Goal: Task Accomplishment & Management: Complete application form

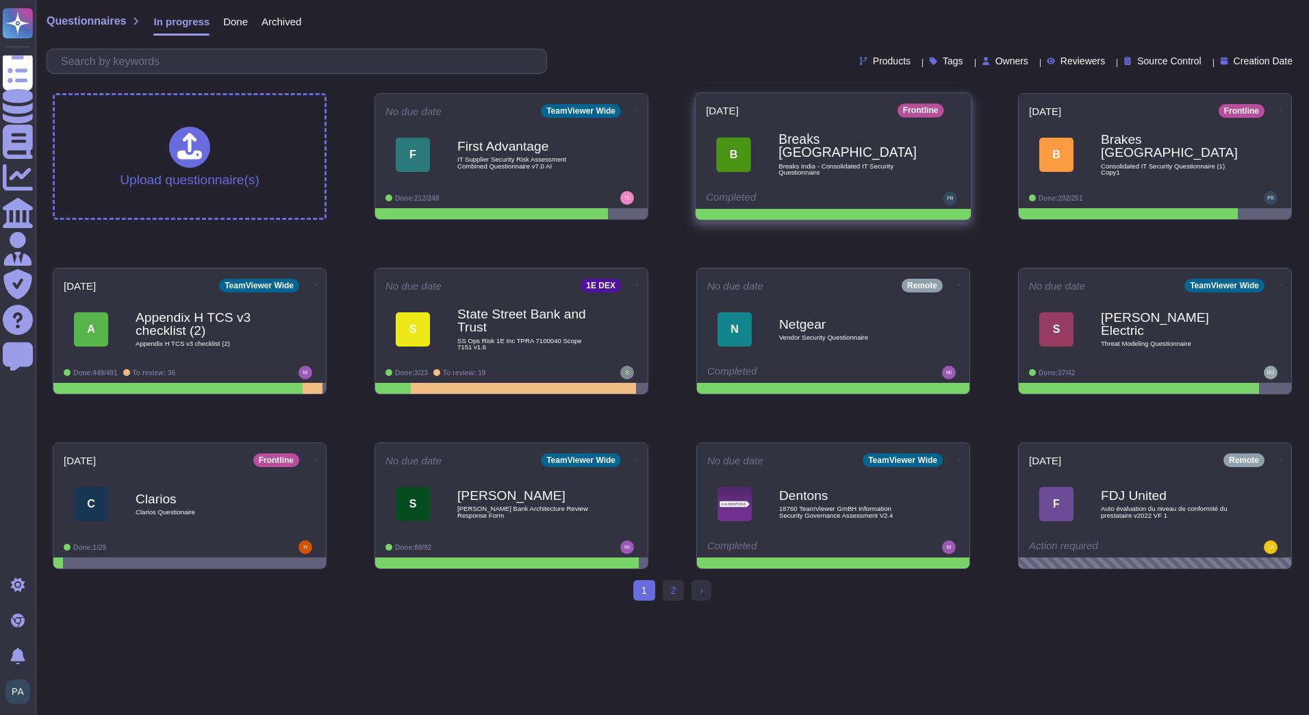
click at [859, 166] on span "Breaks India - Consolidated IT Security Questionnaire" at bounding box center [847, 169] width 138 height 13
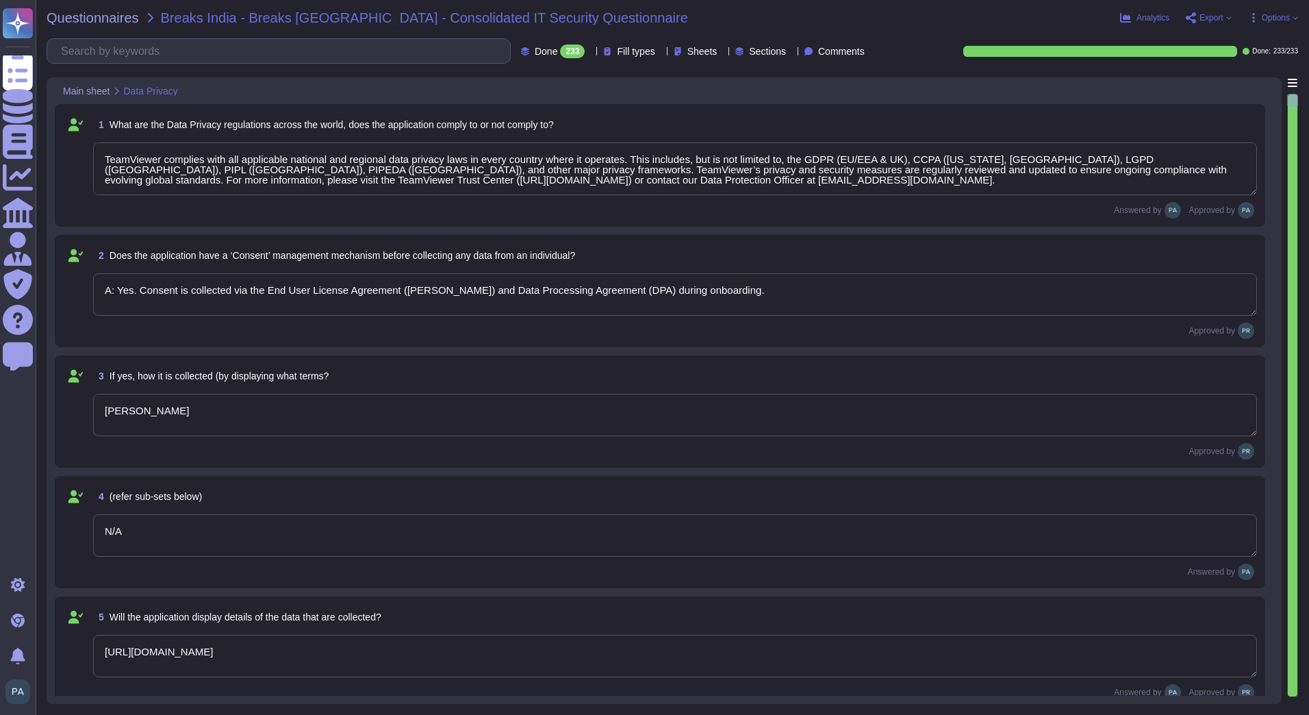
type textarea "TeamViewer complies with all applicable national and regional data privacy laws…"
type textarea "A: Yes. Consent is collected via the End User License Agreement ([PERSON_NAME])…"
type textarea "[PERSON_NAME]"
type textarea "N/A"
type textarea "[URL][DOMAIN_NAME]"
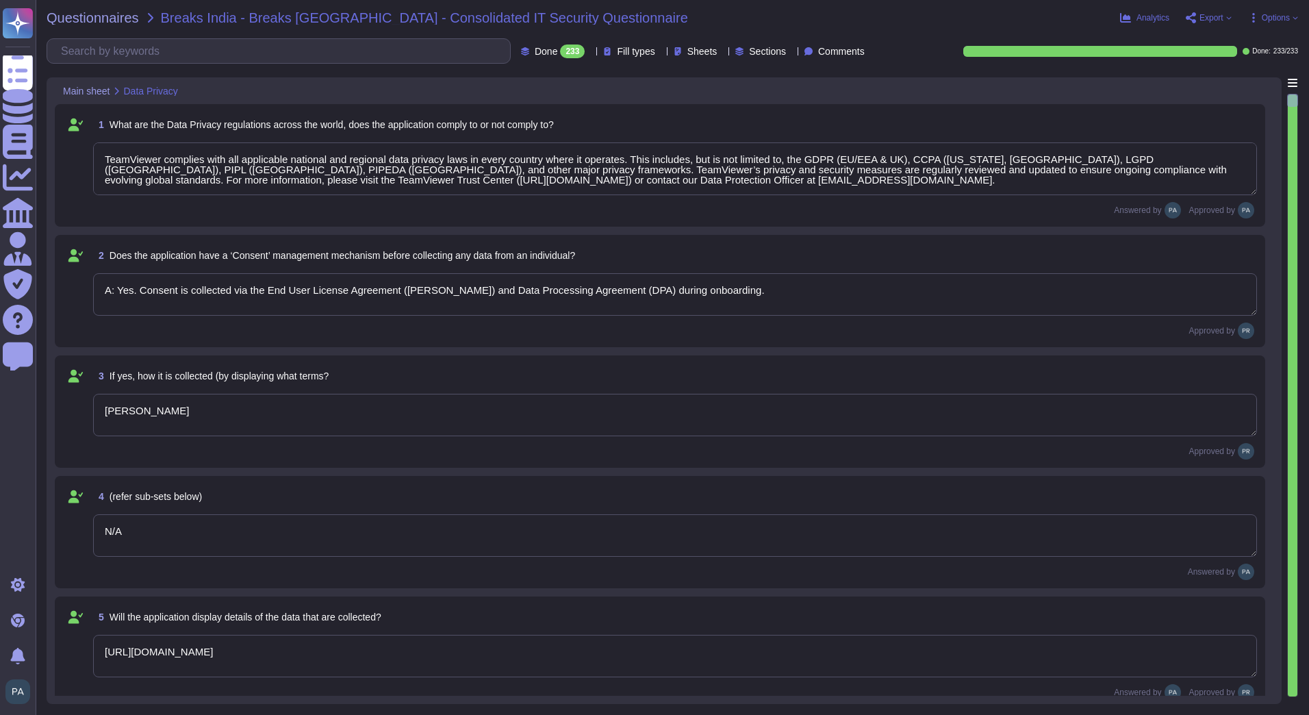
type textarea "Yes, the purpose is clearly outlined in [URL][DOMAIN_NAME][PERSON_NAME]"
type textarea "Data is stored in TeamViewer-managed cloud servers; location depends on the reg…"
type textarea "Yes, cross-border transfers are compliant with applicable laws and documented i…"
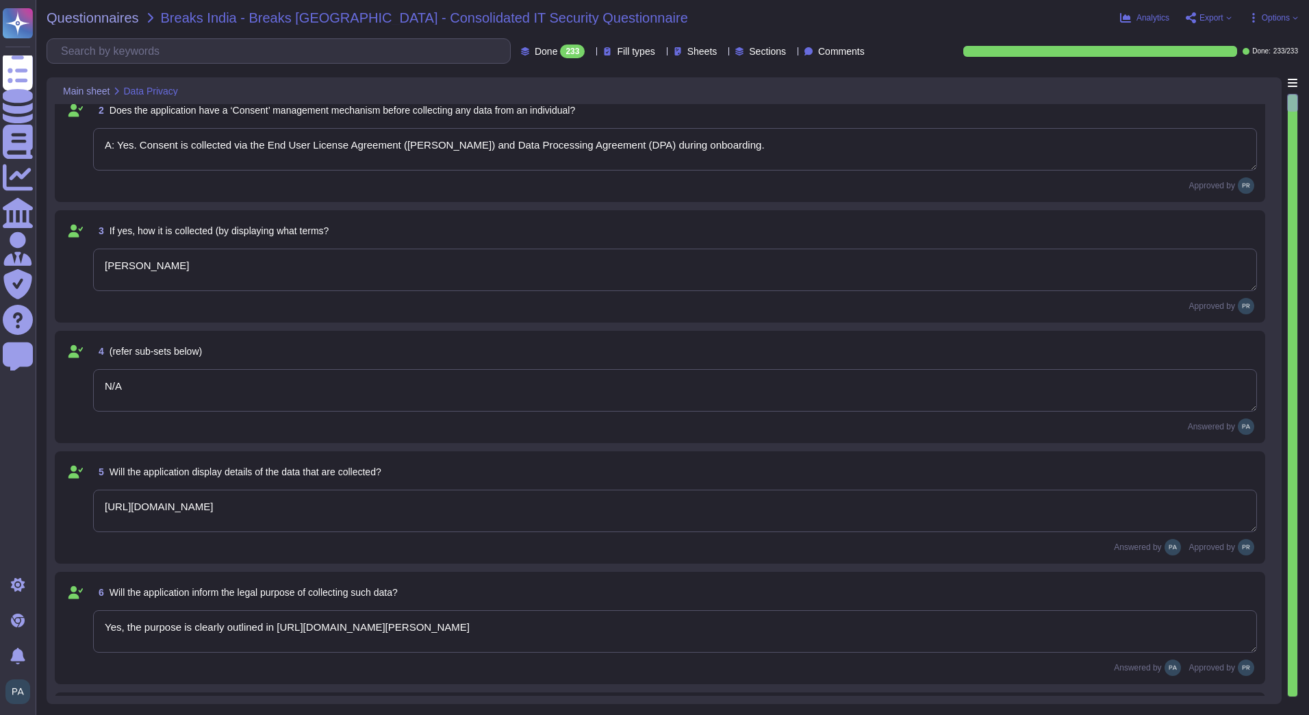
type textarea "Yes, customers can exercise rights including access, rectification, and withdra…"
type textarea "see sub processor list: [URL][DOMAIN_NAME]"
type textarea "Retention periods are defined in the DPA and based on contract and legal obliga…"
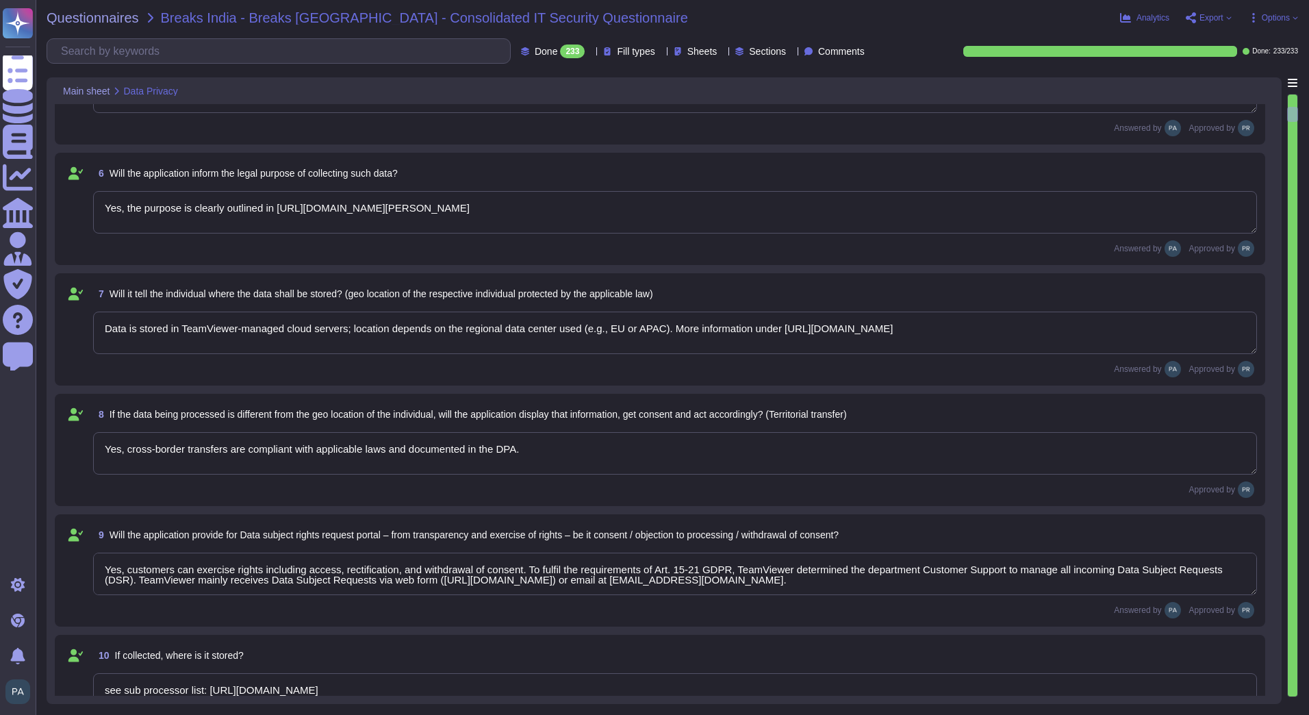
type textarea "Only authorized personnel based on role."
type textarea "No"
type textarea "NA"
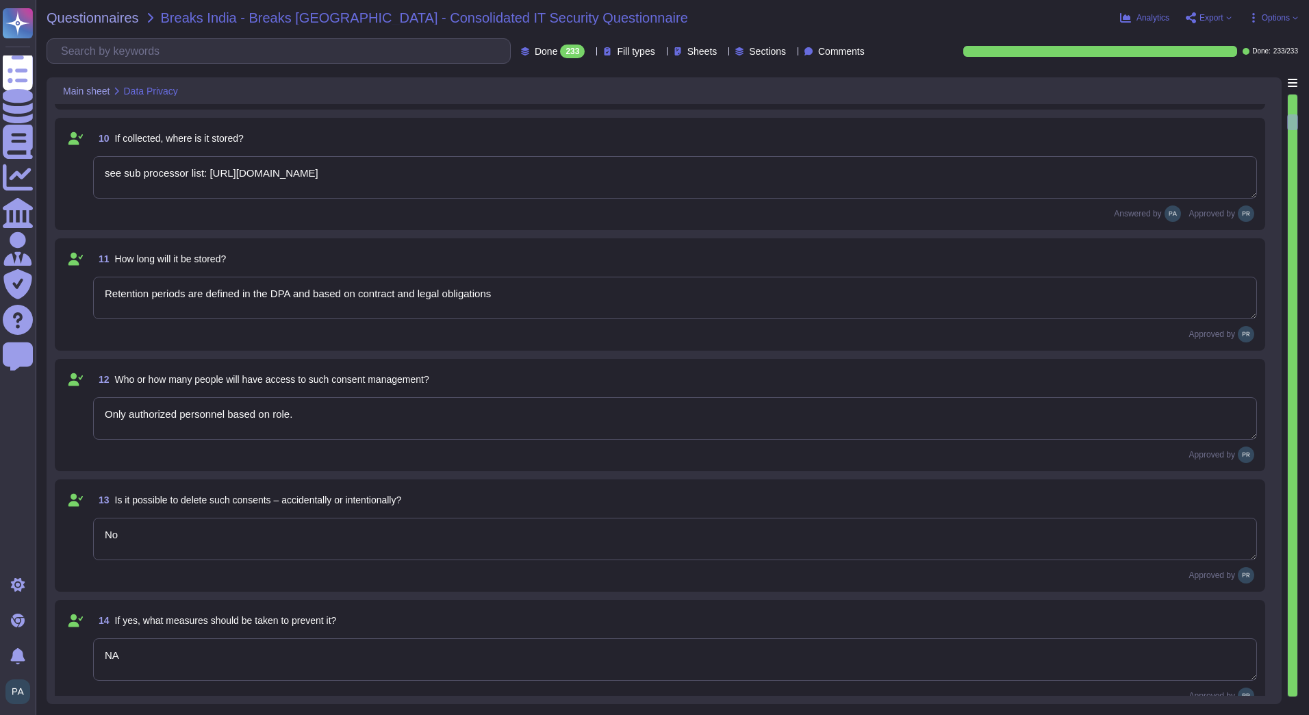
type textarea "Yes, alerts generated by the SIEM are actively monitored and escalated accordin…"
type textarea "Yes, only people which needs access for this purpose can access logs based on t…"
type textarea "TeamViewer’s SIEM logs capture key security-relevant events such as user authen…"
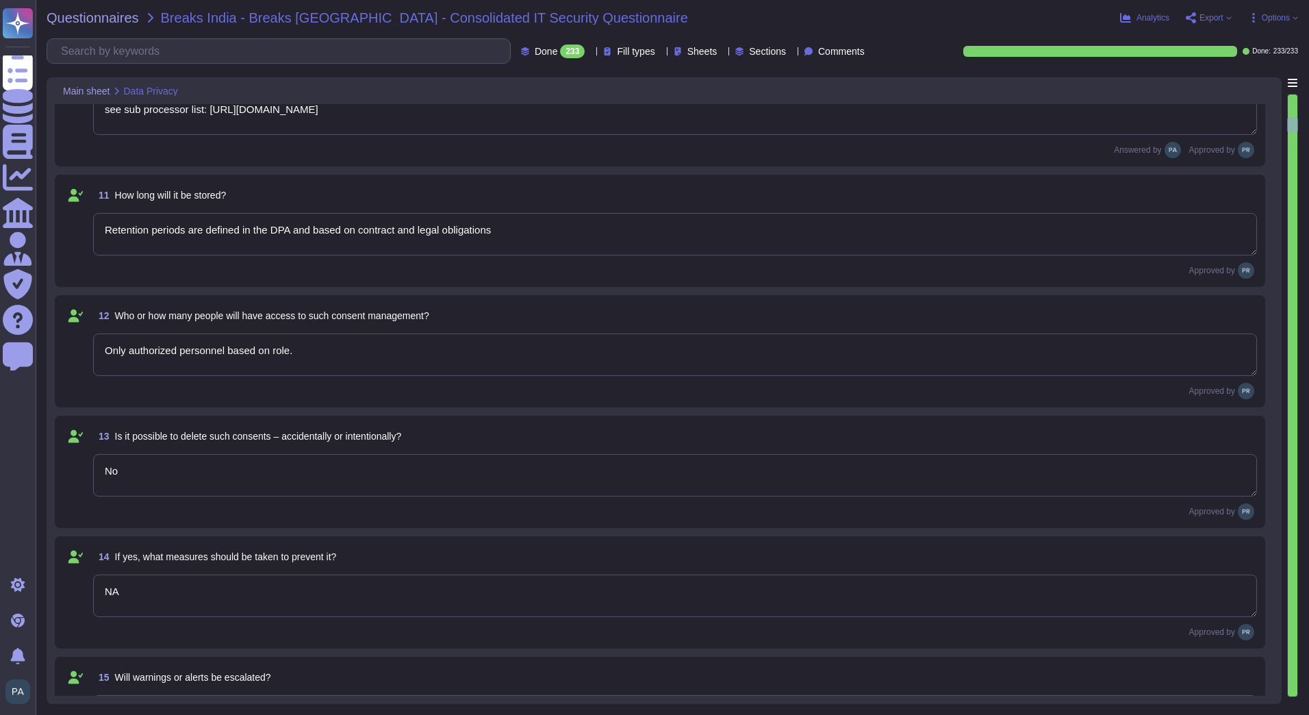
type textarea "At TeamViewer, the Data Protection Officer (DPO) plays a key role in ensuring c…"
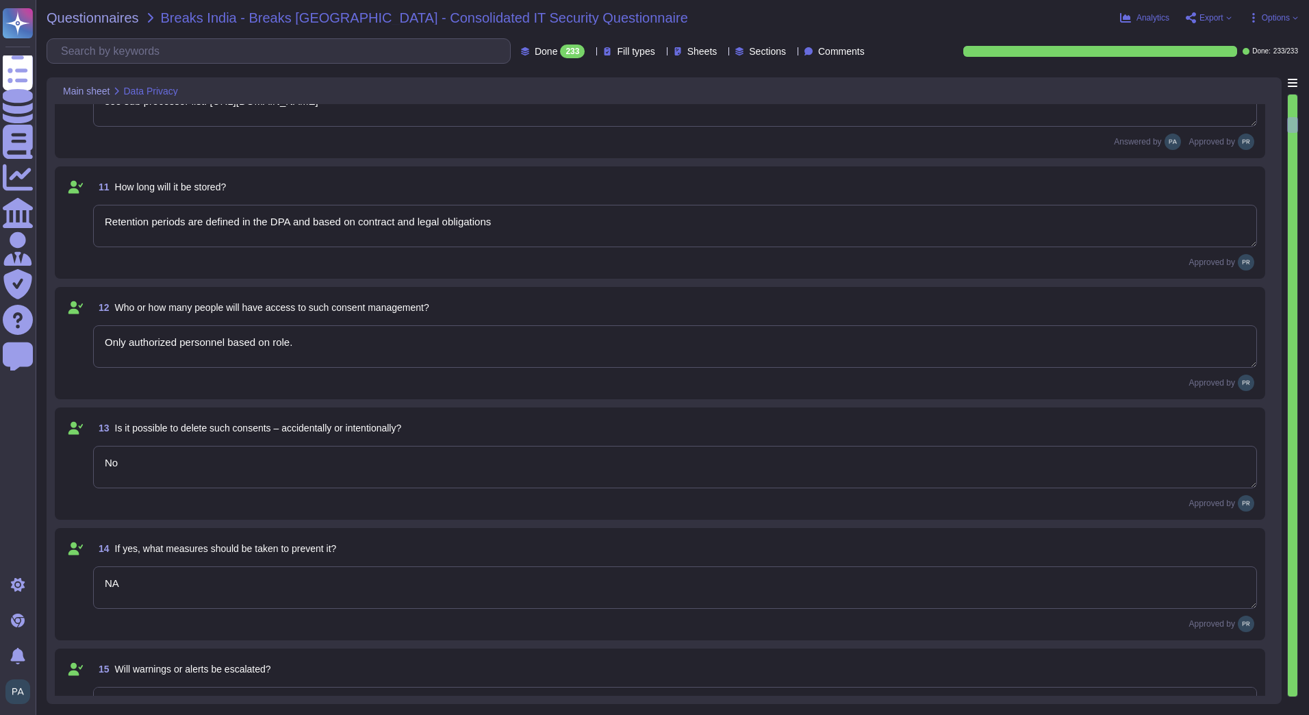
type textarea "Role based"
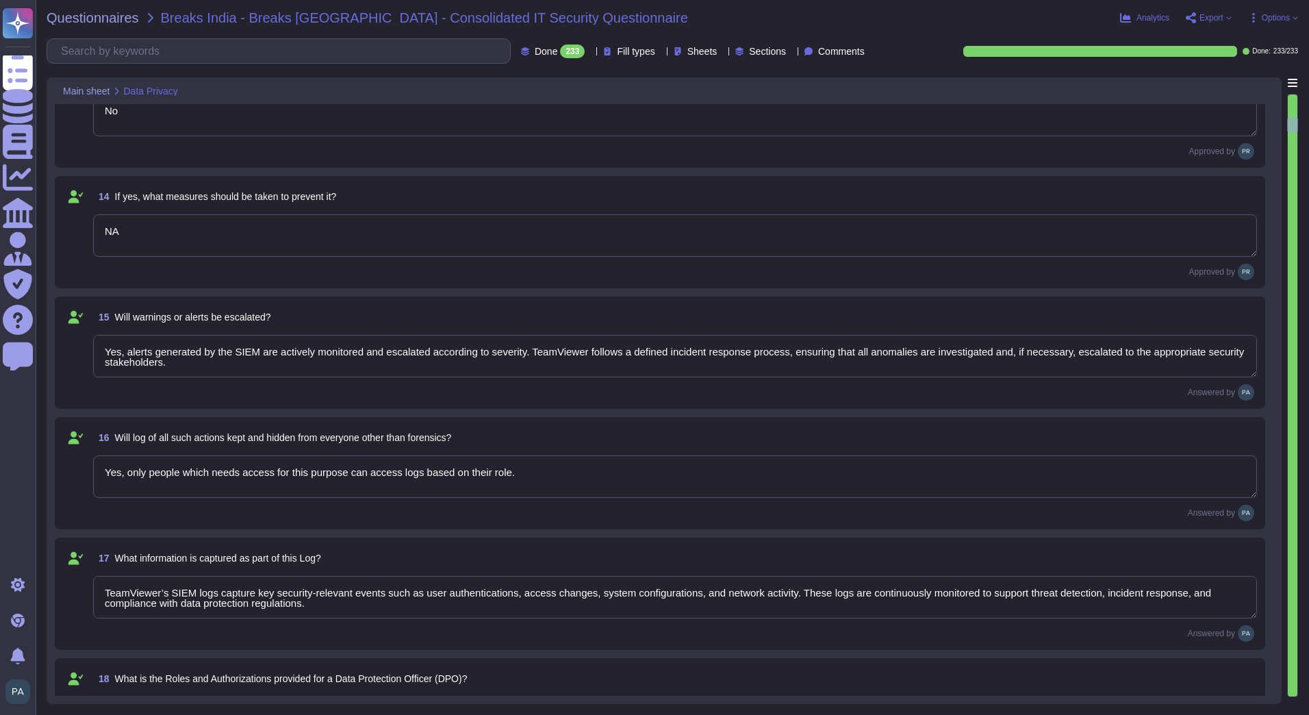
scroll to position [1574, 0]
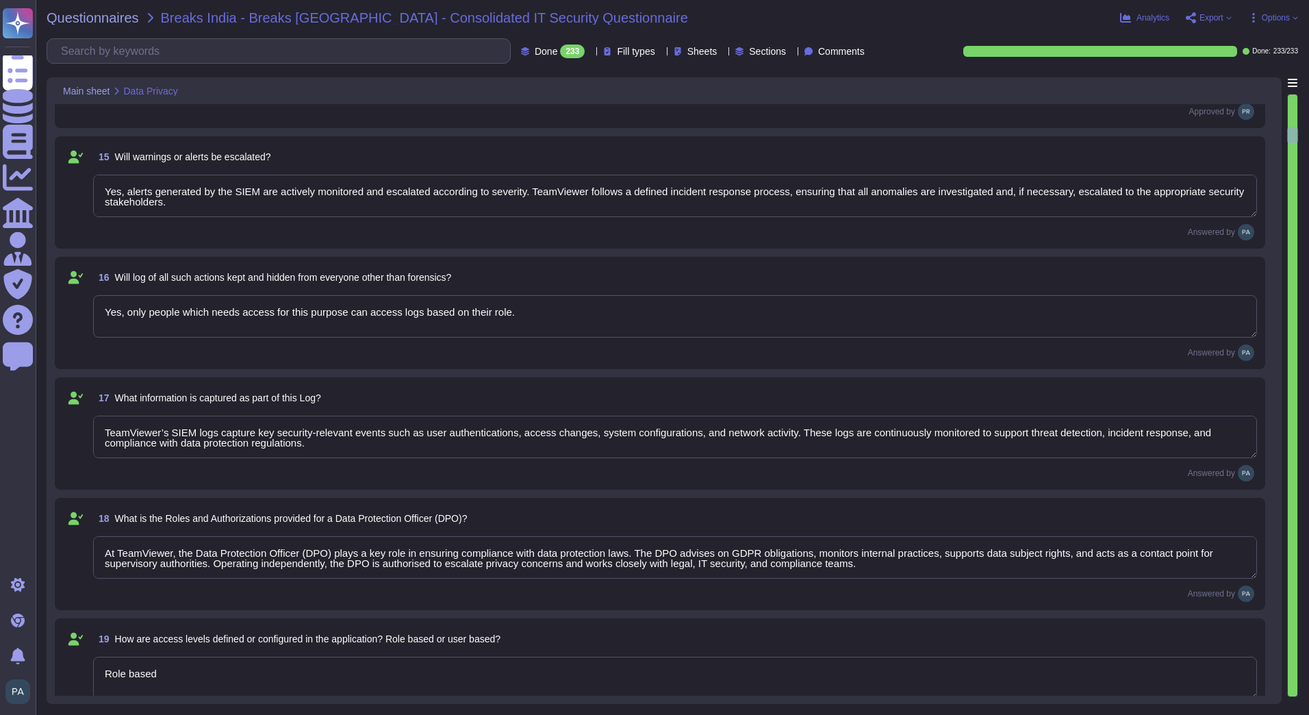
type textarea "Role permissions include basic functions (view, update, manage assets); field-l…"
type textarea "Admin roles have highest operational access; the Data Protection Officer (DPO) …"
type textarea "TeamViewer applies a Zero Trust Architecture (ZTA) to ensure that access is con…"
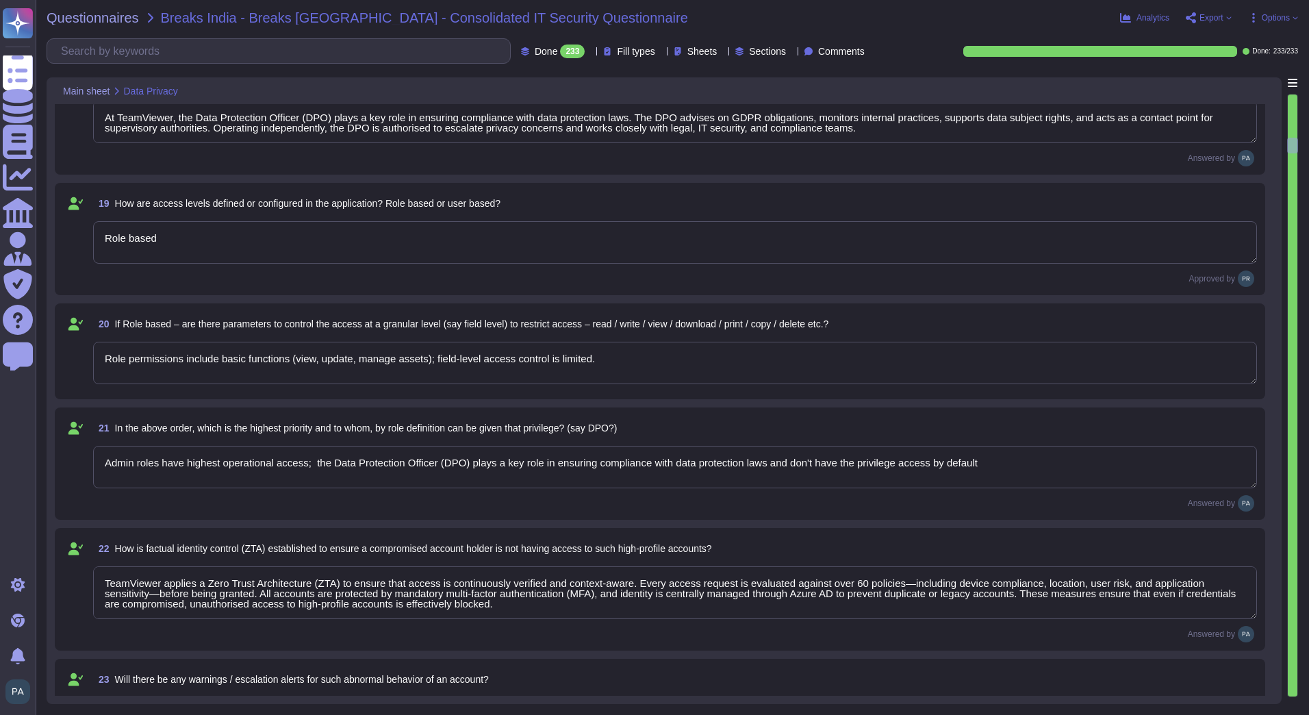
type textarea "Yes, TeamViewer’s security systems are designed to detect and respond to abnorm…"
type textarea "TeamViewer applies the same rigorous Zero Trust and SIEM-based security control…"
type textarea "No, direct database access is not provided; all interactions occur through Fron…"
type textarea "Not applicable; DB access is internal only."
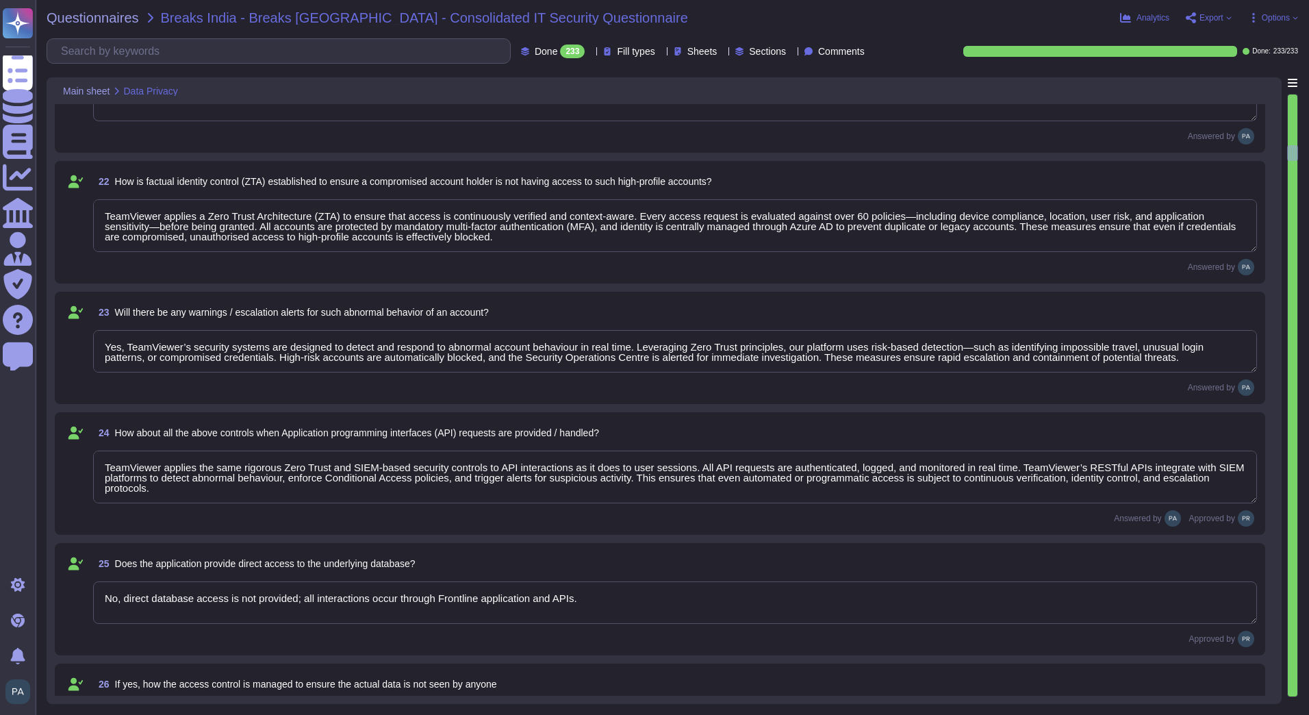
type textarea "TeamViewer enforces Zero Trust principles across all layers, including applicat…"
type textarea "Direct data copy is not possible; export actions are logged and monitored."
type textarea "Authorized admin actions are logged; automated backups are encrypted and stored…"
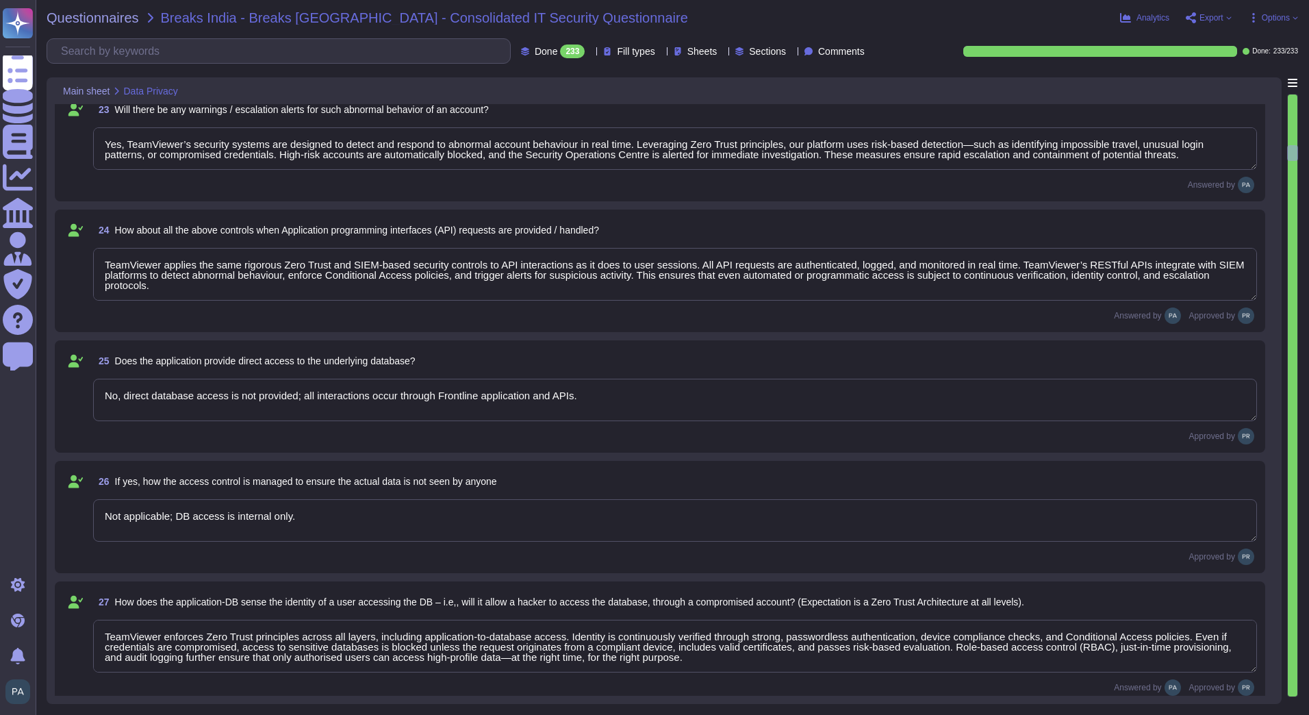
type textarea "NA"
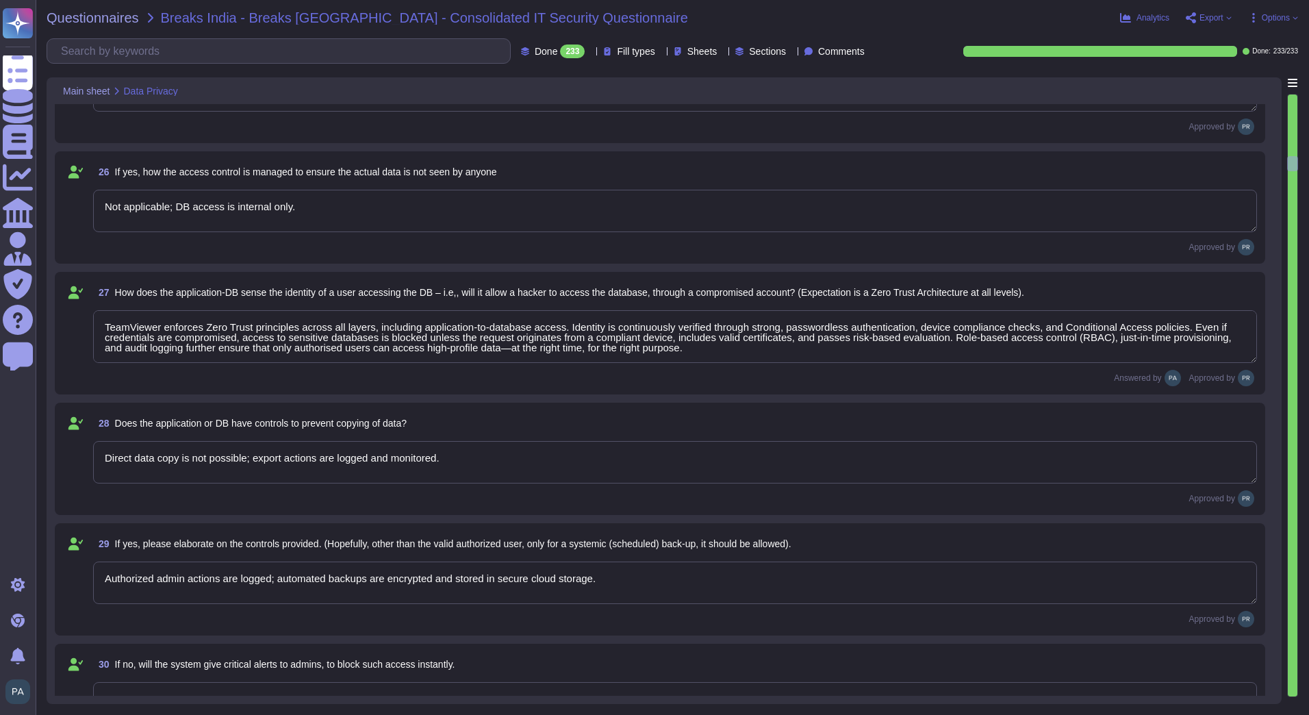
type textarea "Security-related incidents are logged; reporting to statutory boards is custome…"
type textarea "TeamViewer applies strict pseudonymisation and encryption controls to ensure th…"
type textarea "Yes"
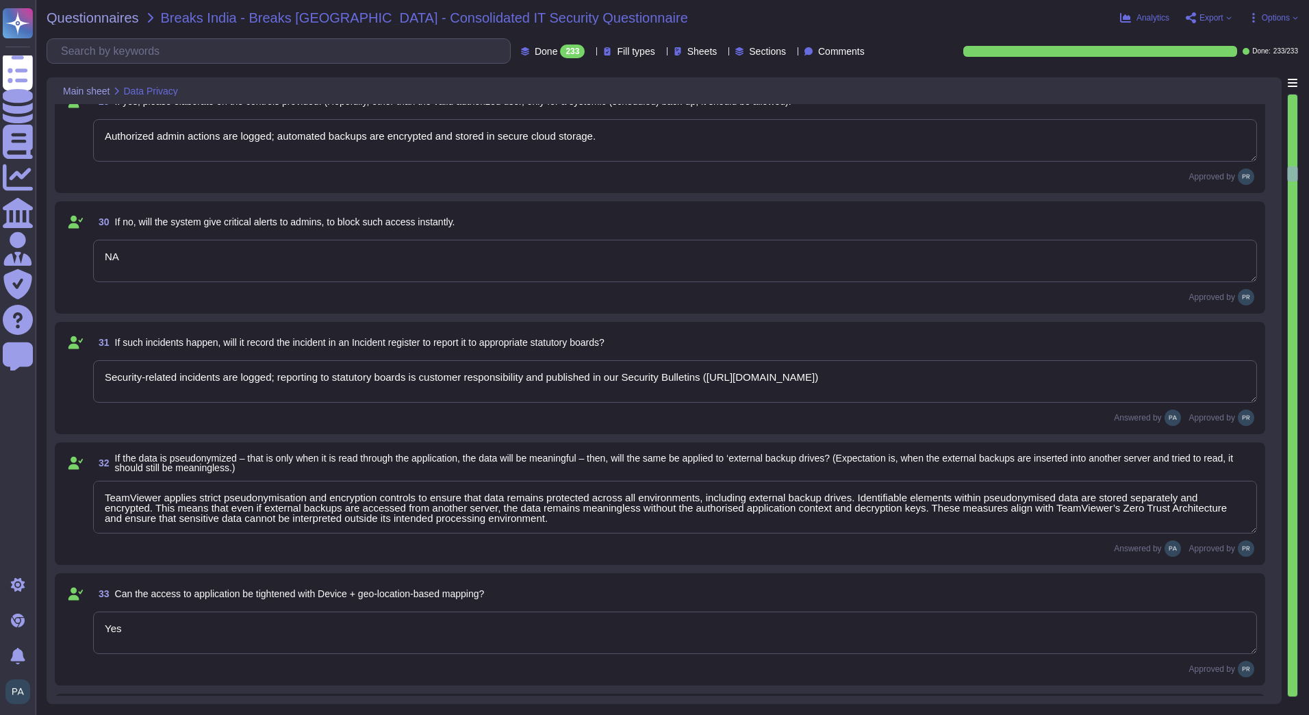
type textarea "TeamViewer ensures that pseudonymised data remains unreadable on external backu…"
type textarea "NA"
type textarea "Yes, TeamViewer logs all relevant activities performed by authorised users, inc…"
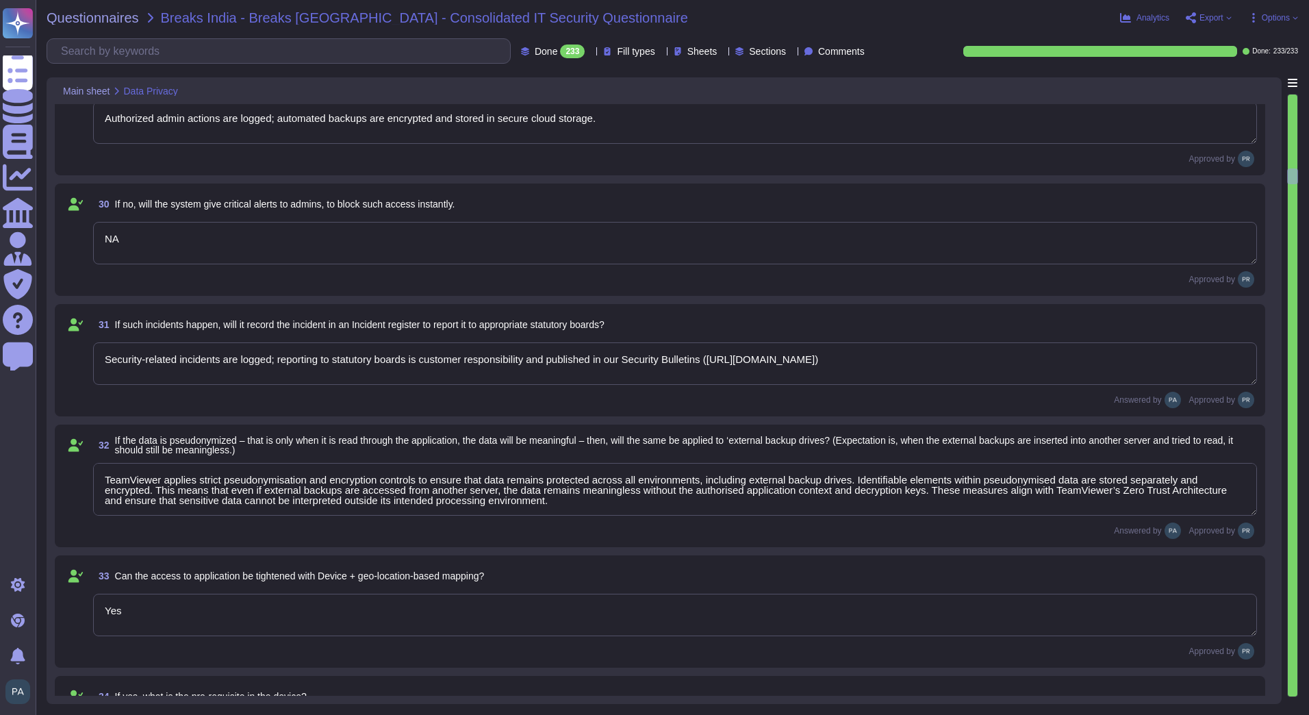
type textarea "Yes"
type textarea "Yes, Frontline allows data residency control; customer data can be restricted t…"
type textarea "Data is tagged with location metadata and stored in selected geo-located storag…"
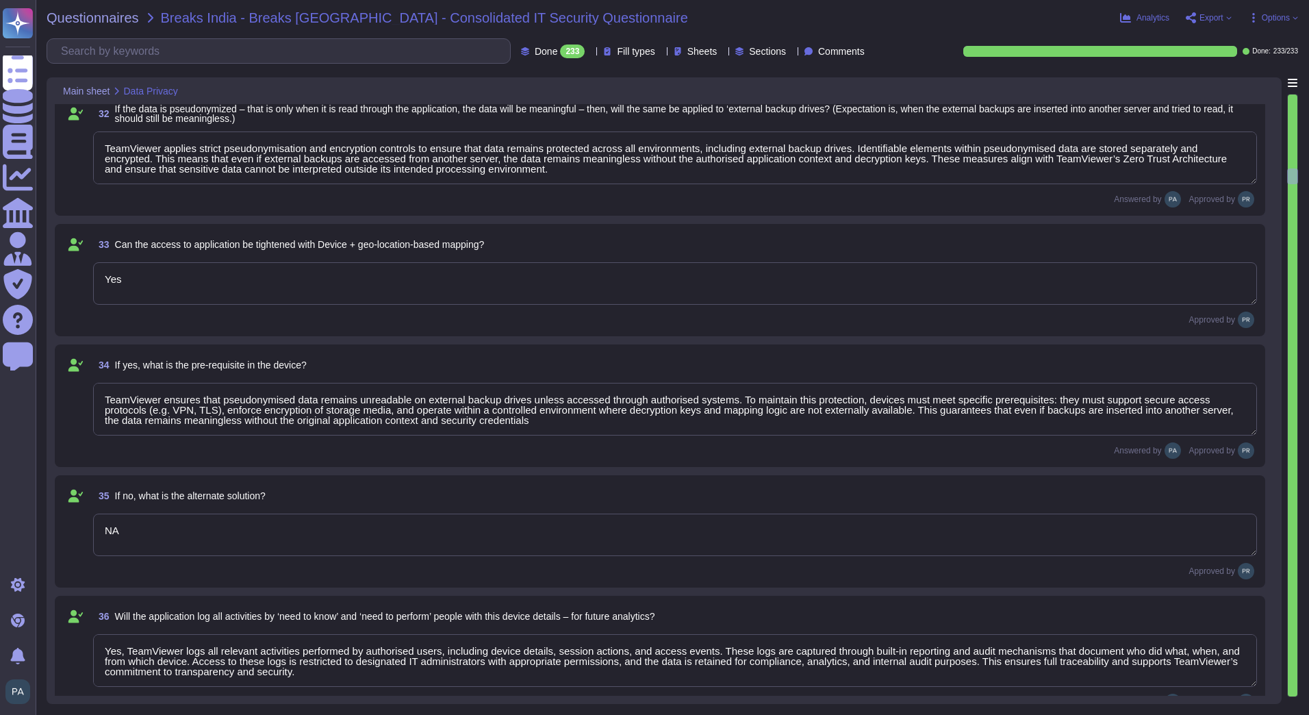
scroll to position [3696, 0]
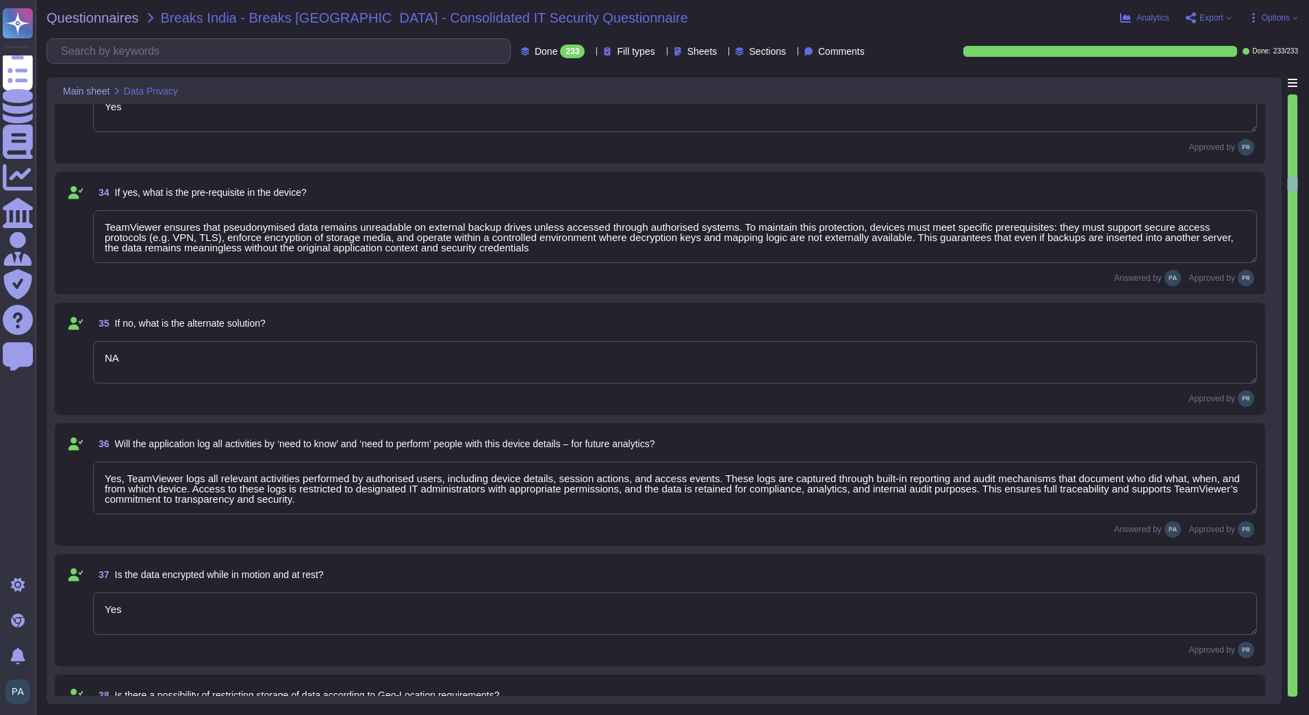
type textarea "NA"
type textarea "Test environments are isolated from production, use anonymized or pseudonymized…"
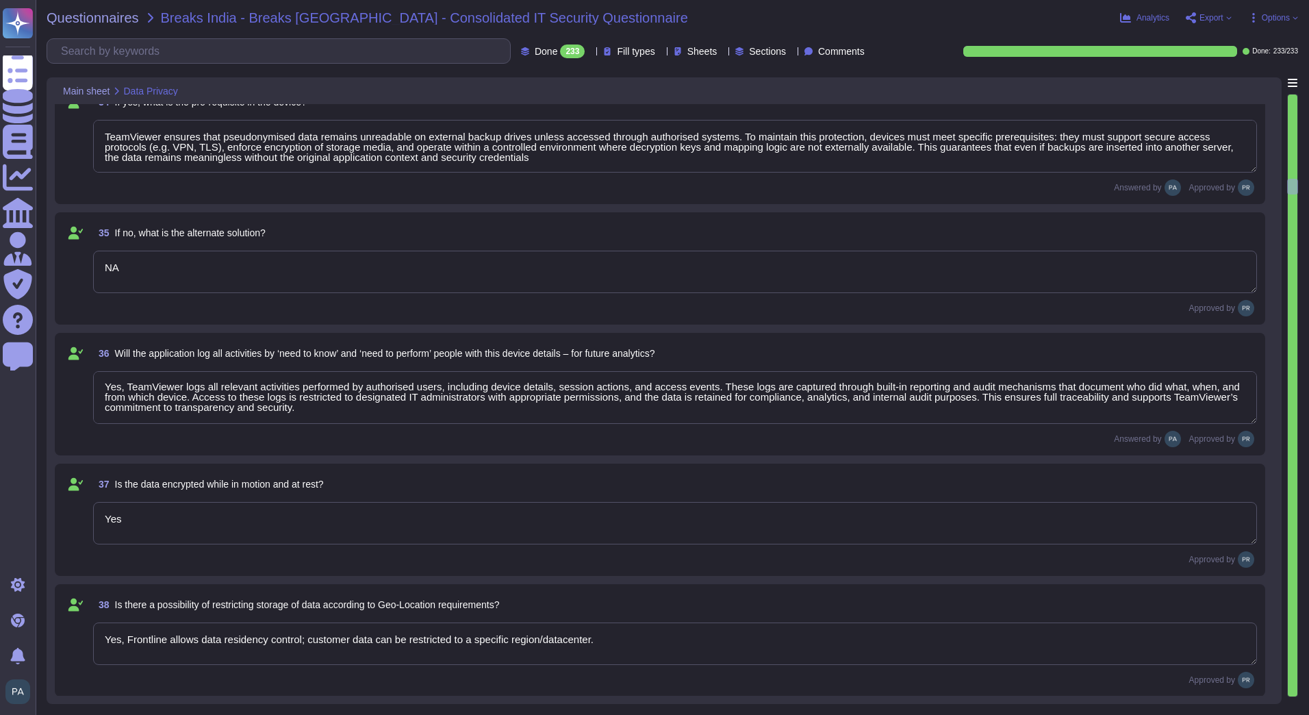
type textarea "Frontline supports data modification and erasure requests through admin tools. …"
type textarea "Yes, modifications/erasures require admin approval with audit logging for trace…"
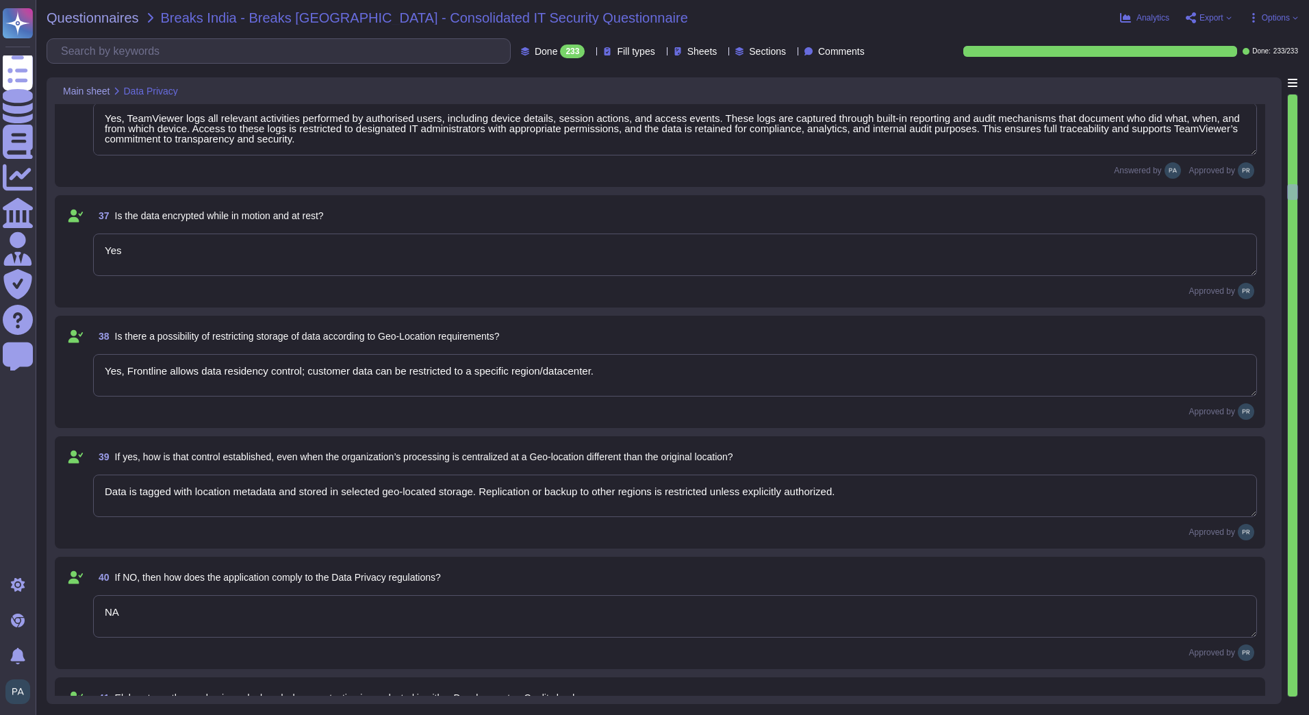
type textarea "Logs include user requesting action, approver, timestamp, affected data, and ac…"
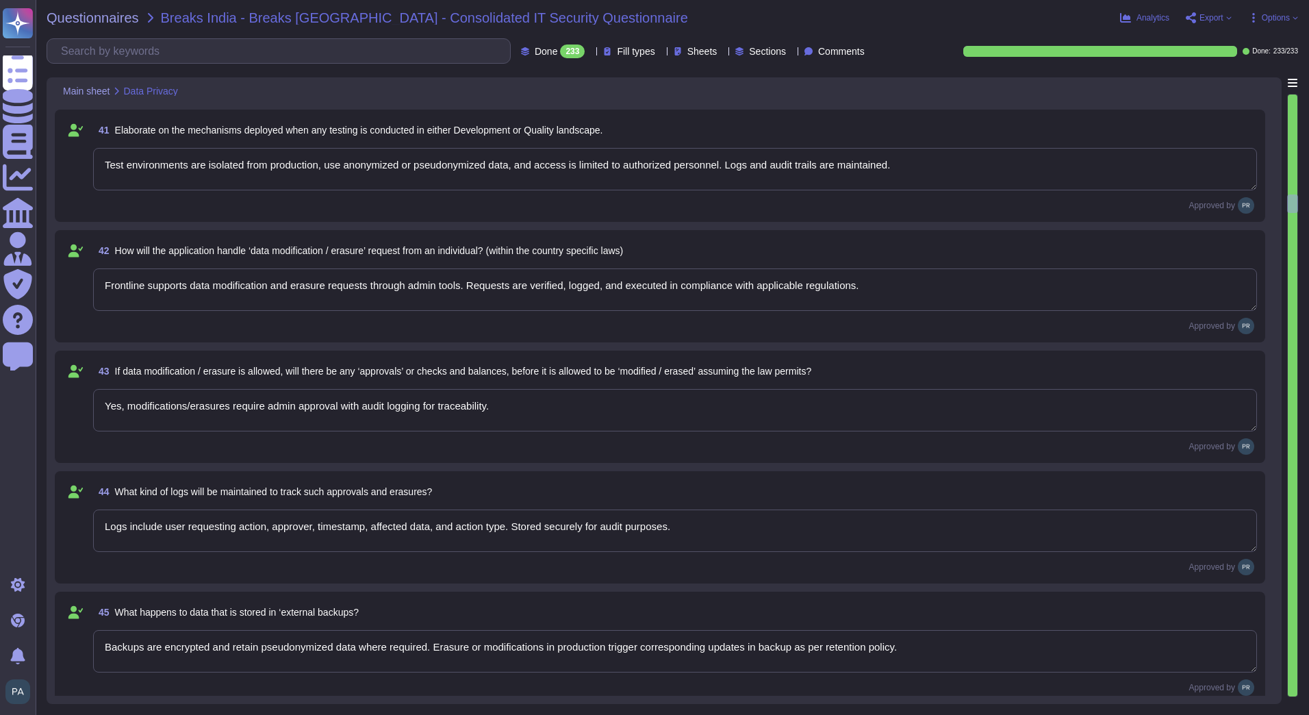
type textarea "Backups are encrypted and retain pseudonymized data where required. Erasure or …"
type textarea "TeamViewer maintains comprehensive records of processing activities (Data Proce…"
type textarea "Yes, all security or privacy incidents are logged with details for compliance a…"
type textarea "Yes, consent management logs all user consents, updates, withdrawals, and expir…"
type textarea "Yes, Frontline provides device and location inventory tools for DPOs to locate …"
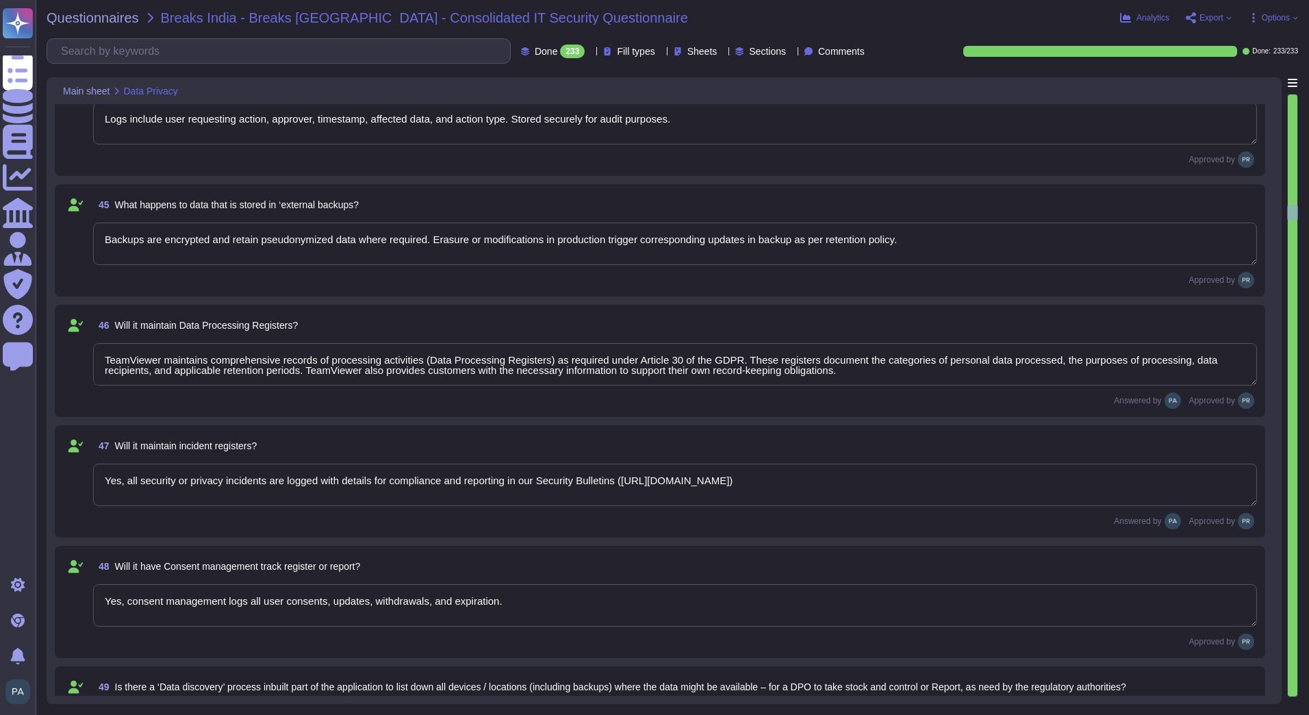
type textarea "Yes, TeamViewer maintains Data Processing Registers that are geo-location aware…"
type textarea "Third-party auditors can be granted read-only access to registers and logs with…"
type textarea "Frontline does not provide an automated financial impact scorecard; TeamViewer …"
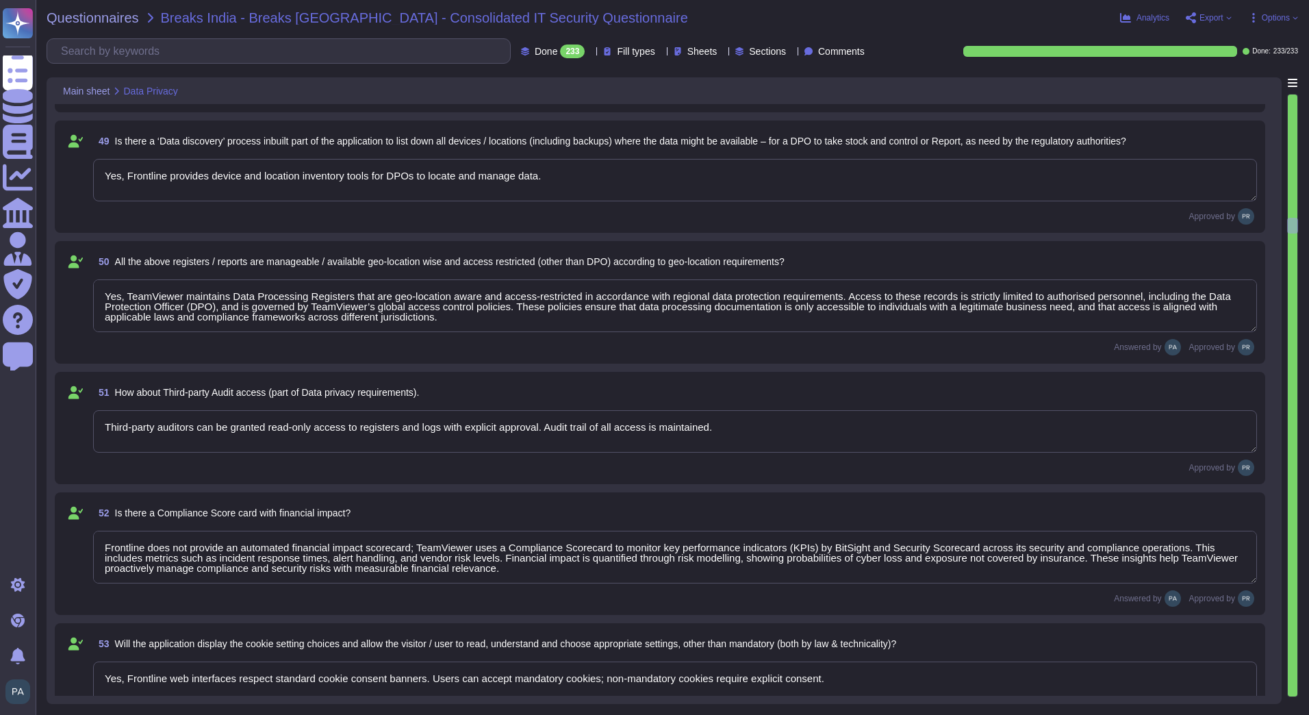
type textarea "Yes, Frontline web interfaces respect standard cookie consent banners. Users ca…"
type textarea "The policy is customizable; local law mandates (e.g., GDPR, CCPA) are enforced …"
type textarea "Yes. Non-essential cookies are disabled until consent is provided. Analytics an…"
type textarea "Data is logically segregated per customer in the database and storage. No custo…"
type textarea "Data is stored in secure cloud datacenters (e.g., AWS, Azure), region selectabl…"
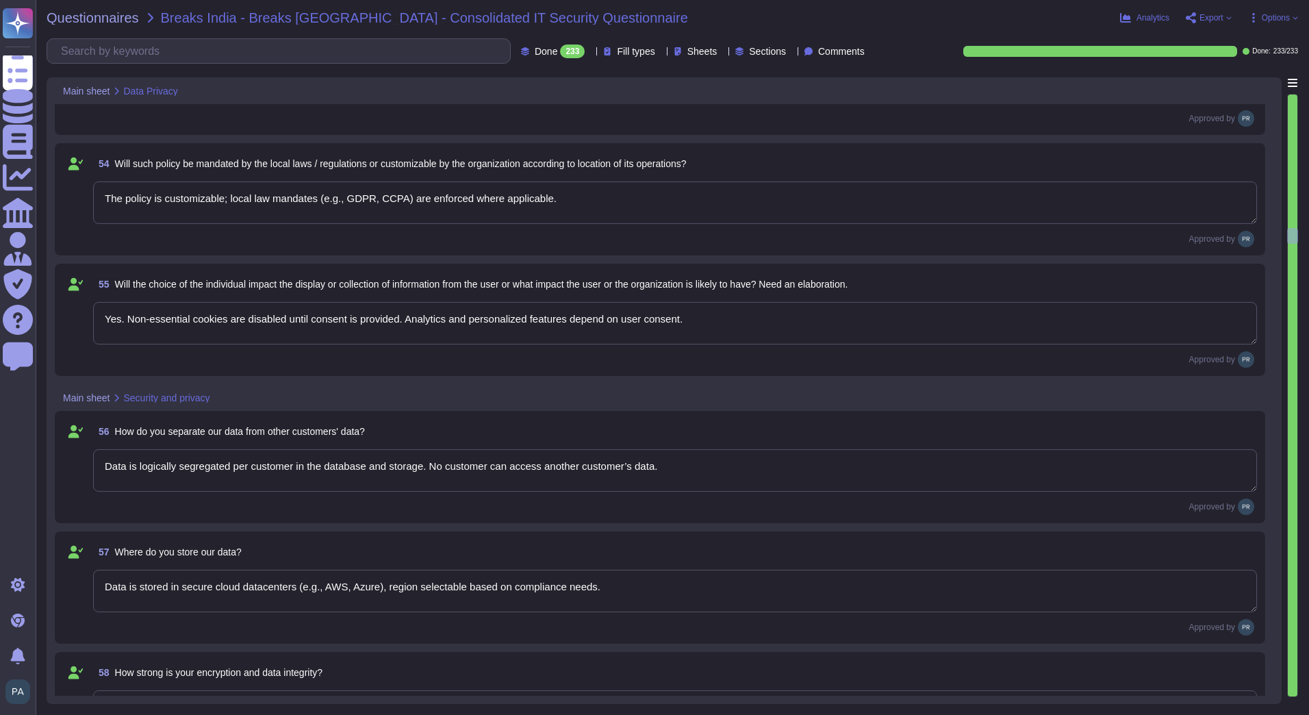
type textarea "AES-256 encryption at rest, TLS 1.2+ in transit; integrity verified via checksu…"
type textarea "Role-based access, MFA, device verification, and Zero Trust principles applied."
type textarea "TeamViewer ensures robust data-in-motion protection through end-to-end encrypti…"
type textarea "Data is transmitted over encrypted TLS 1.2+ channels from client to server."
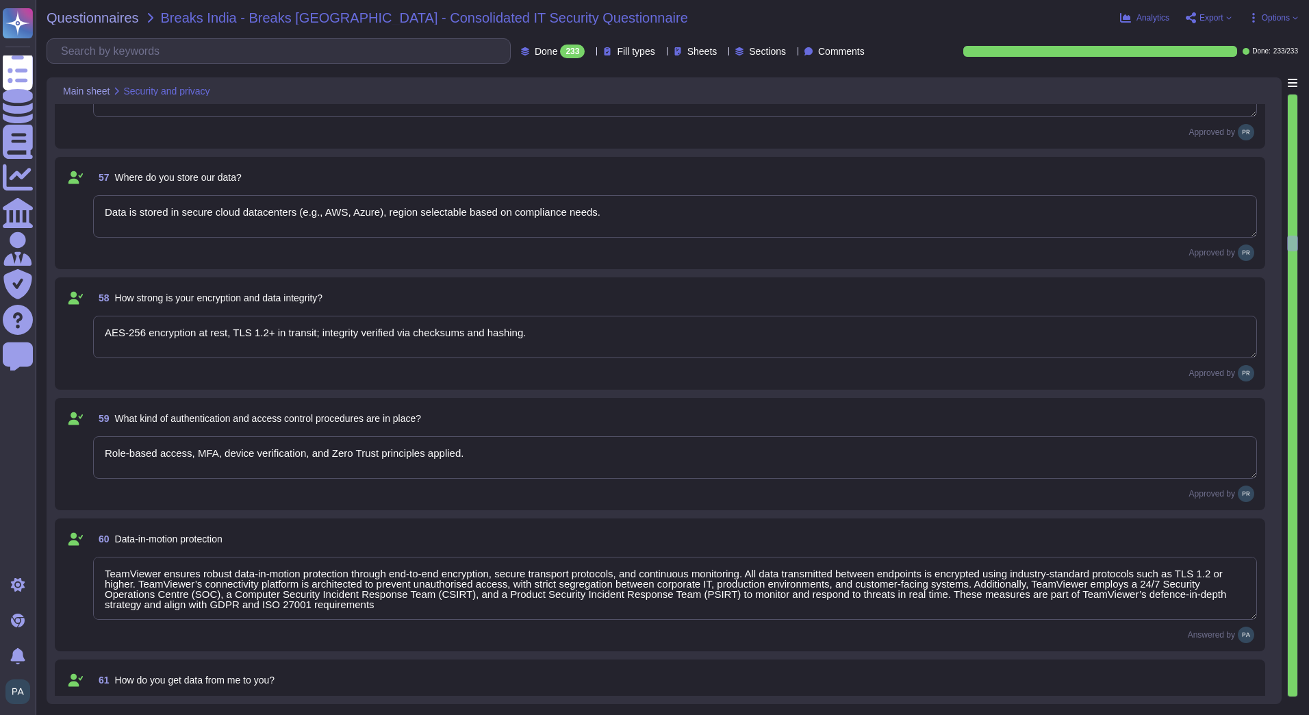
type textarea "Secure internal network and VPN channels between datacenters; TLS encrypted in …"
type textarea "TeamViewer has implemented comprehensive Data Leak Prevention (DLP) measures to…"
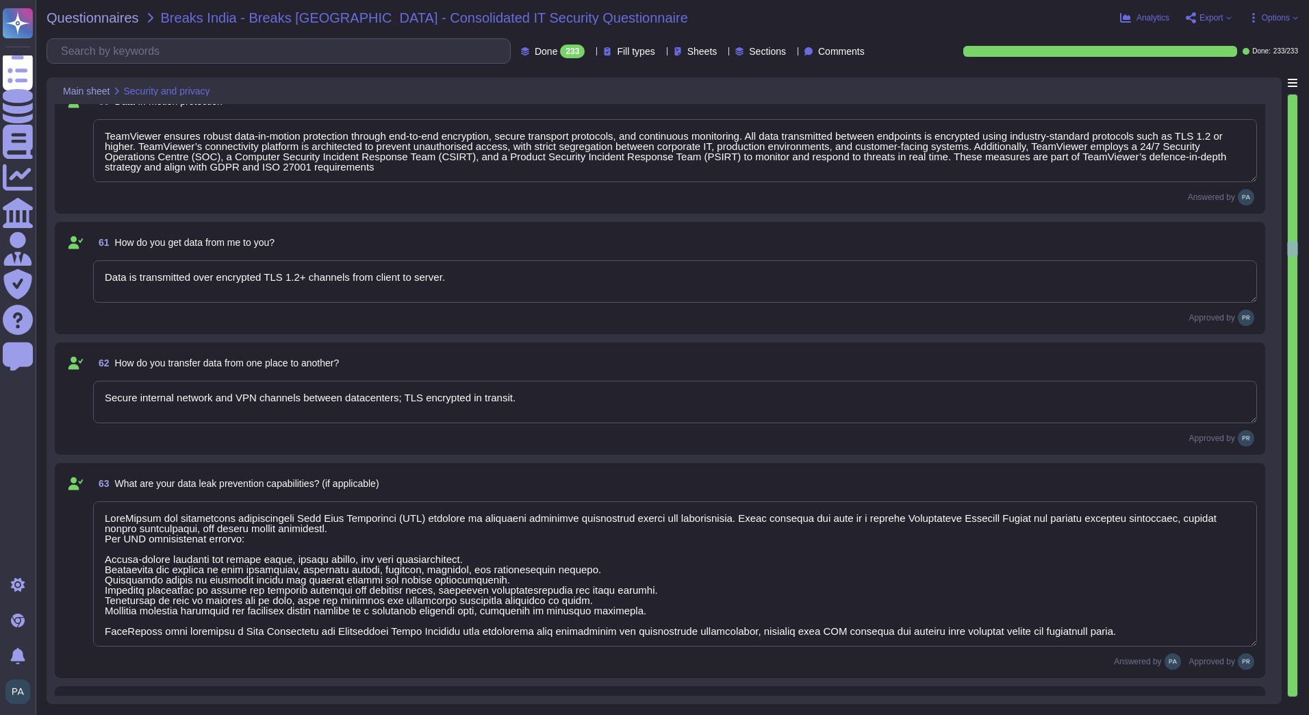
type textarea "LoreMipsum dolorsi ametc-adipi elitsed doeiusmod tem incididuntutla, etdolorema…"
type textarea "Yes, data is deleted from primary storage and backups within defined retention …"
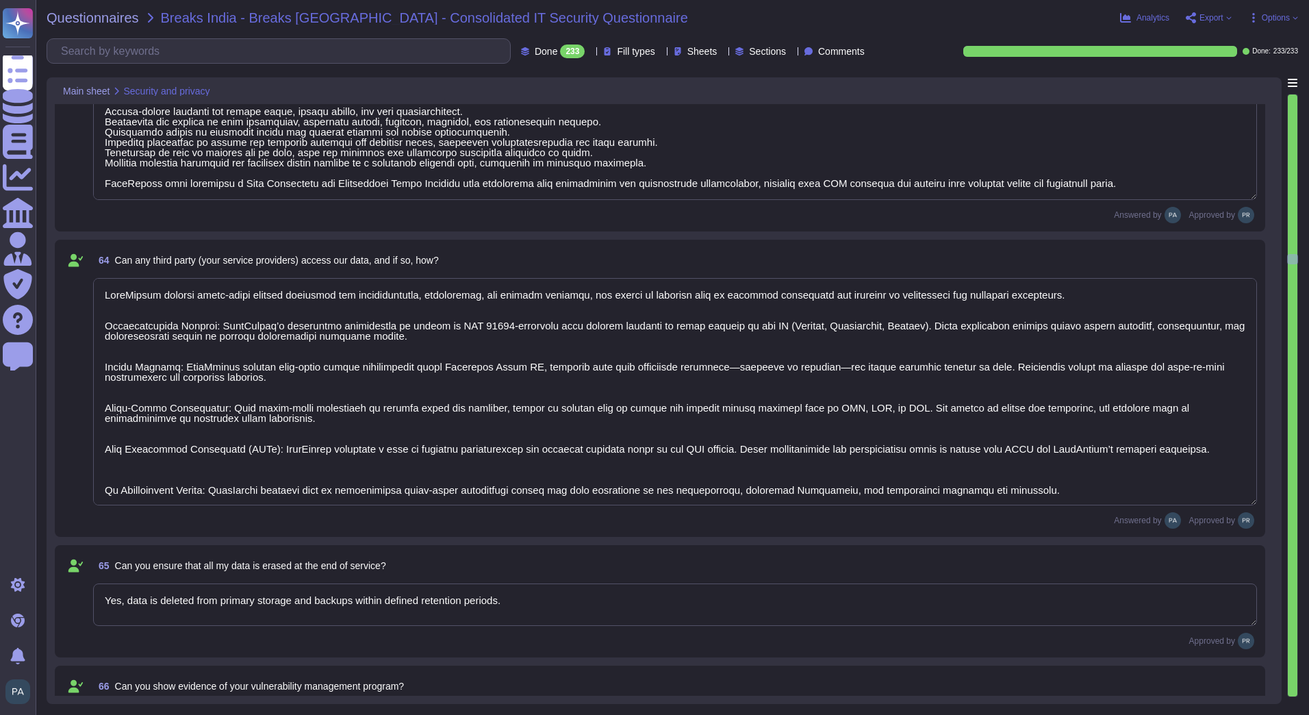
type textarea "Yes, documented vulnerability management program available; periodic scans and …"
type textarea "TeamViewer performs daily vulnerability scans across its network and applicatio…"
type textarea "Yes, with prior written approval and coordination to avoid service disruption."
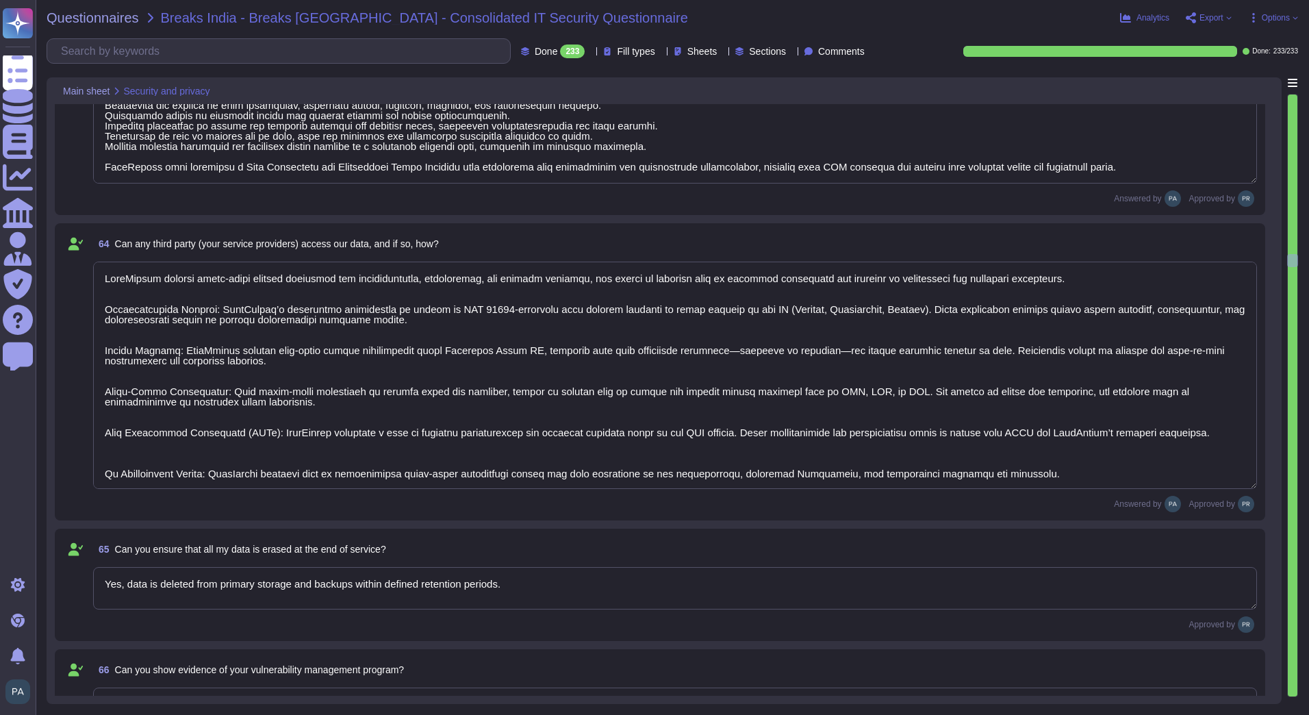
type textarea "TeamViewer follows a structured, risk-based vulnerability remediation process. …"
type textarea "Yes, LDAP/AD integration supported via secure connection and role mapping."
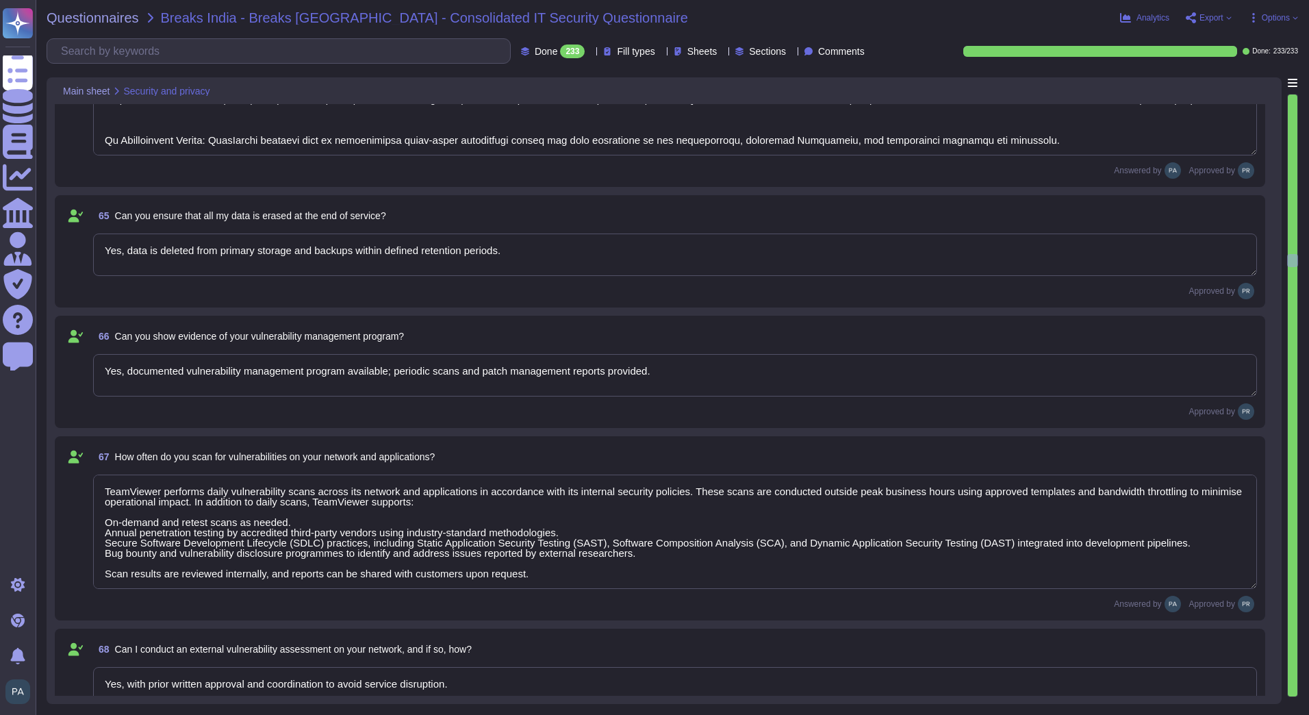
scroll to position [7666, 0]
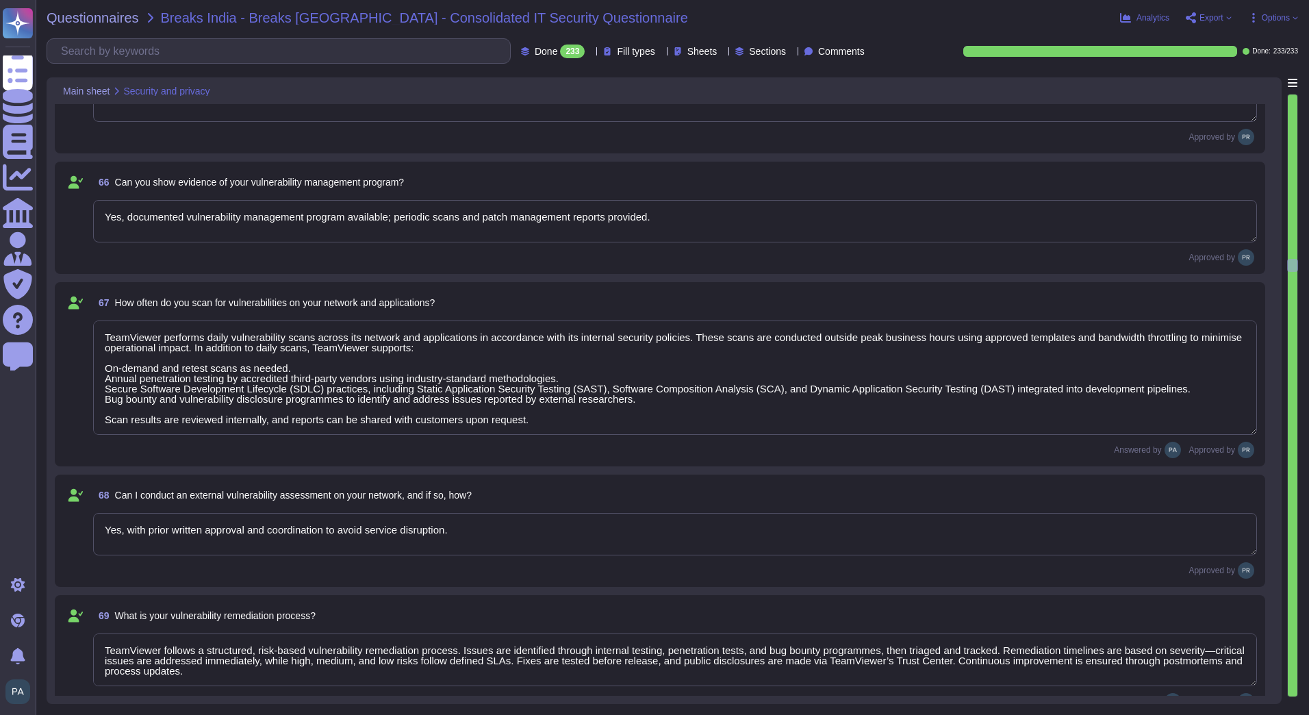
type textarea "TeamViewer secures user IDs and access credentials using passwordless authentic…"
type textarea "Admin portal enables account provisioning/deprovisioning; automated sync with d…"
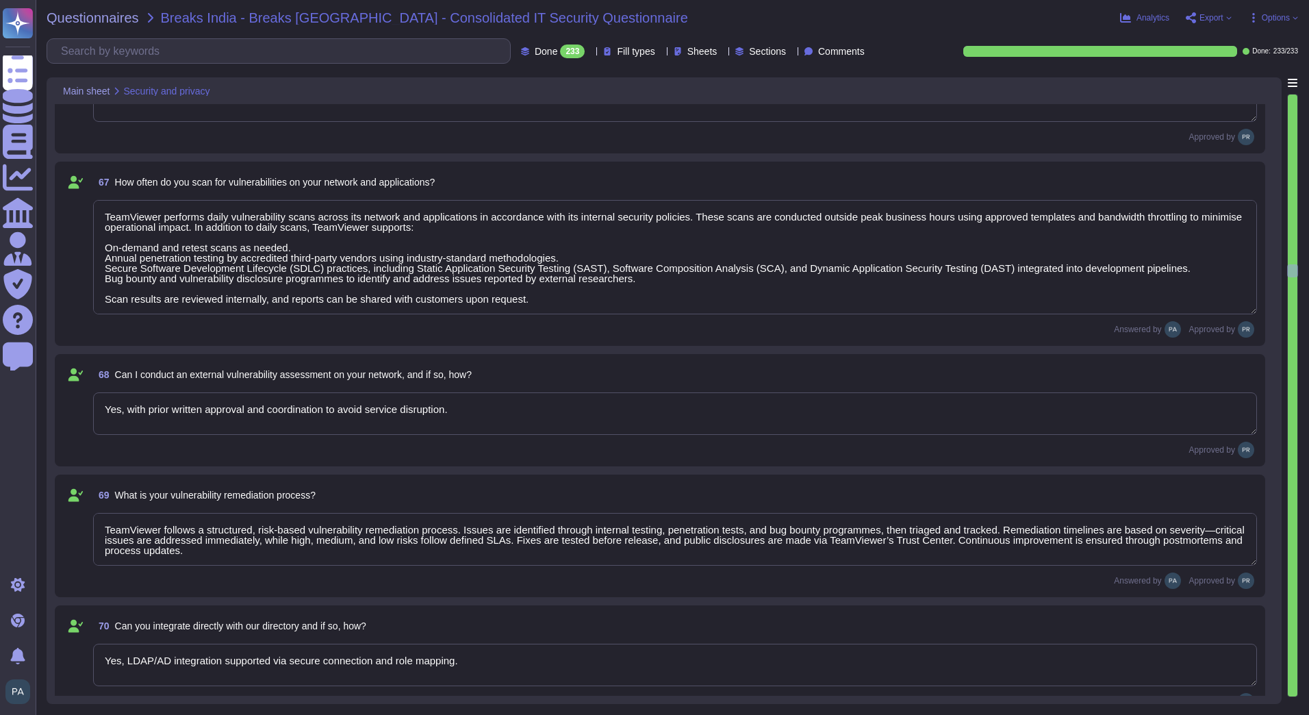
type textarea "Yes, supports [PERSON_NAME] 2.0 and OIDC for SSO integration."
type textarea "Yes, TeamViewer supports federation, primarily through Single Sign-On (SSO) usi…"
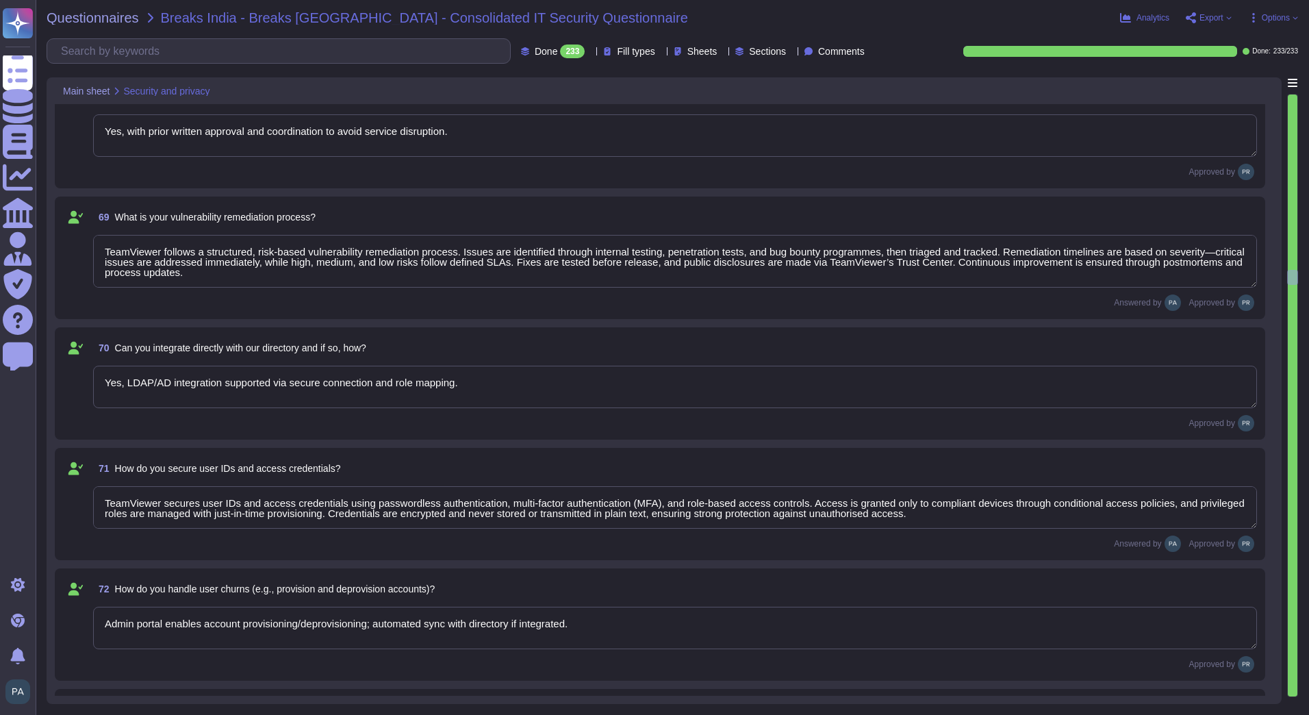
scroll to position [8214, 0]
type textarea "Yes, access logs, alerts, and role-based restrictions monitored continuously."
type textarea "Yes, TeamViewer can provide isolated infrastructure when dedicated environments…"
type textarea "Yes, TeamViewer performs background checks on relevant personnel. These checks …"
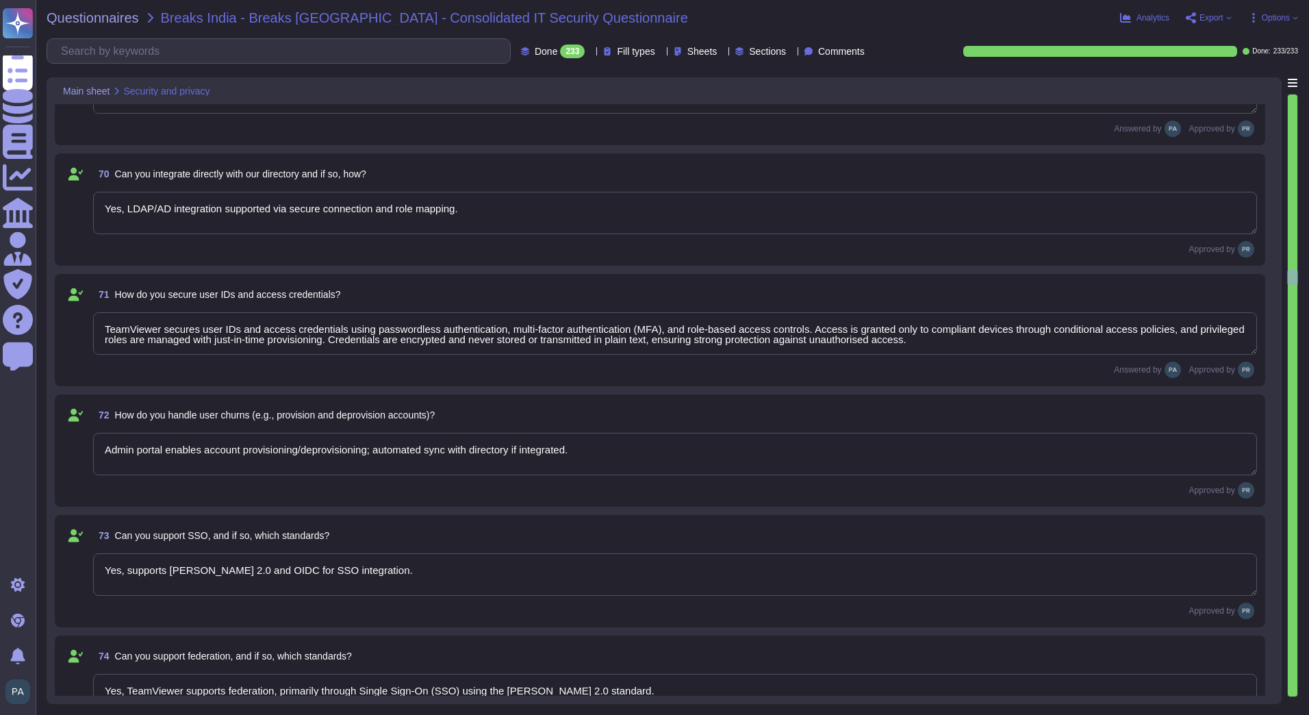
scroll to position [1, 0]
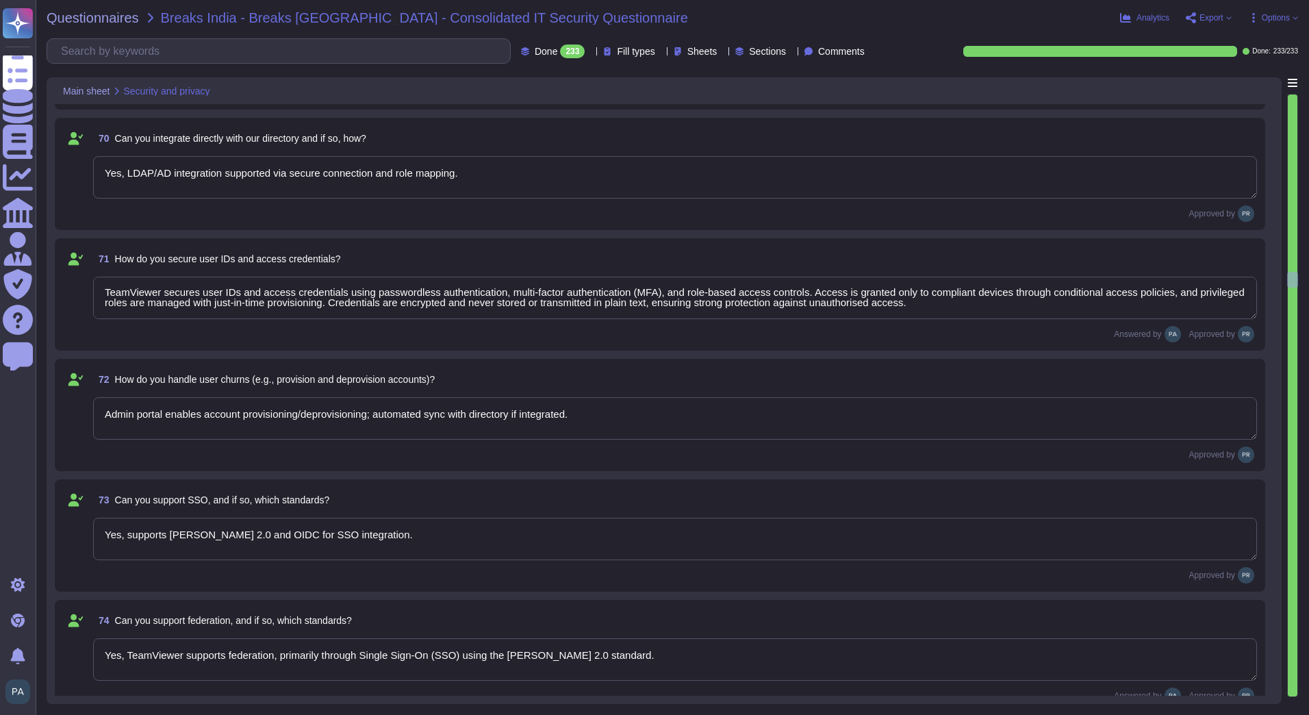
type textarea "Yes, access logs capture employee actions on customer data."
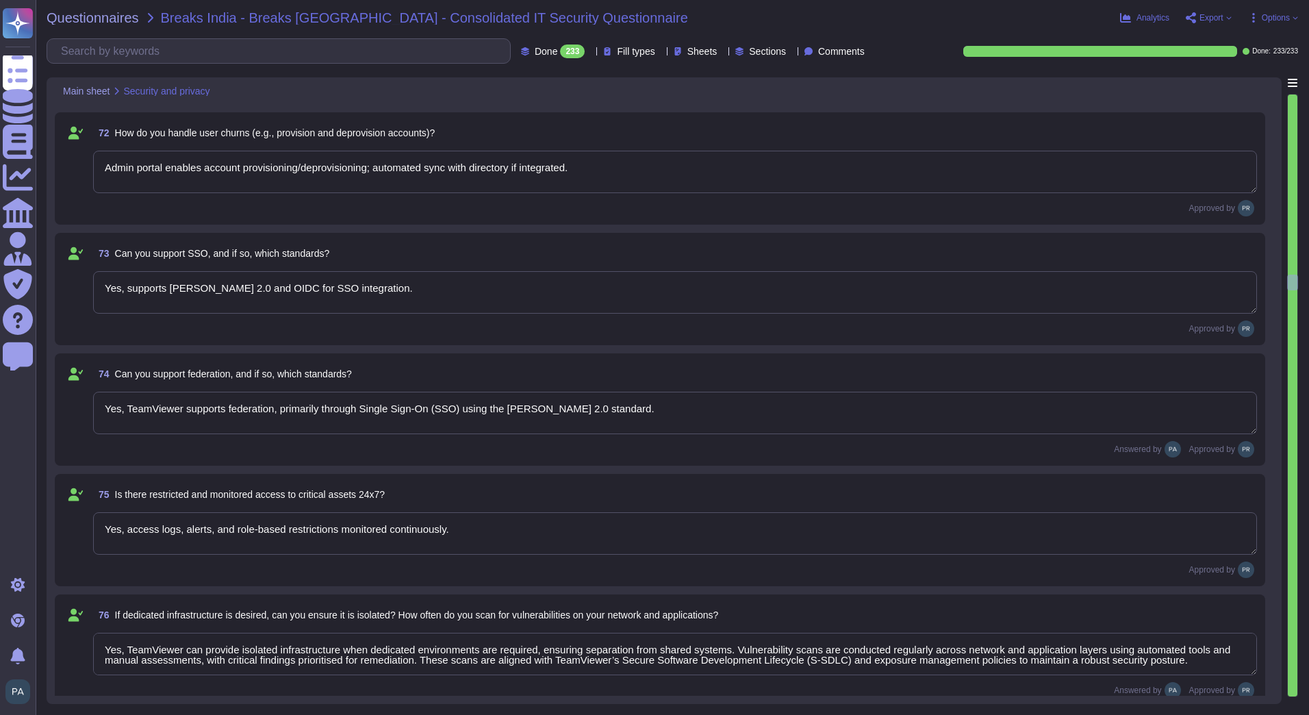
type textarea "TeamViewer does not currently undergo SAS 70 audits, as this standard has been …"
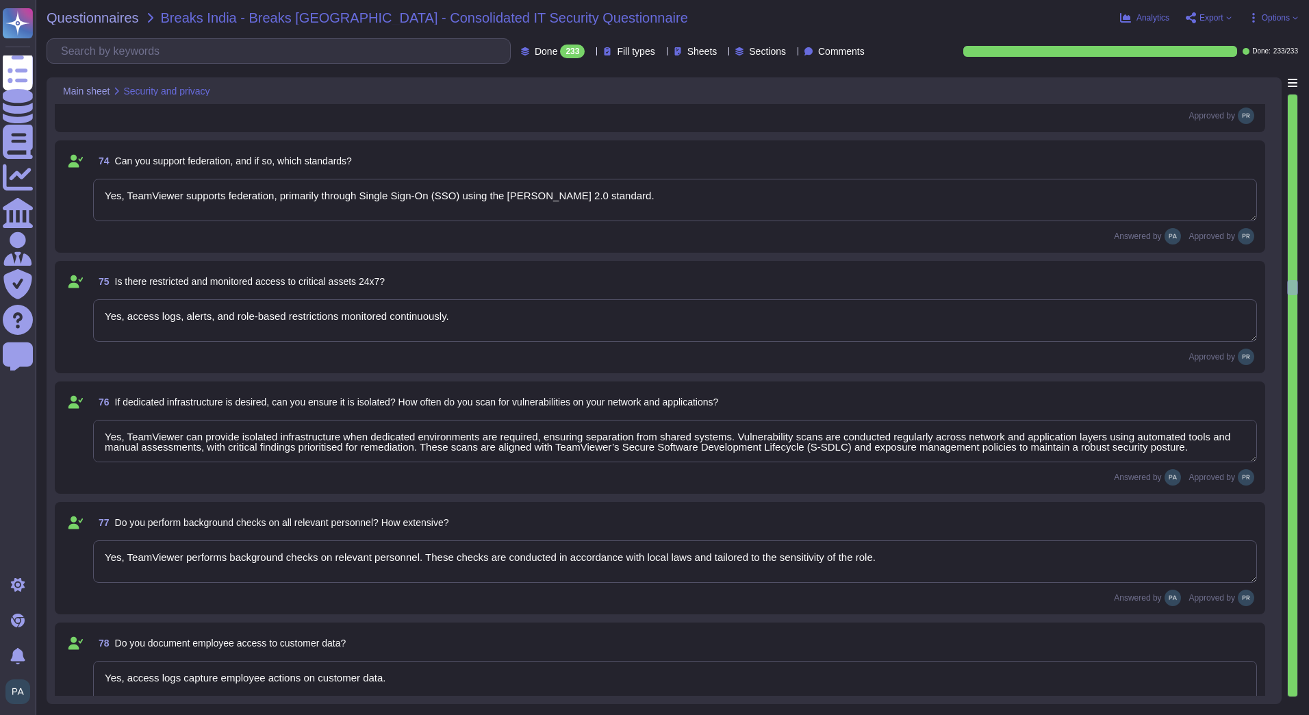
type textarea "99.9% uptime guarantee; generally based on hosting provider infrastructure; mon…"
type textarea "TeamViewer employs a multi-layered security and availability strategy to guard …"
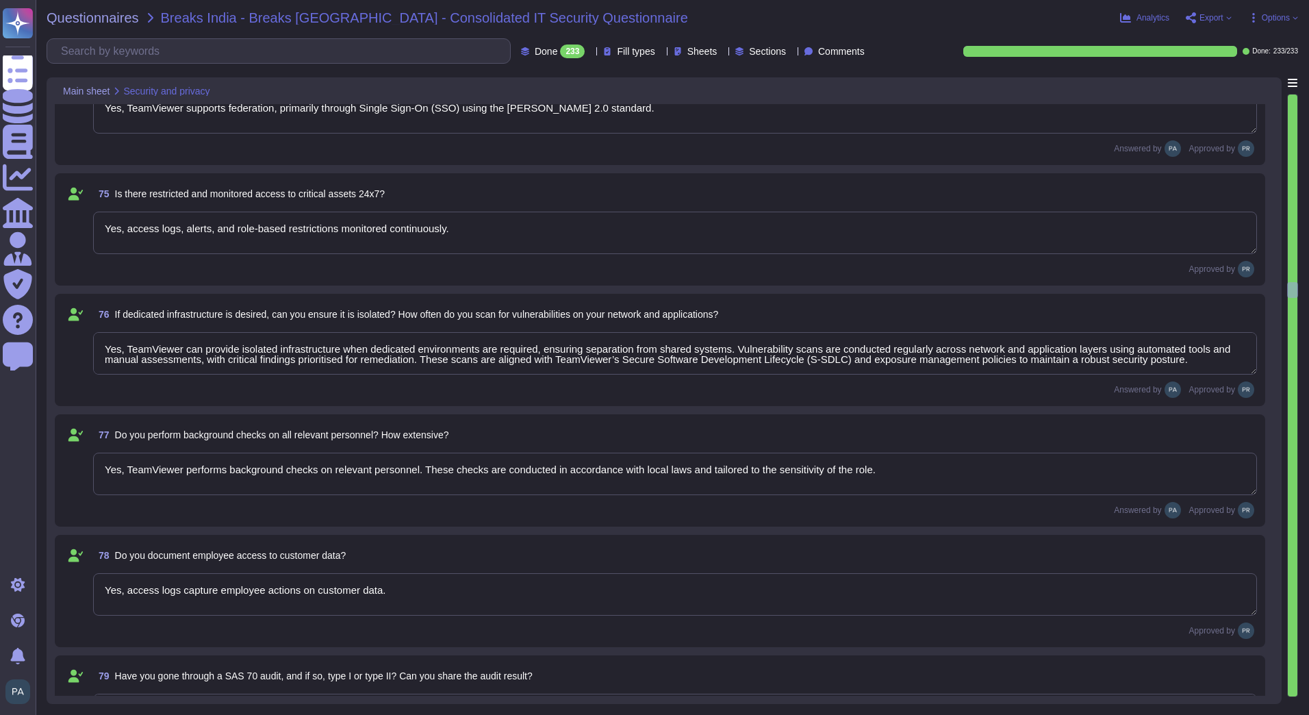
scroll to position [8830, 0]
type textarea "Yes, TeamViewer uses multiple Internet Service Providers (ISPs) to ensure high …"
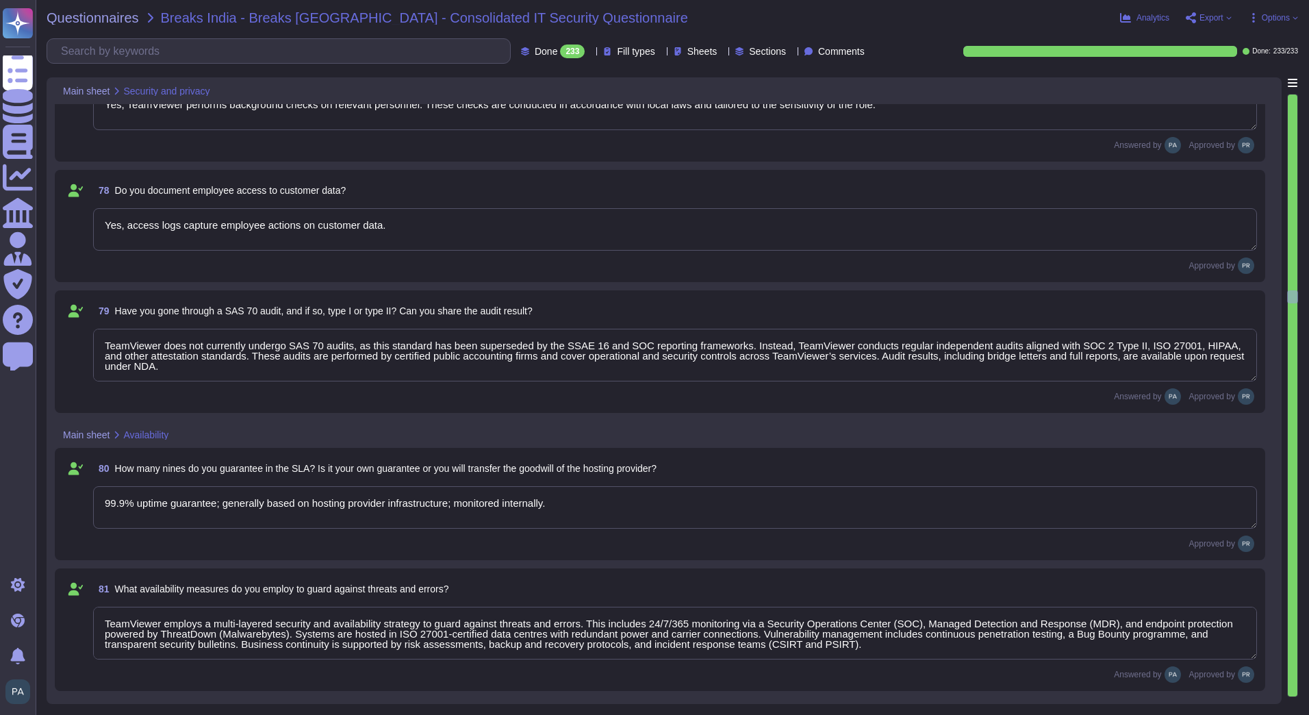
type textarea "Availability defined per service tier and SLA; covers server, network, and appl…"
type textarea "As per the SLA"
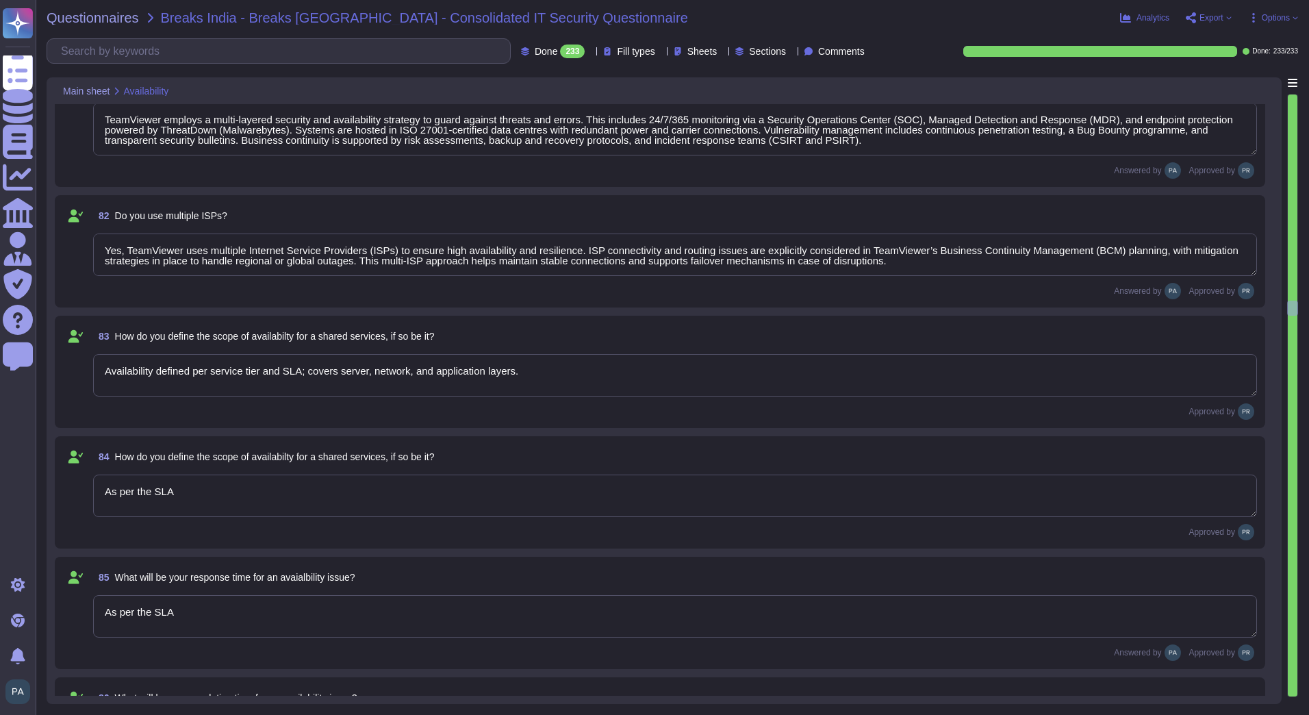
type textarea "As per the SLA"
type textarea "As per SLA."
type textarea "Yes, TeamViewer is committed to providing structured Root Cause Analyses (RCAs)…"
type textarea "TeamViewer does not commit to providing RCAs for all issues. Instead, relevant …"
type textarea "Defined in SLA"
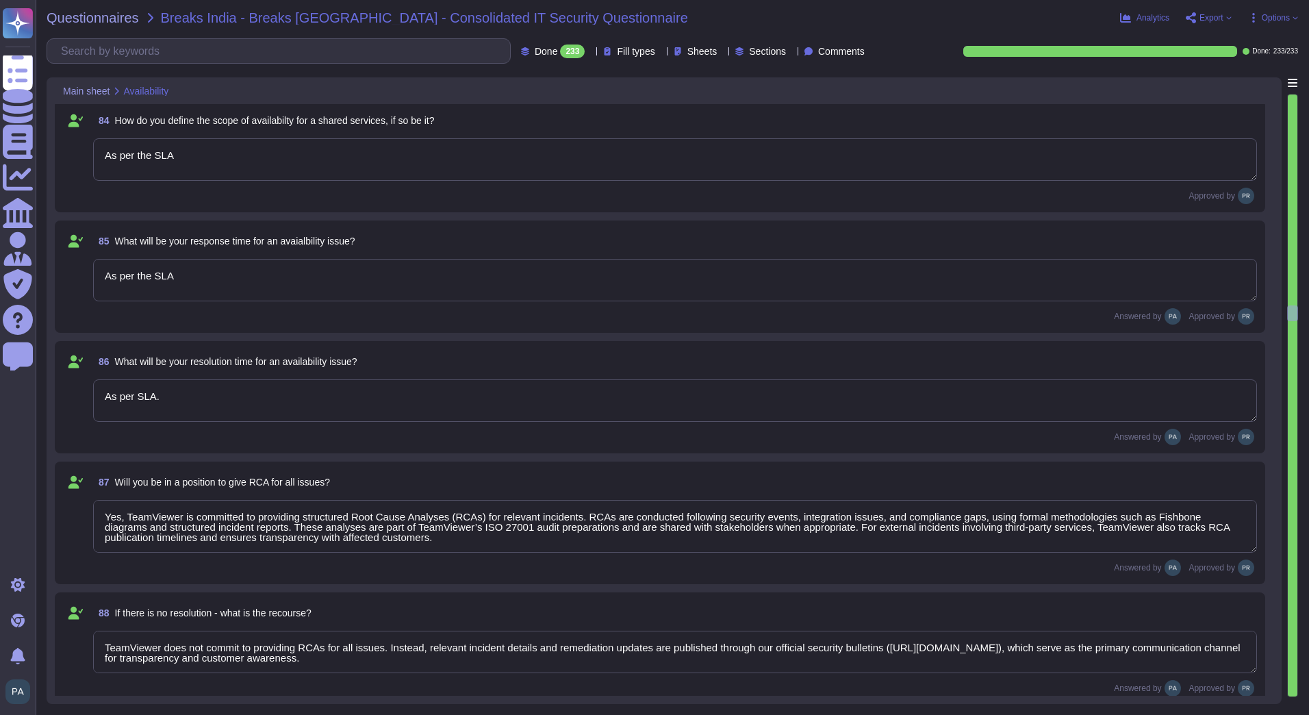
type textarea "Yes, via cloud provider and network-level DDoS mitigation, traffic monitoring, …"
type textarea "Yes, dashboards and reports available for customers."
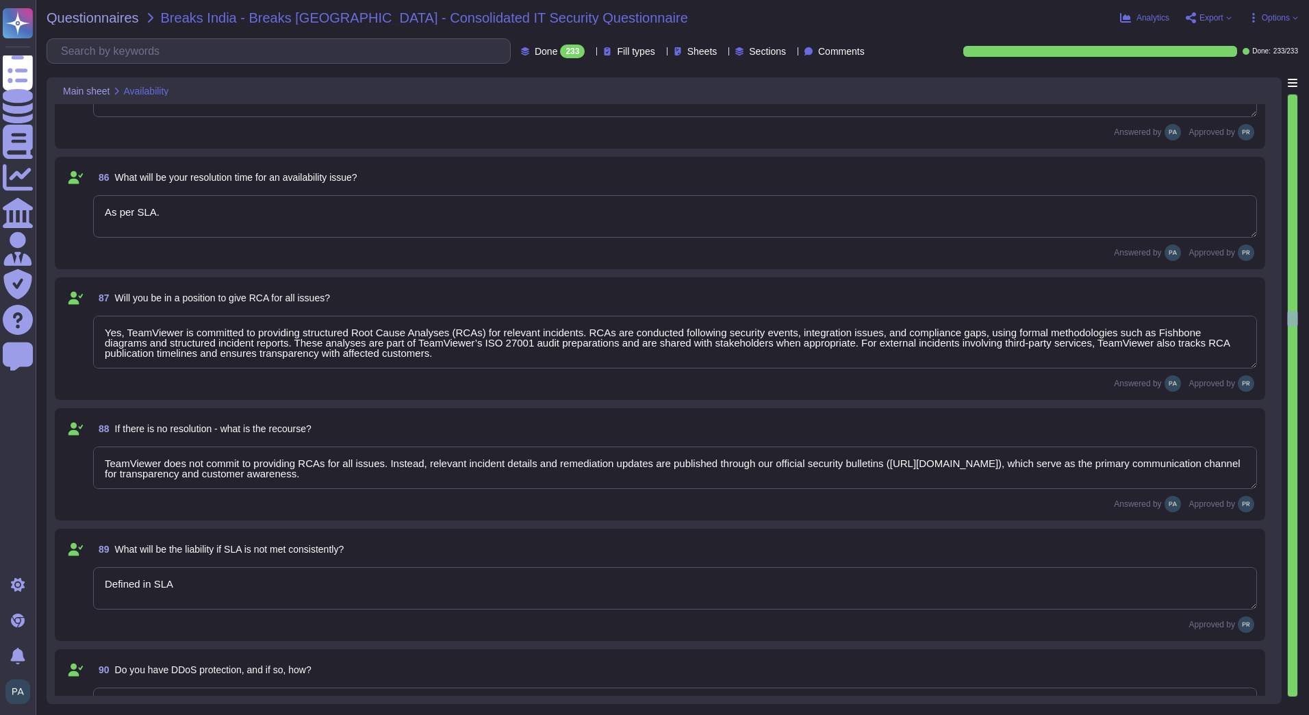
type textarea "Scheduled maintenance notifications; upgrade windows planned; minimal downtime."
type textarea "Auto-scaling infrastructure designed to handle peak loads."
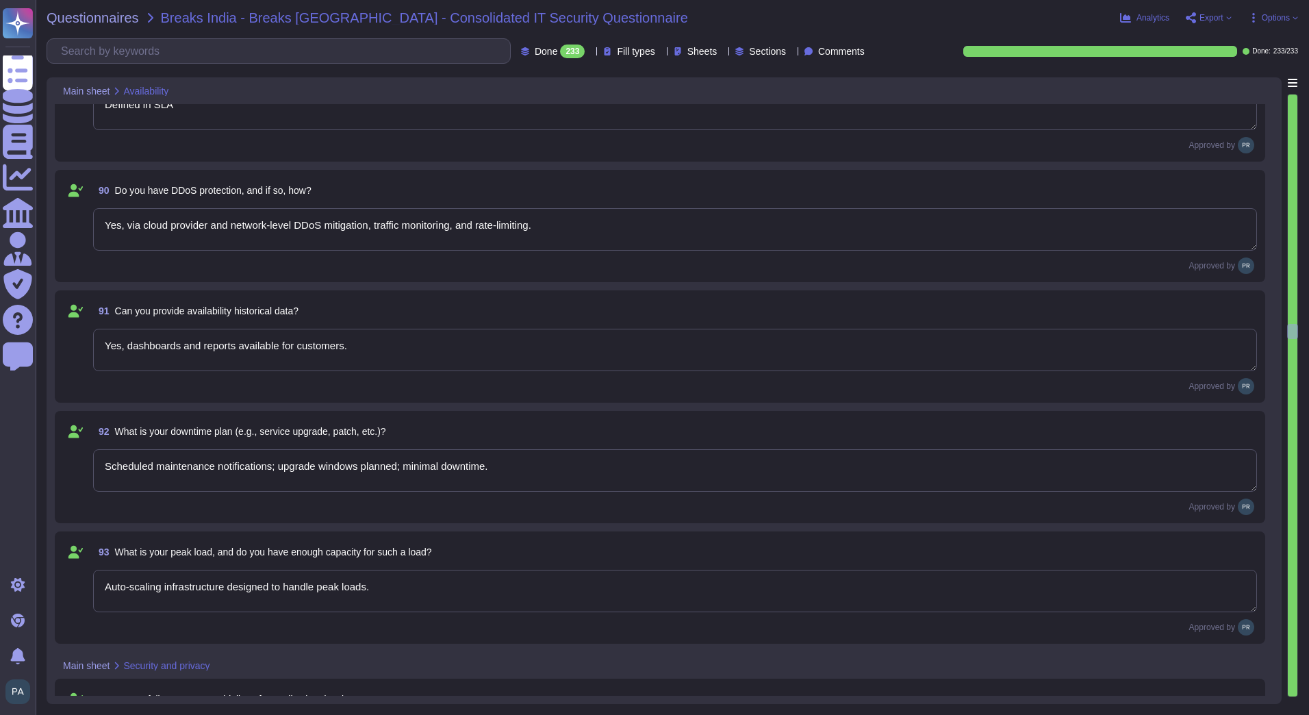
type textarea "Yes, OWASP Top 10 and secure coding practices followed."
type textarea "Yes, all code undergoes internal QA and security review; third-party code vette…"
type textarea "Only vetted and approved components used; security checks applied."
type textarea "TeamViewer applies multiple application security measures in its production env…"
type textarea "Incident response plan, alerting, containment, investigation, reporting to affe…"
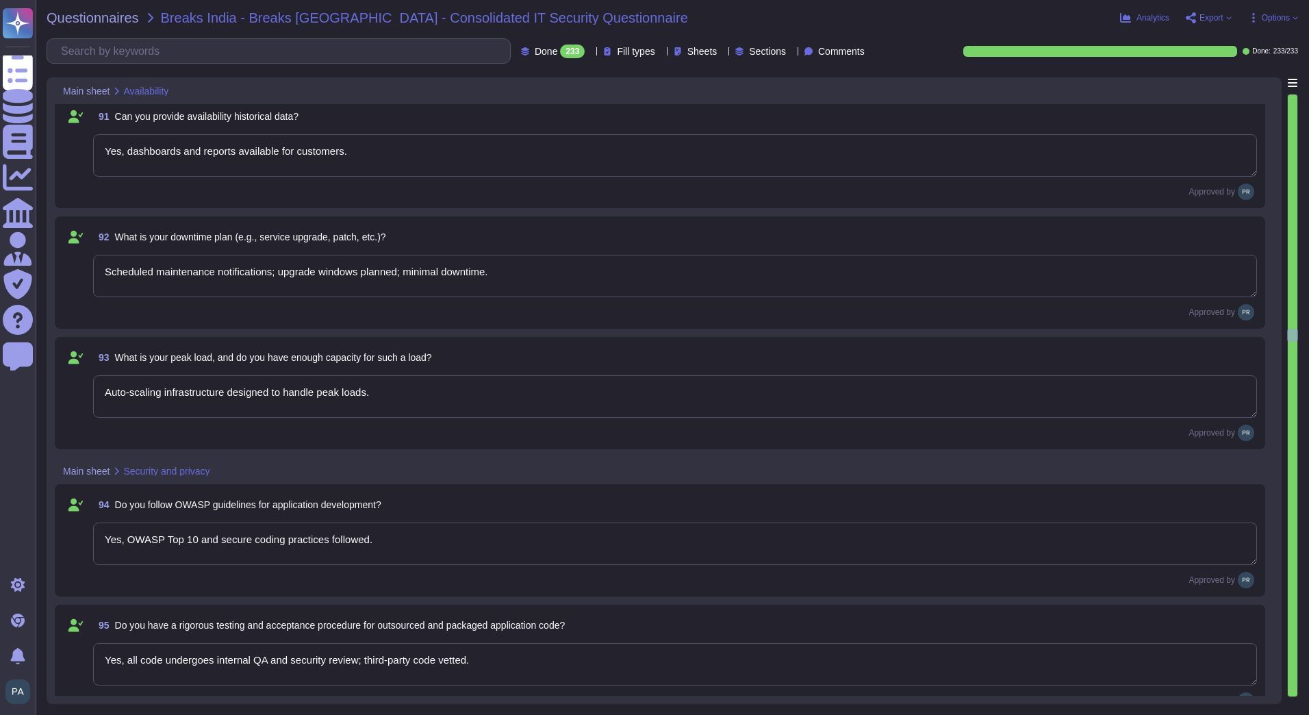
type textarea "Yes, within regulatory timelines (e.g., GDPR: 72 hours)."
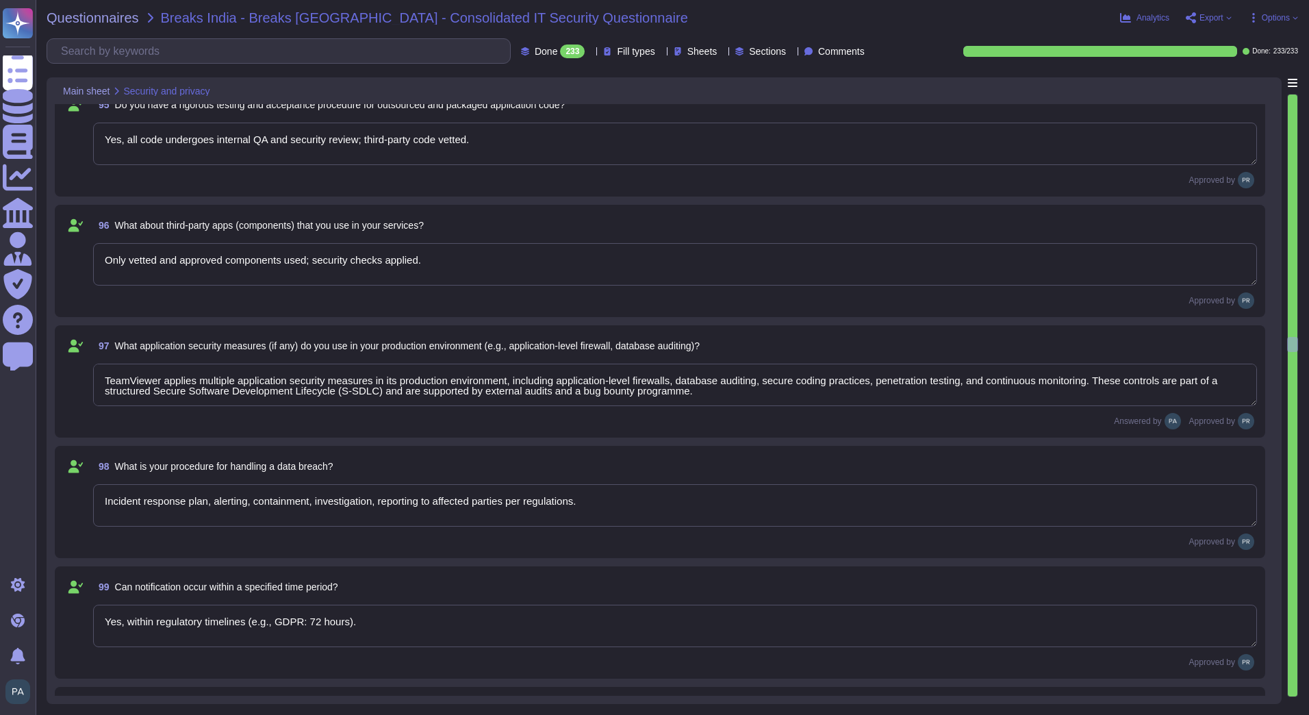
type textarea "Email/portal with the content according to GDPR regulation"
type textarea "TeamViewer protects digital identities and credentials in cloud applications th…"
type textarea "see [URL][DOMAIN_NAME]"
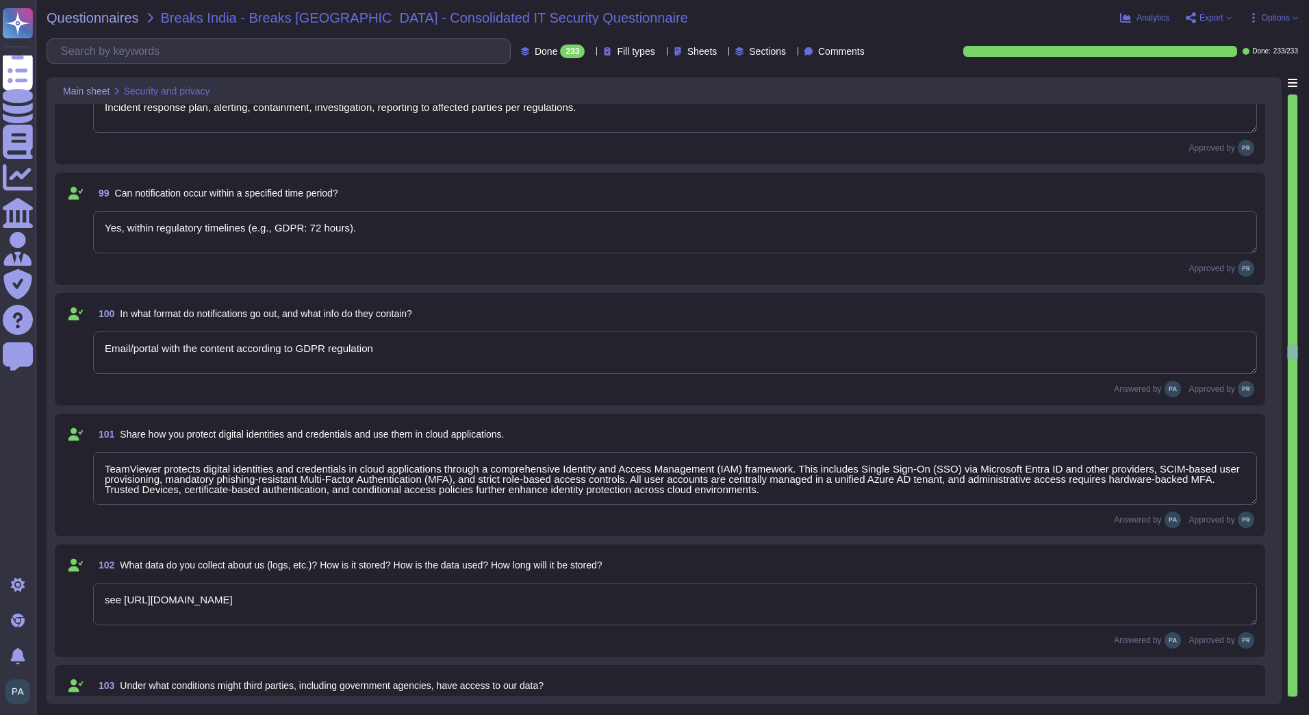
type textarea "Only via legal request/subpoena; access logged and restricted."
type textarea "Yes, logical segregation and access control applied; logs pseudonymized where r…"
type textarea "Yes, DR/BC plans exist but will not be shared with customers"
type textarea "TeamViewer does not permit customers to conduct Business Continuity ([GEOGRAPHI…"
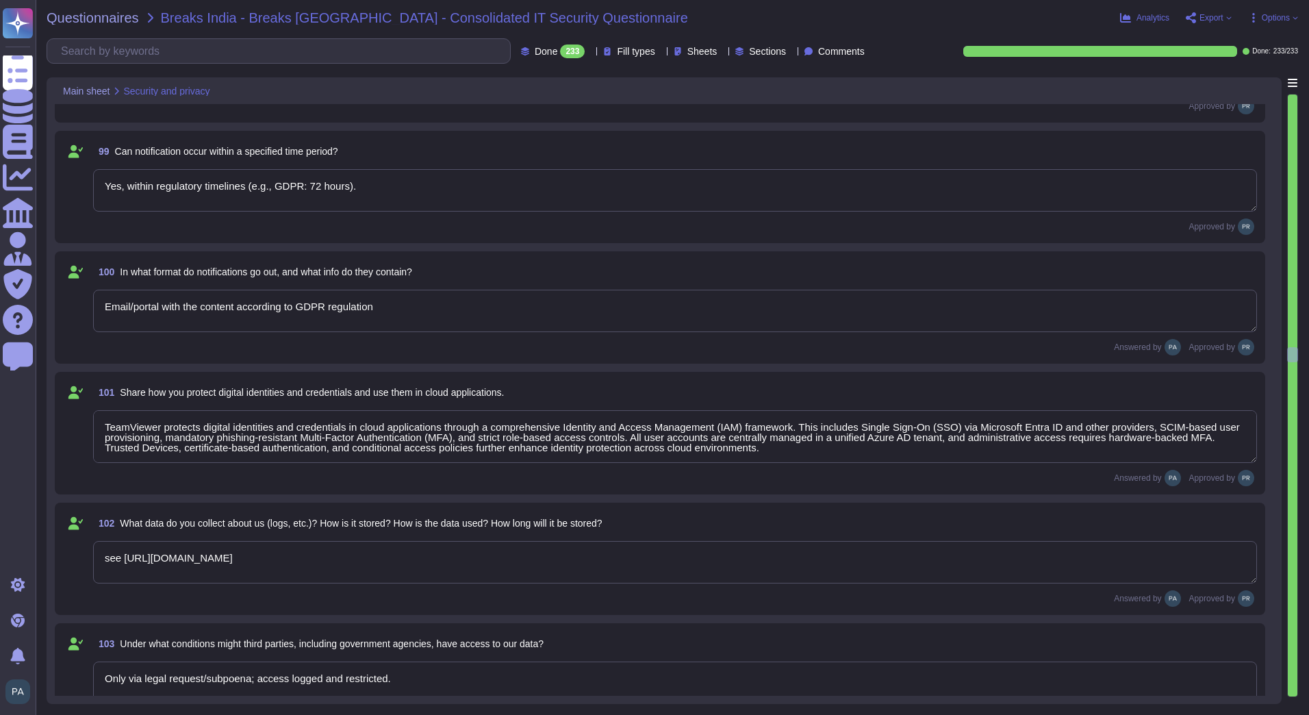
type textarea "Geographically distributed cloud datacenters (e.g., Azure/AWS regions)."
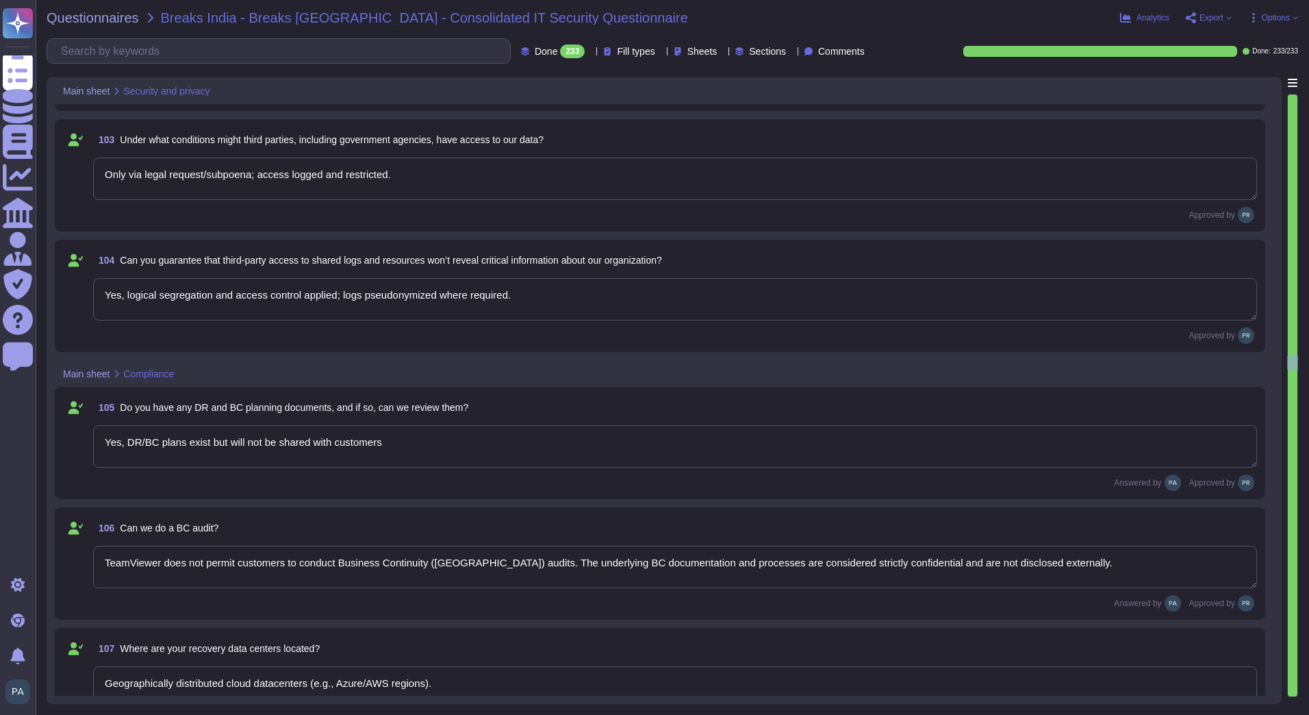
type textarea "SLA specifies recovery time objectives (RTO) and recovery point objectives (RPO…"
type textarea "Yes, TeamViewer can accommodate timely forensic investigations, including eDisc…"
type textarea "No, customers cannot negotiate or agree on custom provisions in the SLA specifi…"
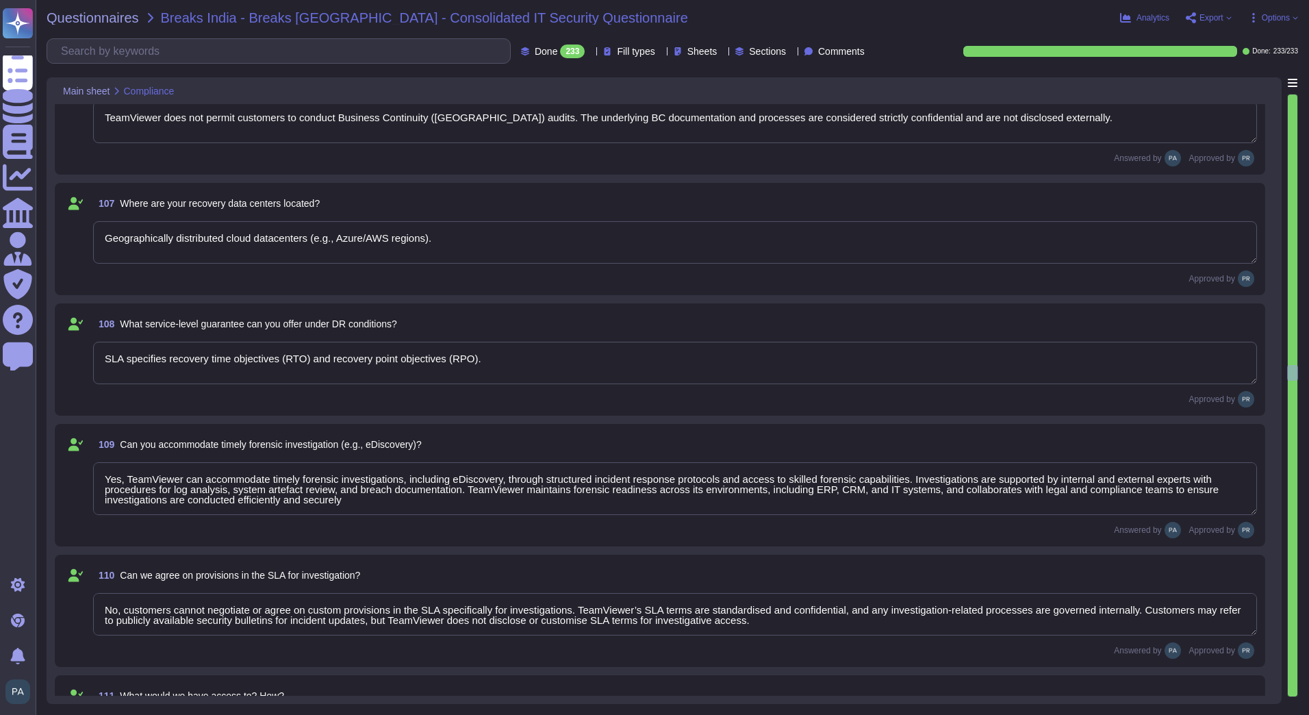
type textarea "NA"
type textarea "Default retention policy;"
type textarea "Yes, dedicated storage provisioned in cloud; access restricted."
type textarea "Logs are append-only, encrypted, and write-protected."
type textarea "Yes; ISO 27001, SOC 2, GDPR compliance depending on region."
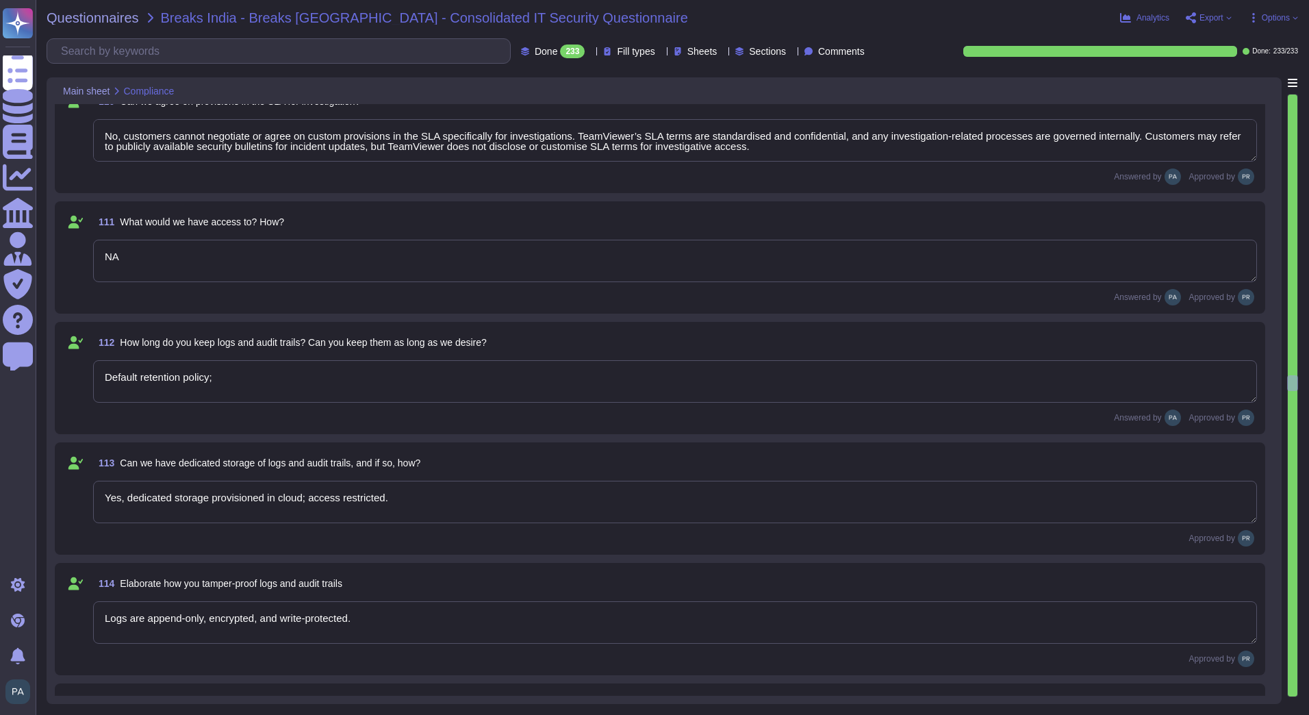
type textarea "No, global standards are harmonized;"
type textarea "NO"
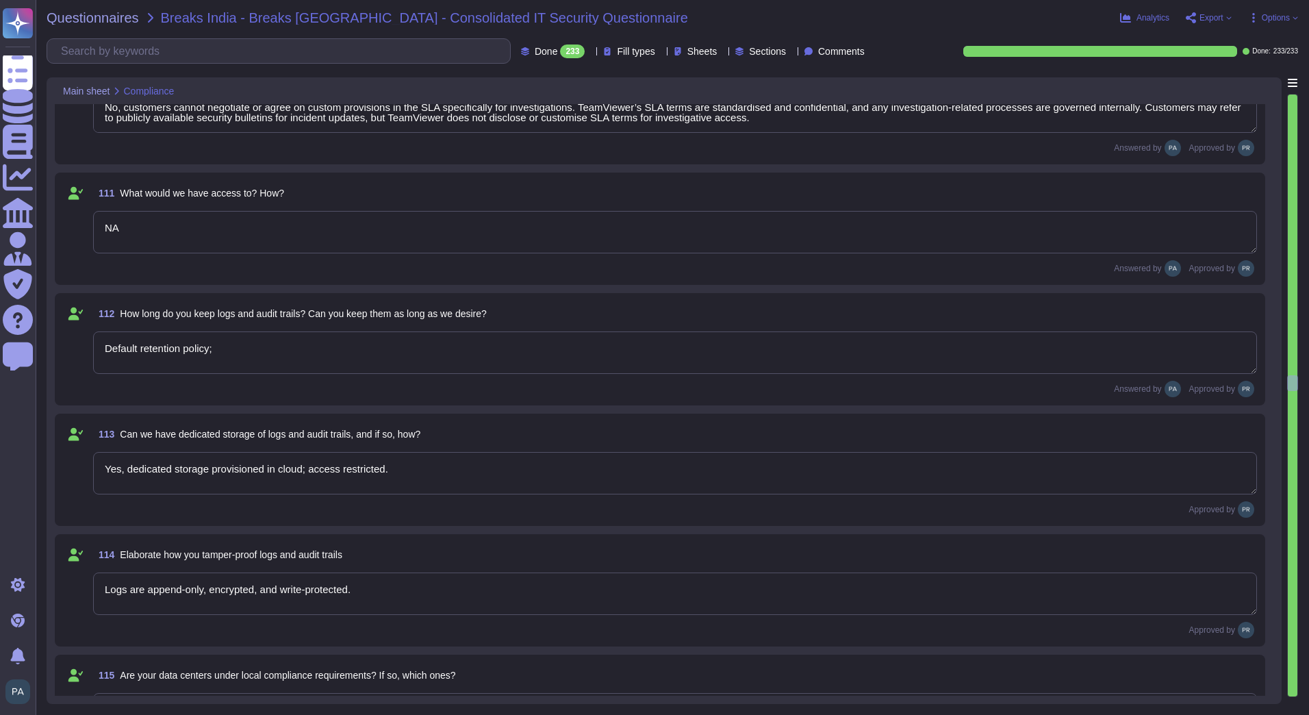
type textarea "Yes, ISO 27001 certified."
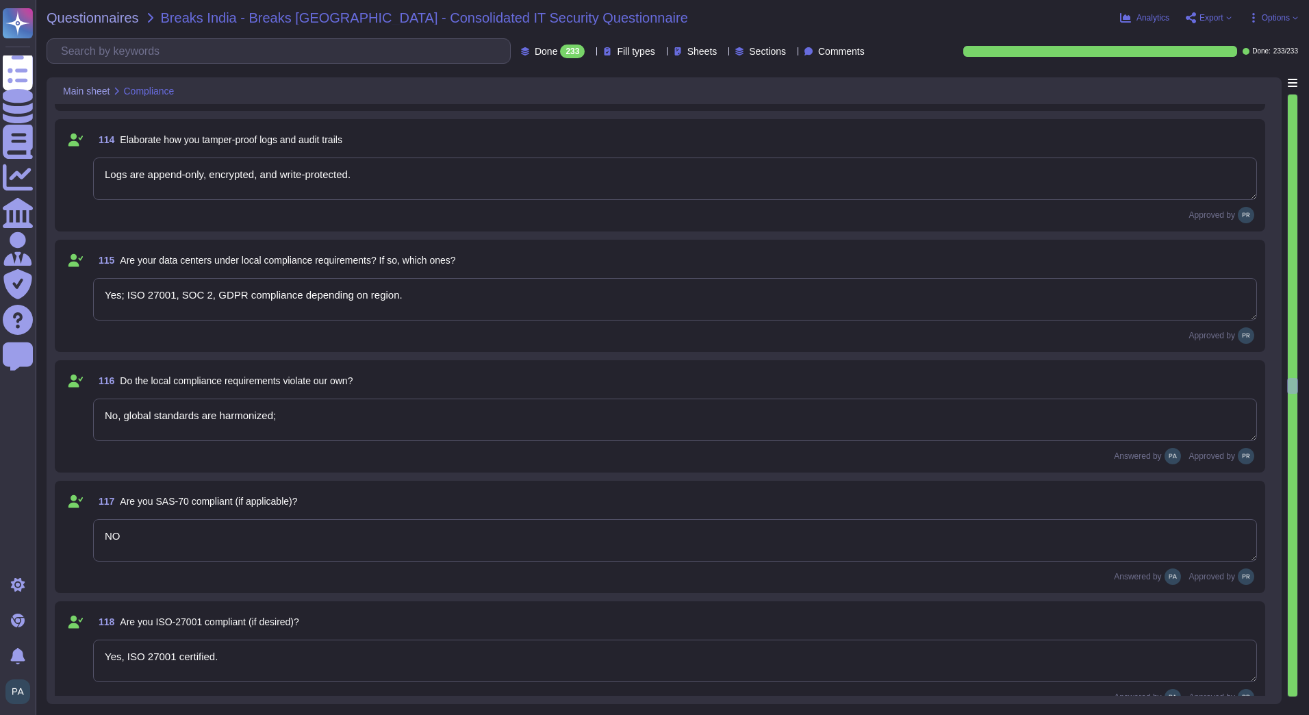
type textarea "Defined in SLA: financial credits, early exit clauses, remediation support."
type textarea "Access and SLA terms depend on contractual agreement; specific conditions defin…"
type textarea "contractual agreements ensure data ownership rights."
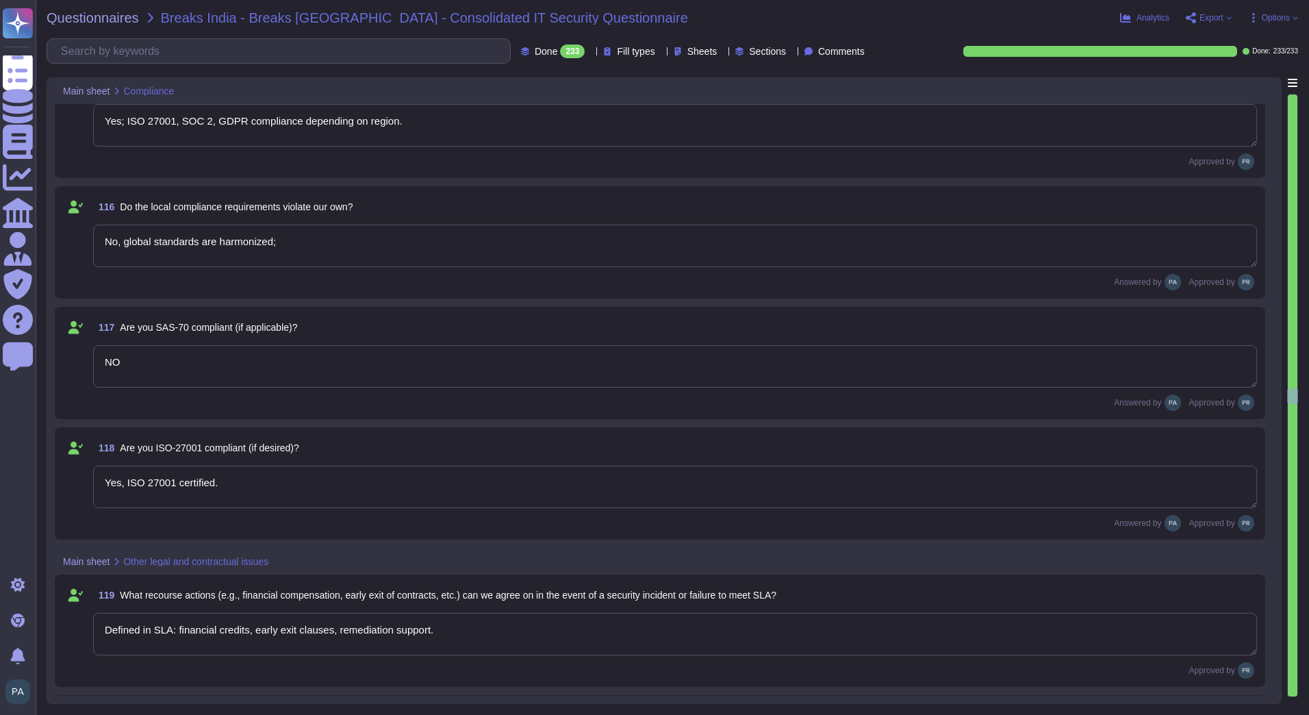
type textarea "Yes, export in standard formats (CSV, JSON, or application-specific)."
type textarea "Export available within defined timeframe in SLA"
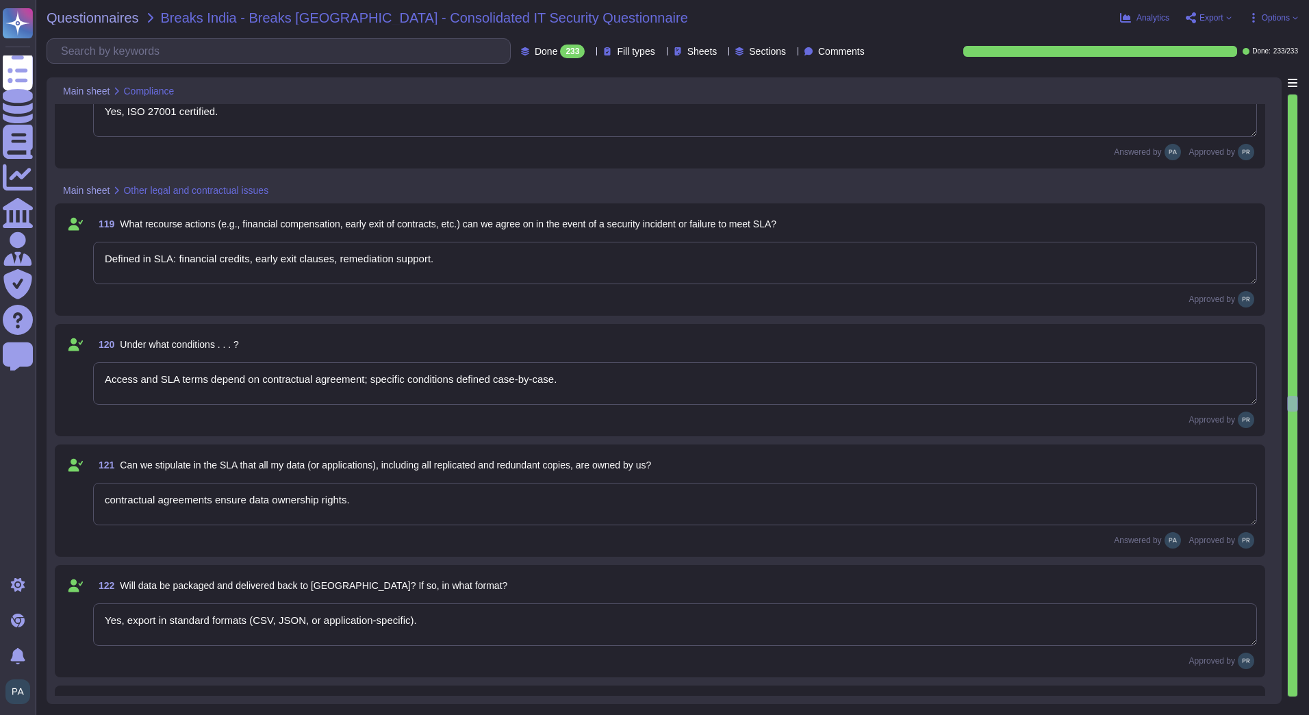
type textarea "Yes, deletion performed per SLA; evidence of deletion can be shared."
type textarea "Azure"
type textarea "Abroad"
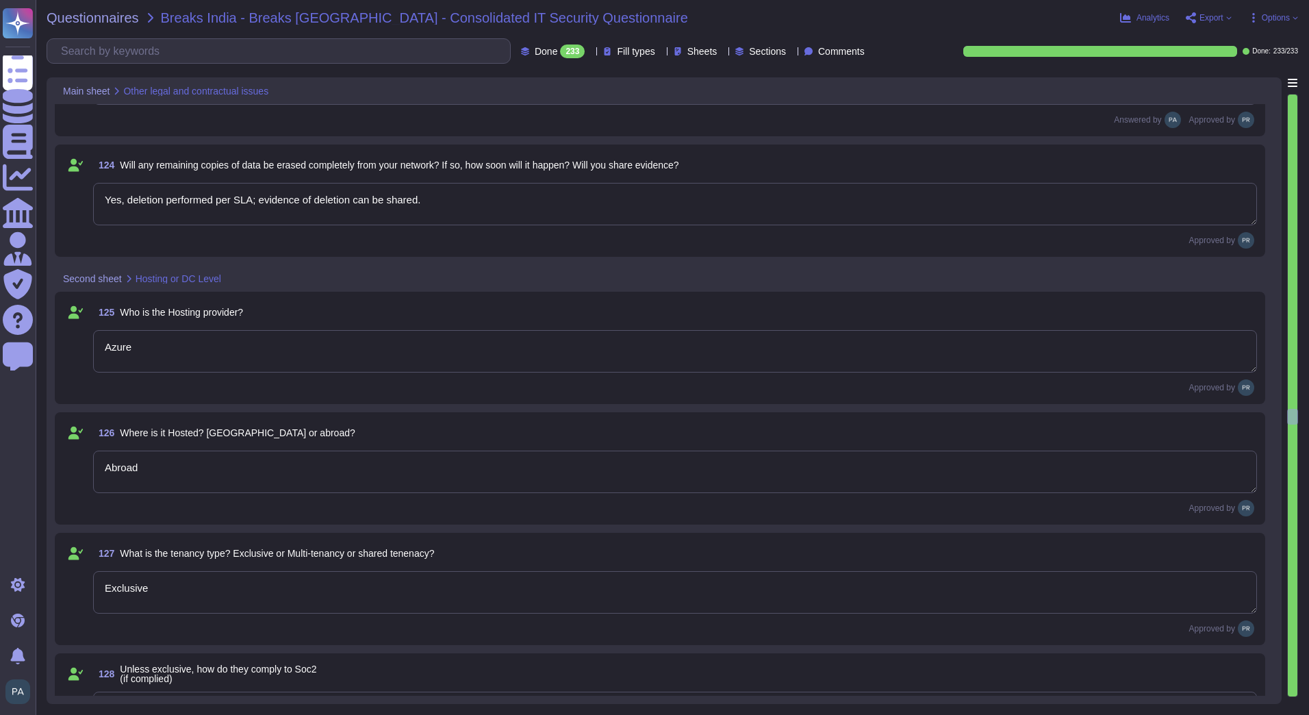
type textarea "Exclusive"
type textarea "NA"
type textarea "SOC 2 Type II certified (along with ISO 27001 and other standards)."
type textarea "Its Easy to scale up/down"
type textarea "Yes"
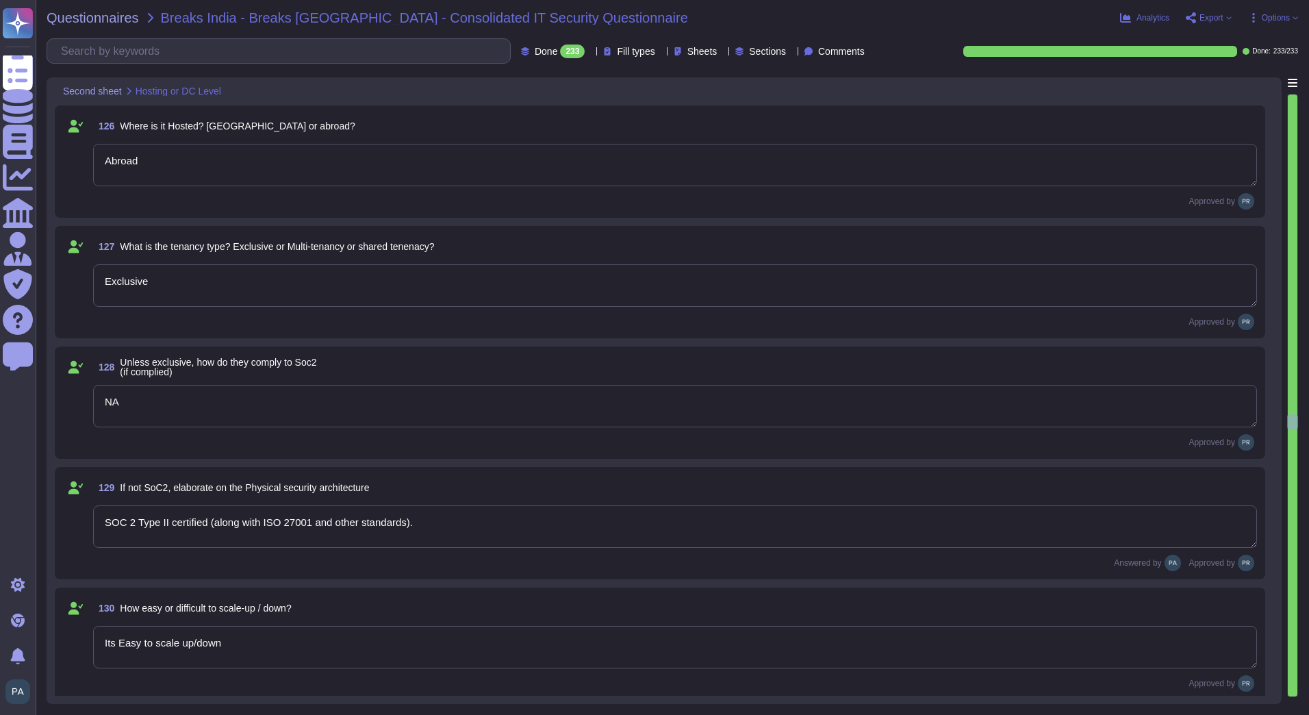
type textarea "NA"
type textarea "HA is implemented across different data centers (geo-redundant), not just withi…"
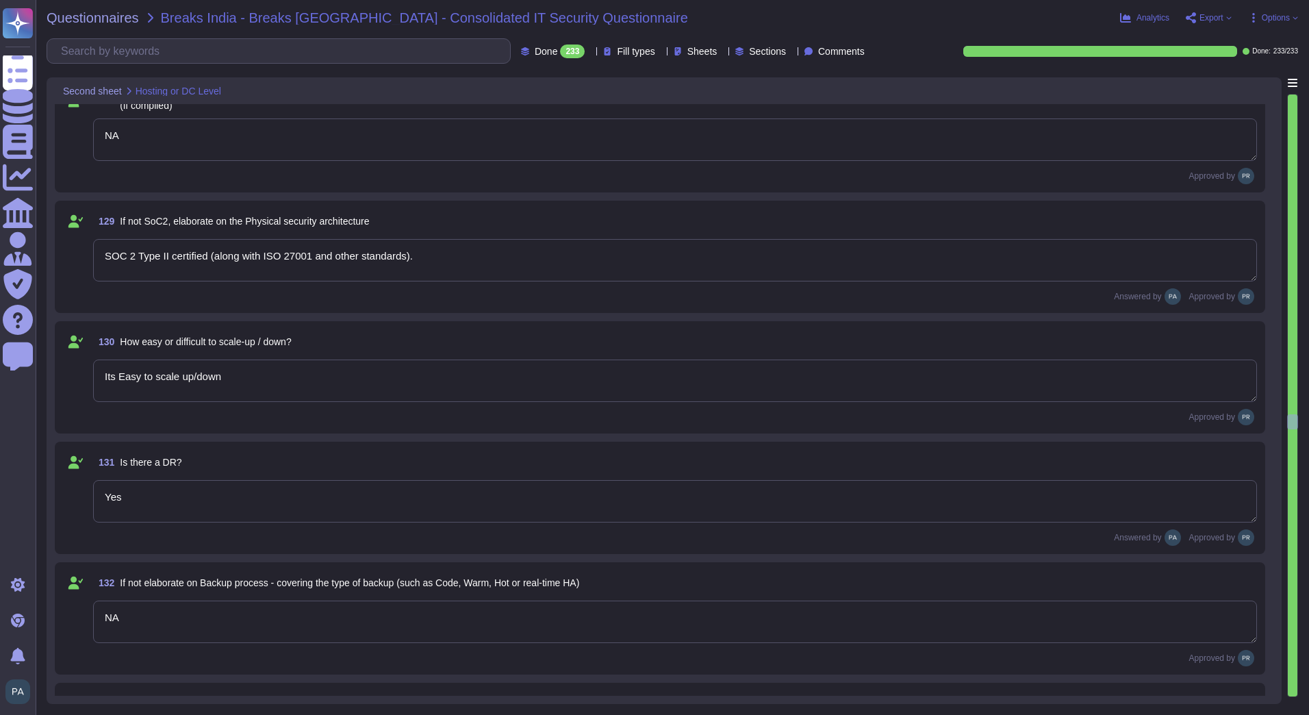
scroll to position [15058, 0]
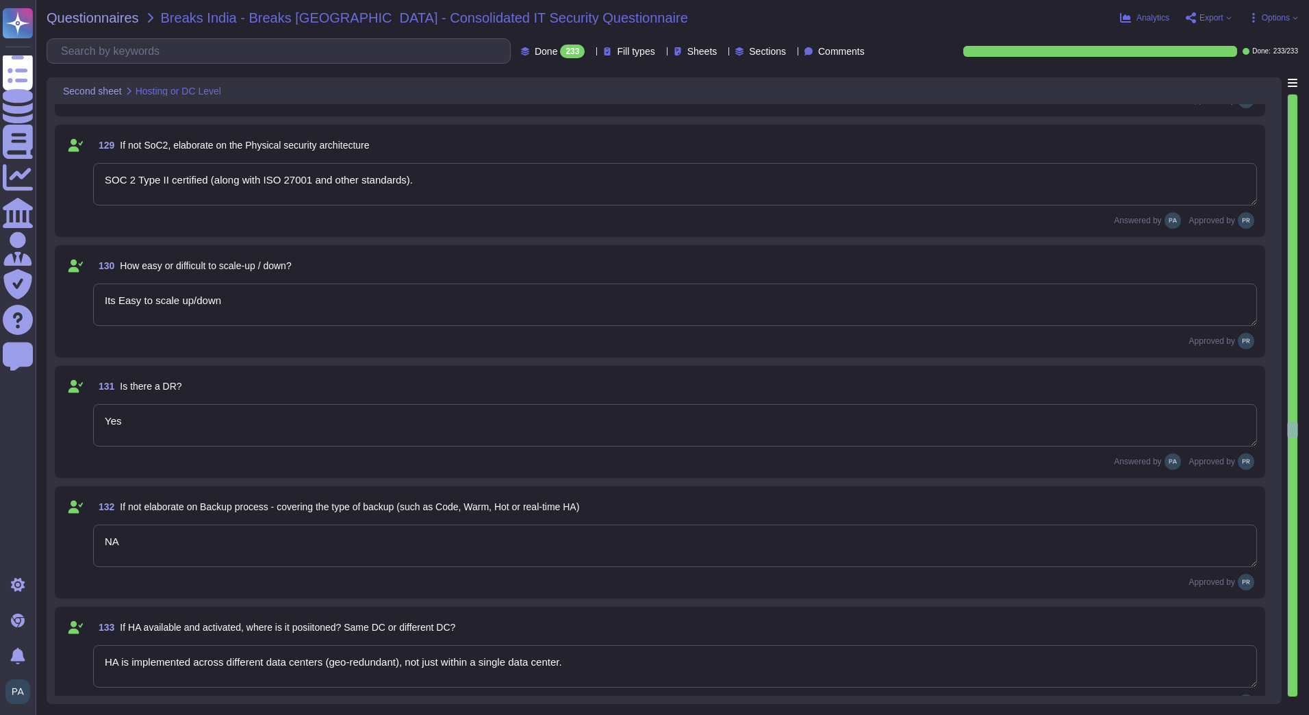
type textarea "TeamViewer Frontline is an enterprise-grade augmented reality (AR) platform des…"
type textarea "As a hoster, TeamViewer Frontline offers secure and scalable deployment options…"
type textarea "As an implementer, TeamViewer Frontline provides expert-led deployment and inte…"
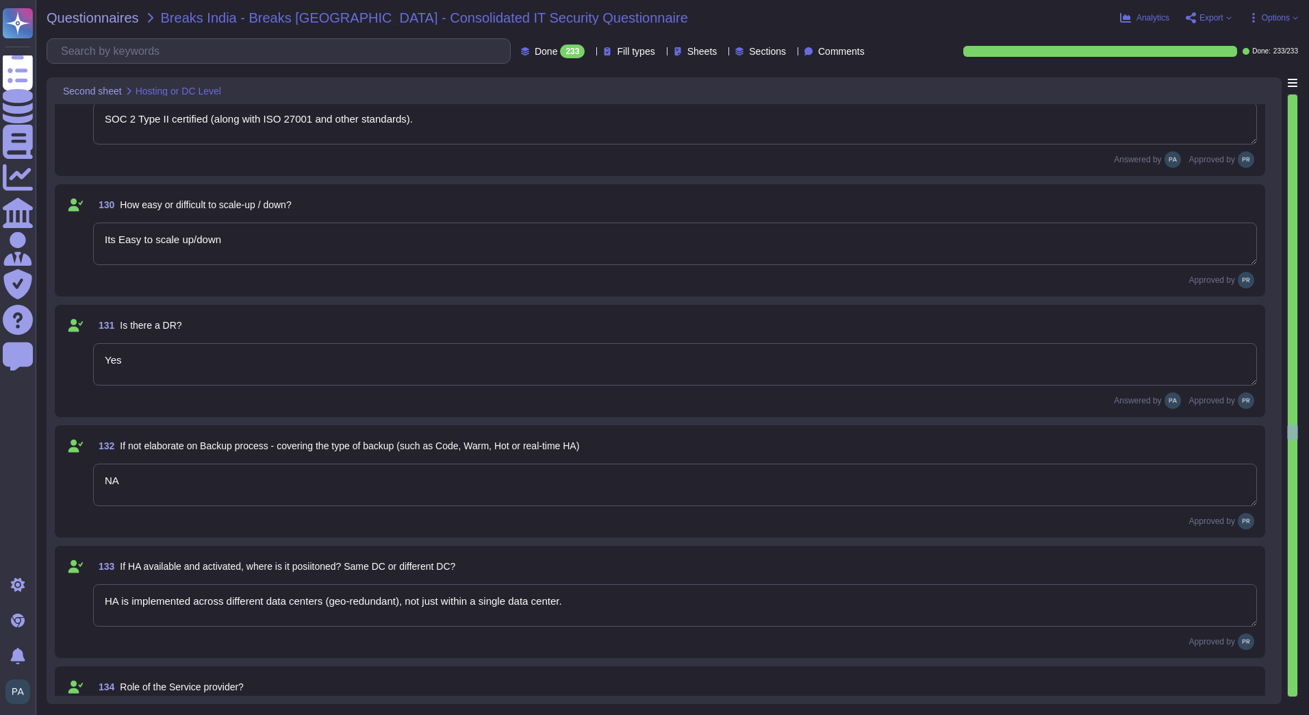
type textarea "Both"
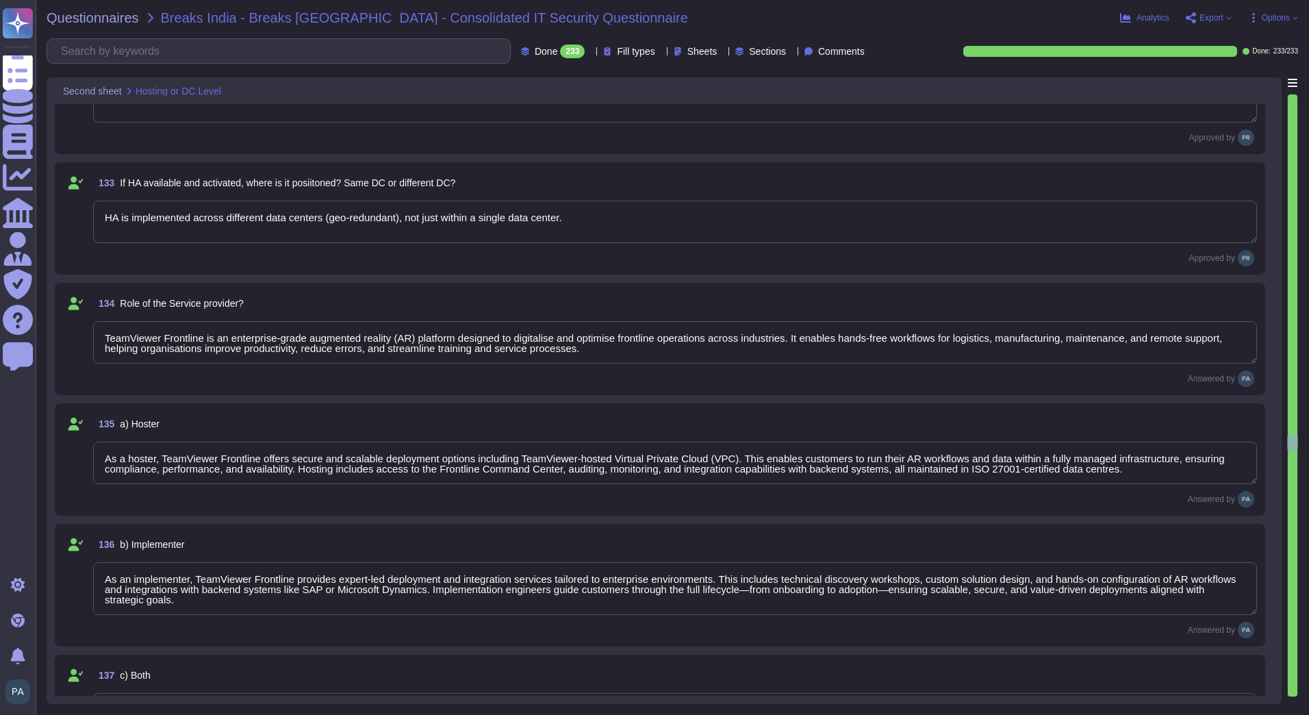
type textarea "TeamViewer holds several internationally recognized certifications and attestat…"
type textarea "Yes, TeamViewer undergoes regular independent third-party audits to maintain it…"
type textarea "TeamViewer Frontline provides centralized user management via the Frontline Com…"
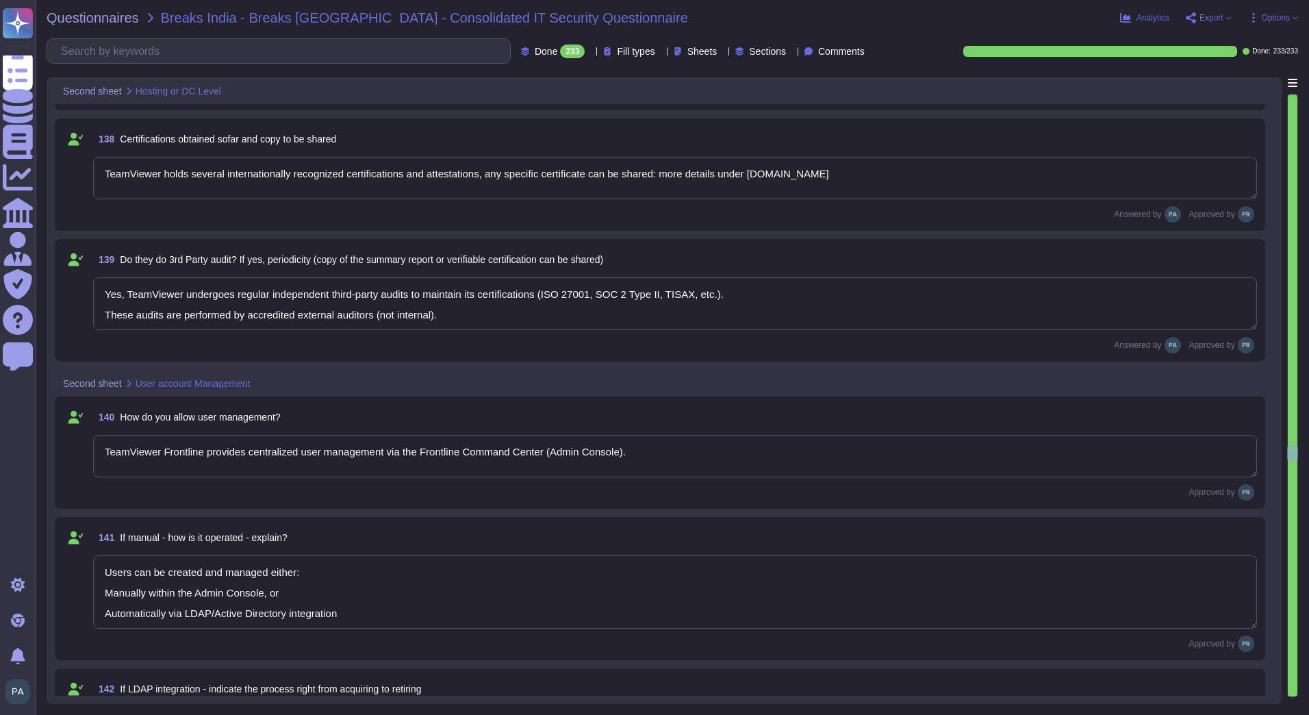
type textarea "Users can be created and managed either: Manually within the Admin Console, or …"
type textarea "Acquisition/Setup: Customer provides LDAP/AD details, service account, and mapp…"
type textarea "Each user has a unique ID in the Frontline system, linked to either their manua…"
type textarea "Username & Password [SECURITY_DATA] local accounts)"
type textarea "Users can be created and managed either: Manually within the Admin Console, or …"
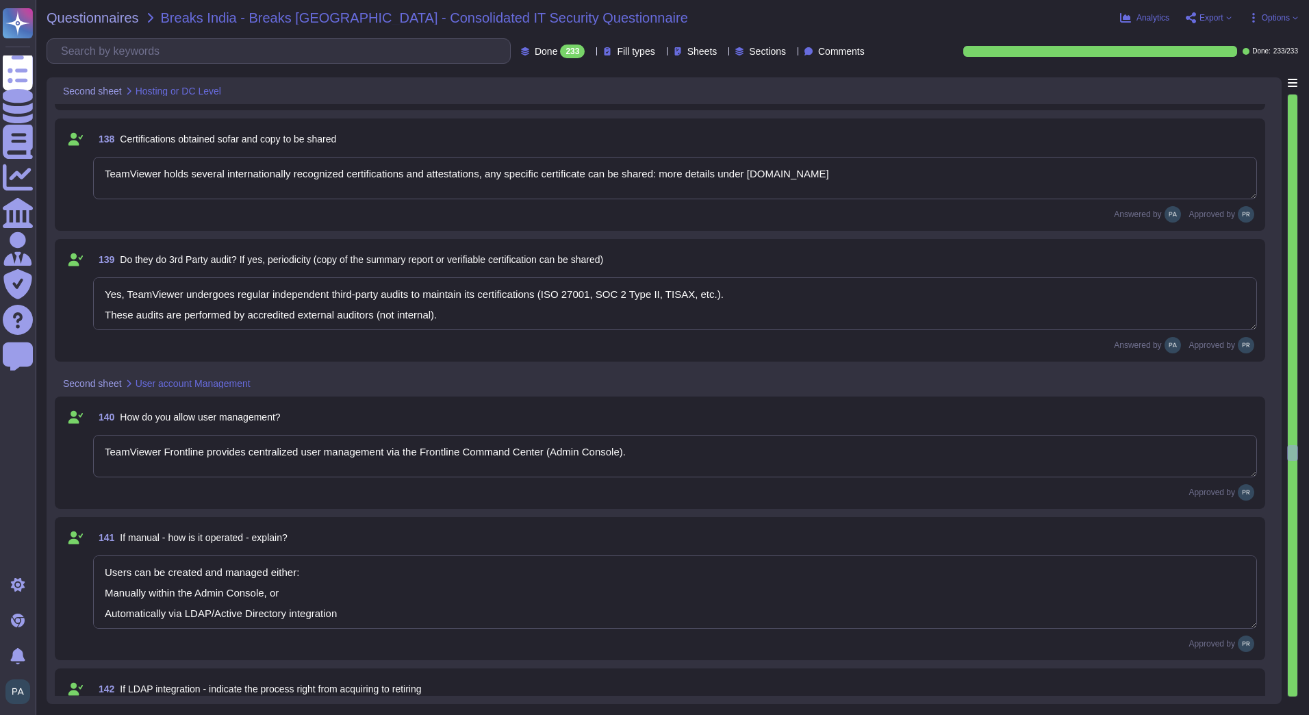
type textarea "Acquisition/Setup: Customer provides LDAP/AD details, service account, and mapp…"
type textarea "Users can be created and managed either: Manually within the Admin Console, or …"
type textarea "Acquisition/Setup: Customer provides LDAP/AD details, service account, and mapp…"
type textarea "Users can be created and managed either: Manually within the Admin Console, or …"
type textarea "Acquisition/Setup: Customer provides LDAP/AD details, service account, and mapp…"
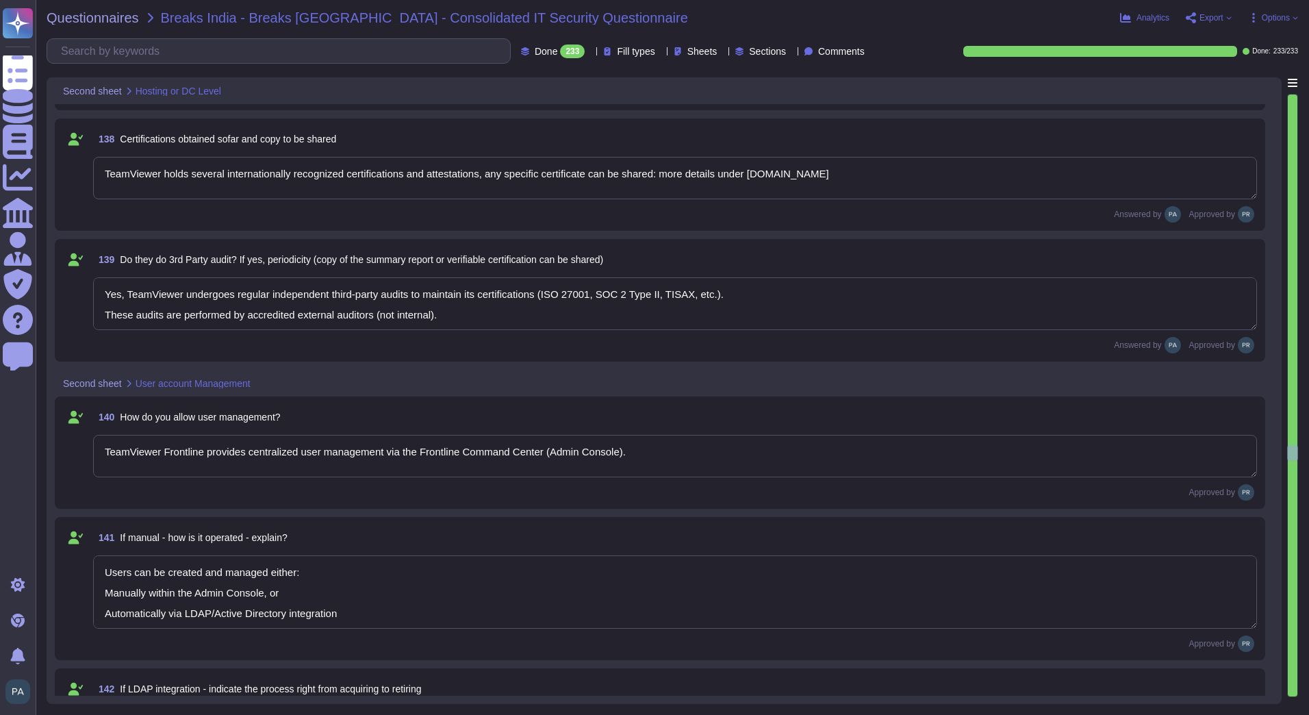
type textarea "Users can be created and managed either: Manually within the Admin Console, or …"
type textarea "Acquisition/Setup: Customer provides LDAP/AD details, service account, and mapp…"
type textarea "Users can be created and managed either: Manually within the Admin Console, or …"
type textarea "Acquisition/Setup: Customer provides LDAP/AD details, service account, and mapp…"
type textarea "Users can be created and managed either: Manually within the Admin Console, or …"
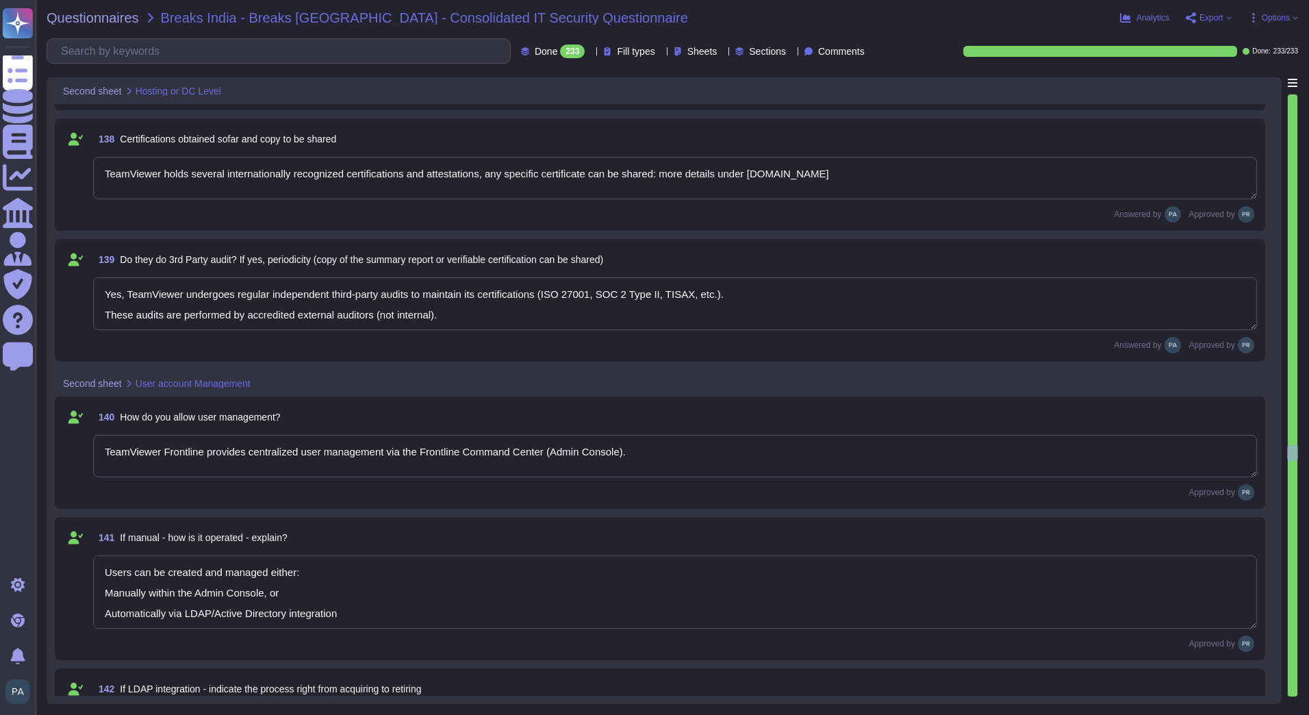
type textarea "Acquisition/Setup: Customer provides LDAP/AD details, service account, and mapp…"
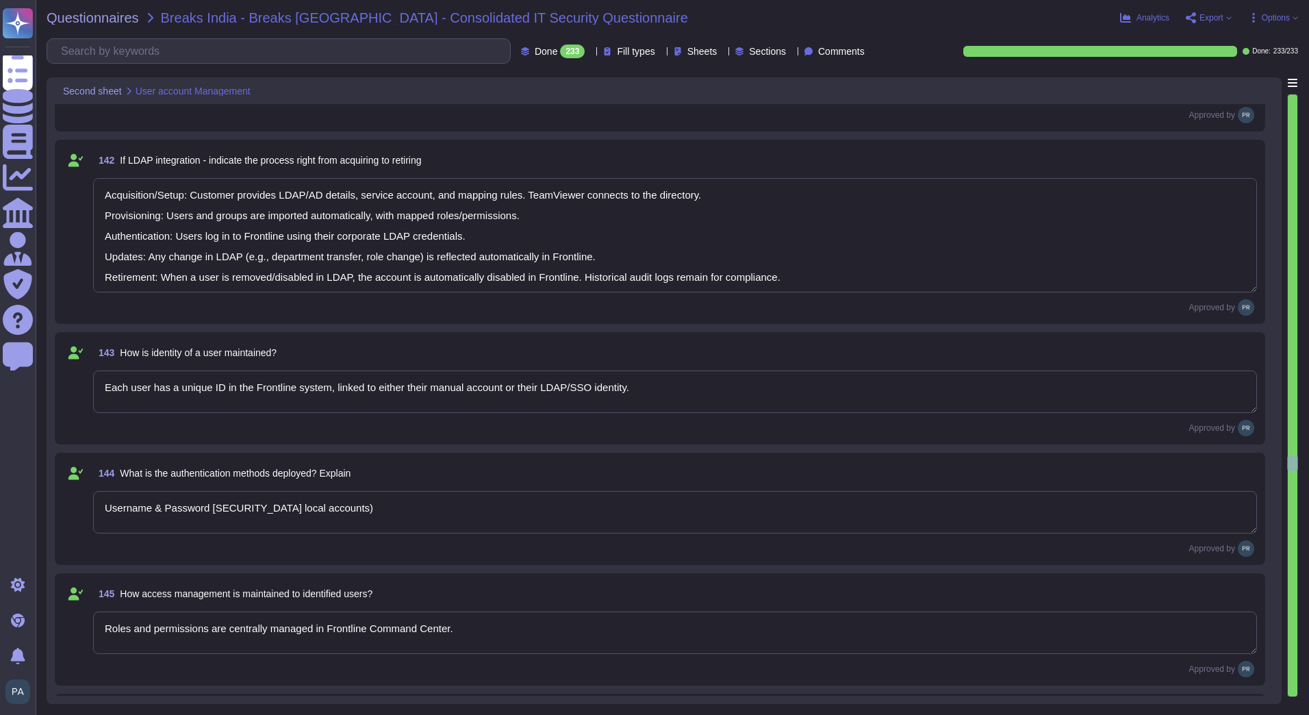
type textarea "Roles and permissions are centrally managed in Frontline Command Center."
type textarea "TeamViewer does not own, lease or operate any local datacenter or server infras…"
type textarea "Mobile devices have an application allow list and new applications most go thro…"
type textarea "Users can be created and managed either: Manually within the Admin Console, or …"
type textarea "Acquisition/Setup: Customer provides LDAP/AD details, service account, and mapp…"
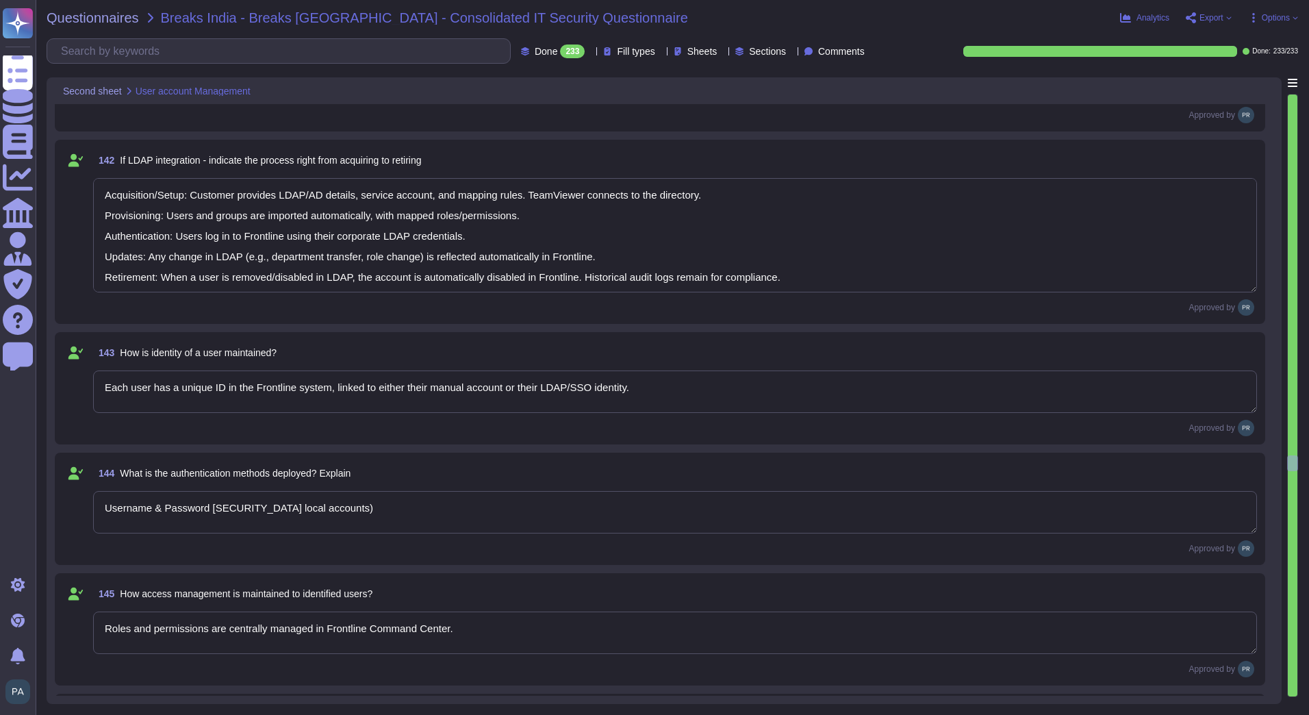
type textarea "Users can be created and managed either: Manually within the Admin Console, or …"
type textarea "Acquisition/Setup: Customer provides LDAP/AD details, service account, and mapp…"
type textarea "Users can be created and managed either: Manually within the Admin Console, or …"
type textarea "Acquisition/Setup: Customer provides LDAP/AD details, service account, and mapp…"
type textarea "Users can be created and managed either: Manually within the Admin Console, or …"
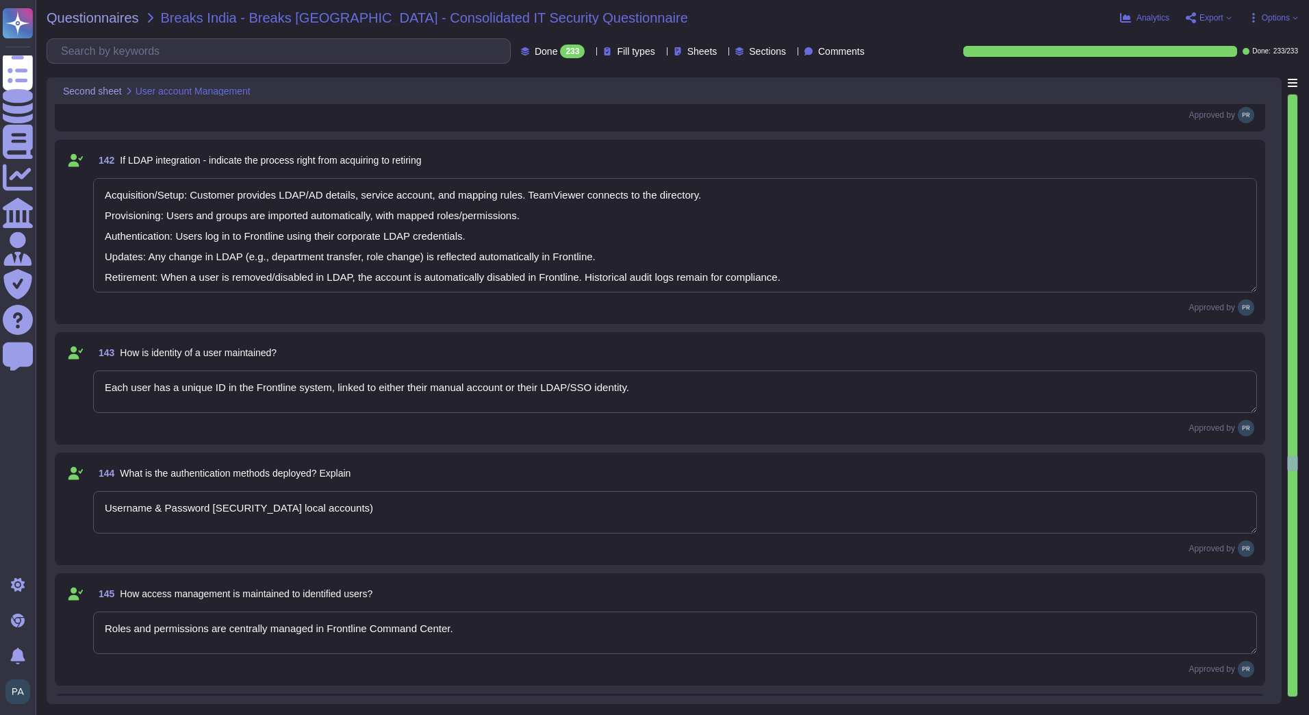
type textarea "Acquisition/Setup: Customer provides LDAP/AD details, service account, and mapp…"
type textarea "Users can be created and managed either: Manually within the Admin Console, or …"
type textarea "Acquisition/Setup: Customer provides LDAP/AD details, service account, and mapp…"
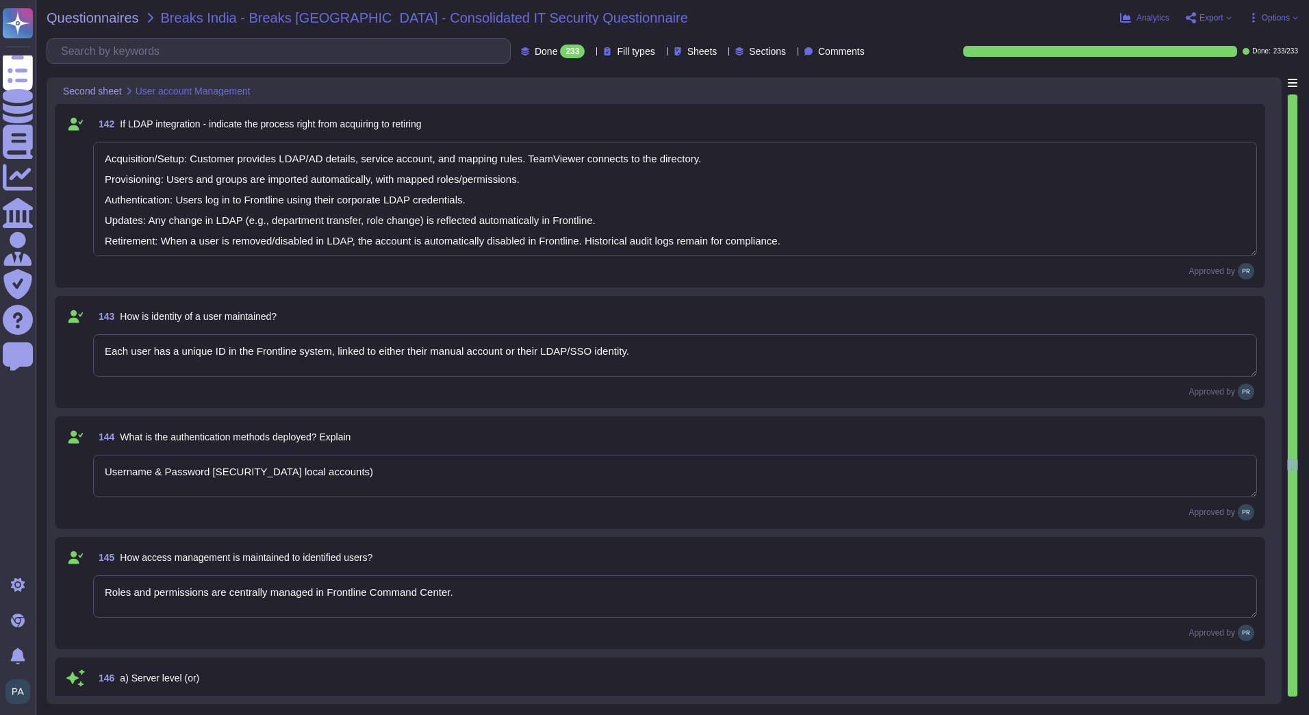
type textarea "Users can be created and managed either: Manually within the Admin Console, or …"
type textarea "Acquisition/Setup: Customer provides LDAP/AD details, service account, and mapp…"
type textarea "Users can be created and managed either: Manually within the Admin Console, or …"
type textarea "Acquisition/Setup: Customer provides LDAP/AD details, service account, and mapp…"
type textarea "For cloud installations, a shared database service with databases per customer …"
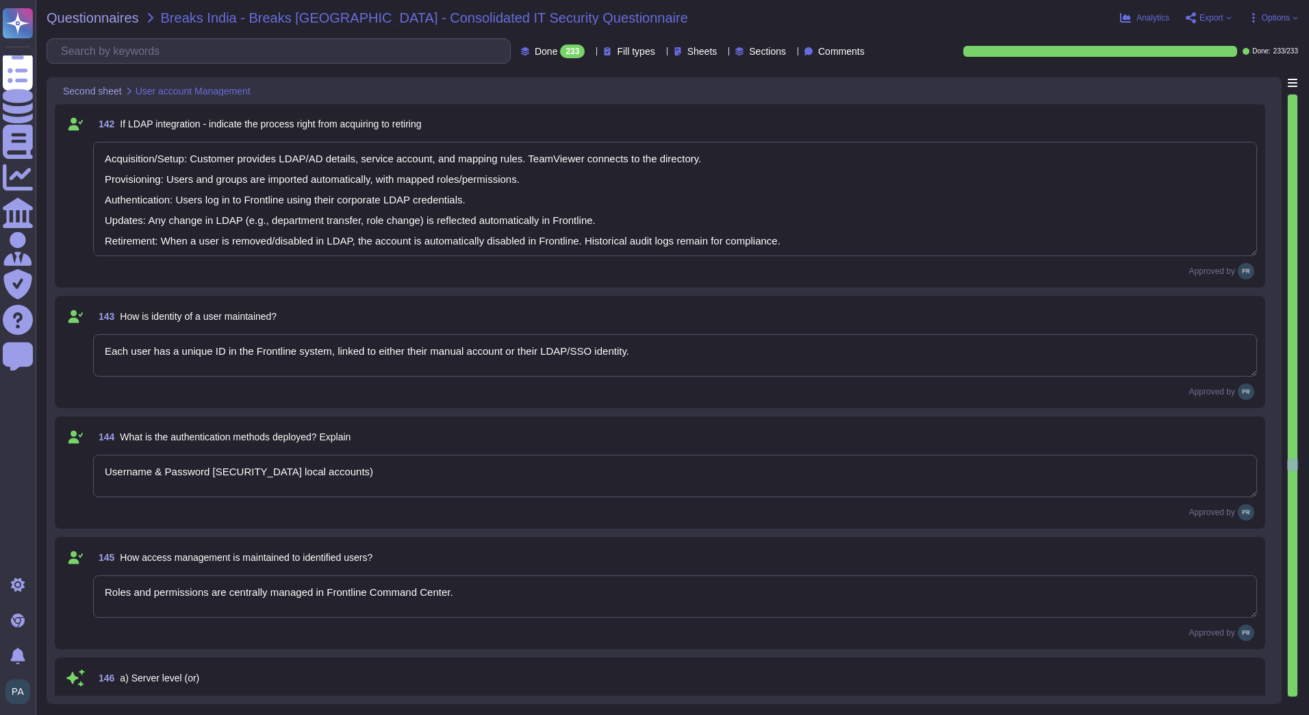
type textarea "User changes (role update, group assignment, profile updates) can be made eithe…"
type textarea "Users can be created and managed either: Manually within the Admin Console, or …"
type textarea "Acquisition/Setup: Customer provides LDAP/AD details, service account, and mapp…"
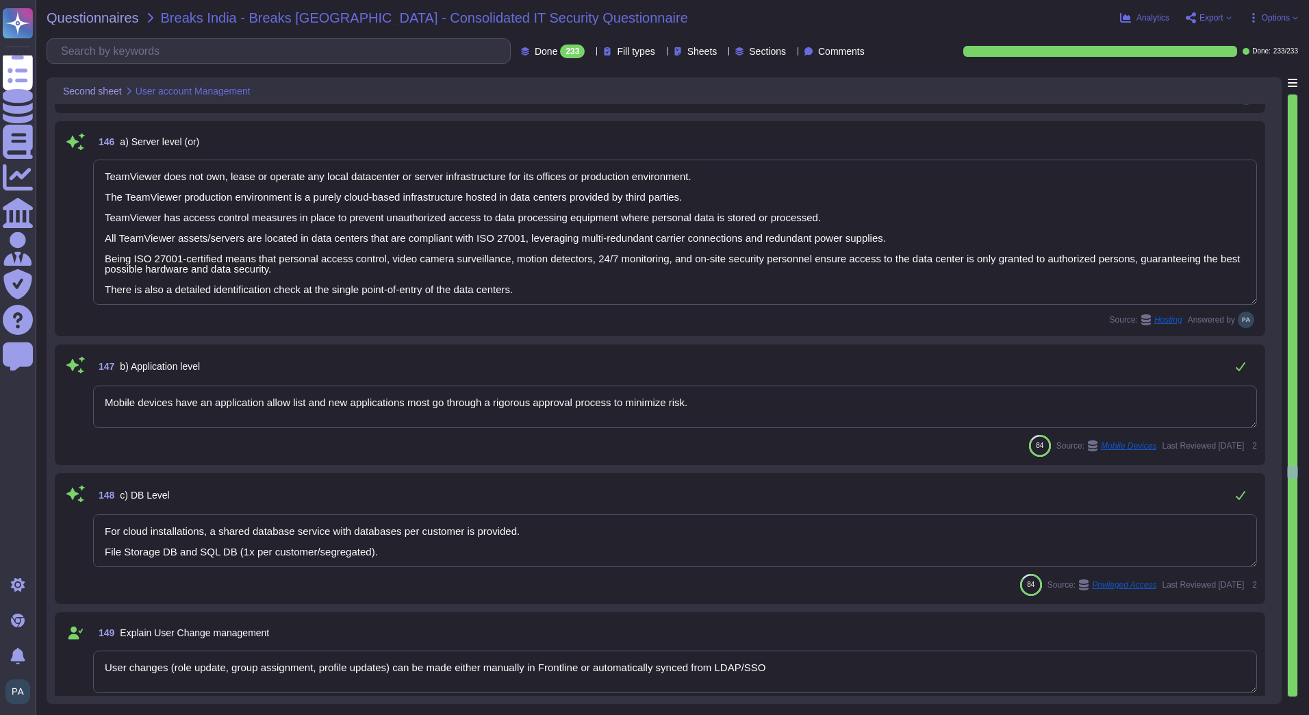
type textarea "Manual accounts: Admin can deactivate or delete the user in Frontline Command C…"
type textarea "TeamViewer Frontline services are typically hosted on Linux-based (Ubuntu / Red…"
type textarea "We follow an N-1 strategy for production deployments. This ensures proven stabi…"
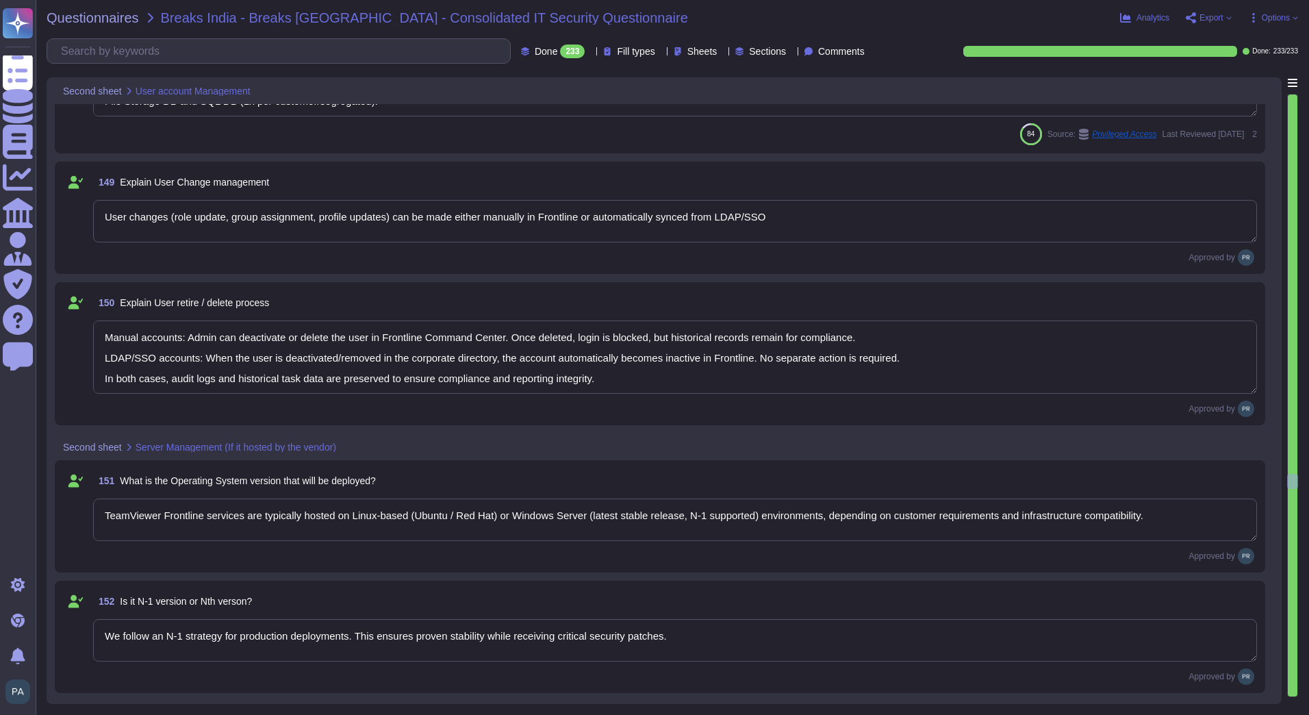
type textarea "Manual accounts: Admin can deactivate or delete the user in Frontline Command C…"
type textarea "Security updates for operating systems in TeamViewer environments are checked a…"
type textarea "First validated in a staging/test environment. Then scheduled for planned maint…"
type textarea "No"
type textarea "Yes, users/customers are notified in advance before applying changes in product…"
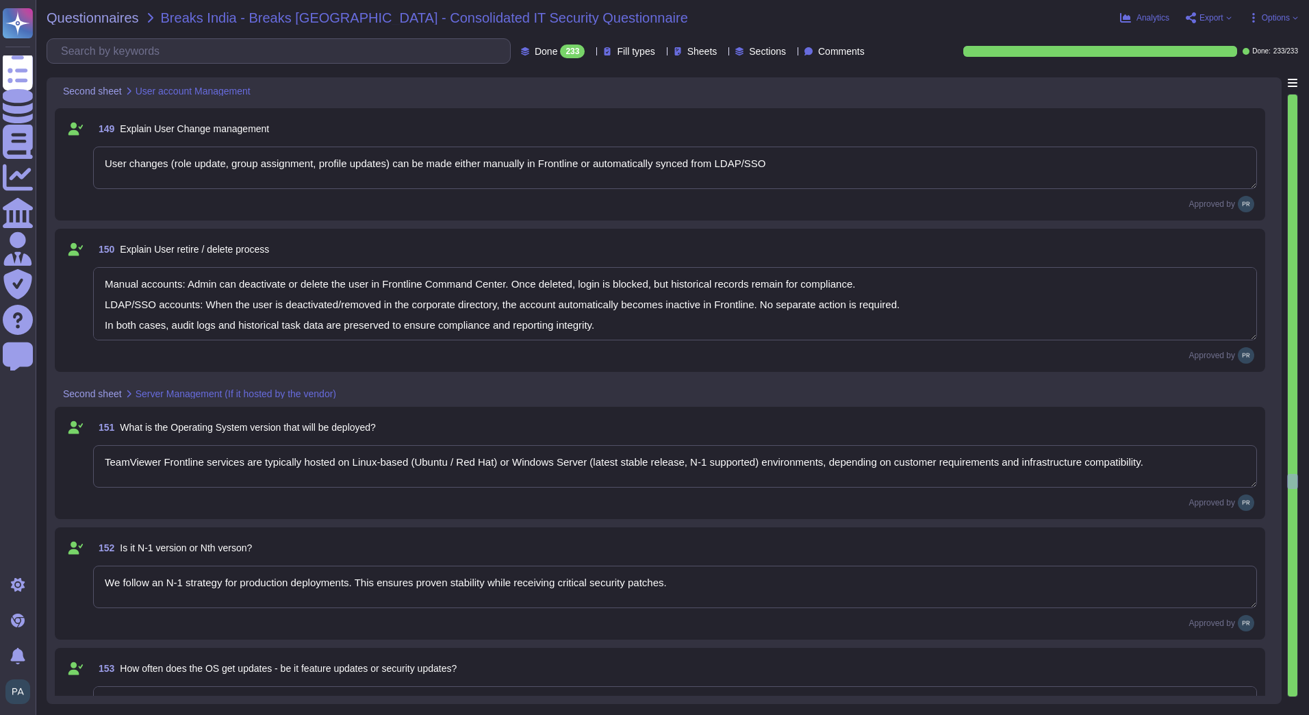
type textarea "Manual accounts: Admin can deactivate or delete the user in Frontline Command C…"
type textarea "First validated in a staging/test environment. Then scheduled for planned maint…"
type textarea "Manual accounts: Admin can deactivate or delete the user in Frontline Command C…"
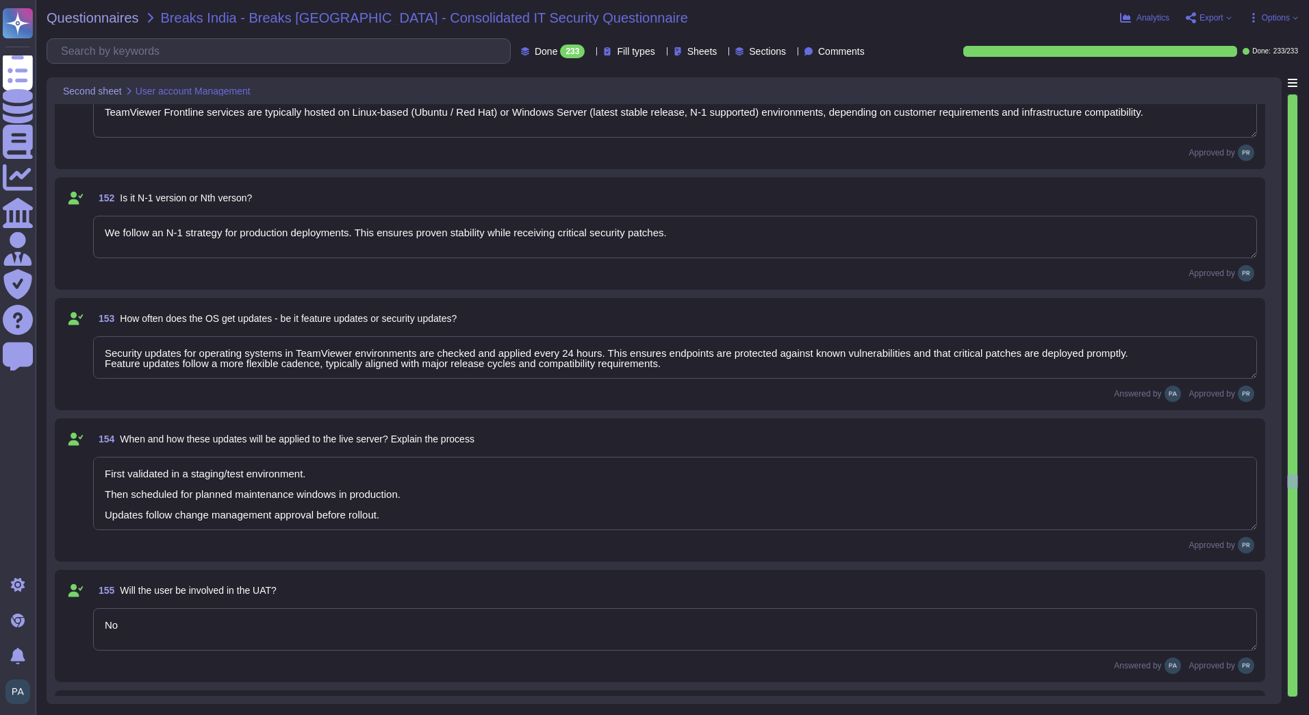
type textarea "First validated in a staging/test environment. Then scheduled for planned maint…"
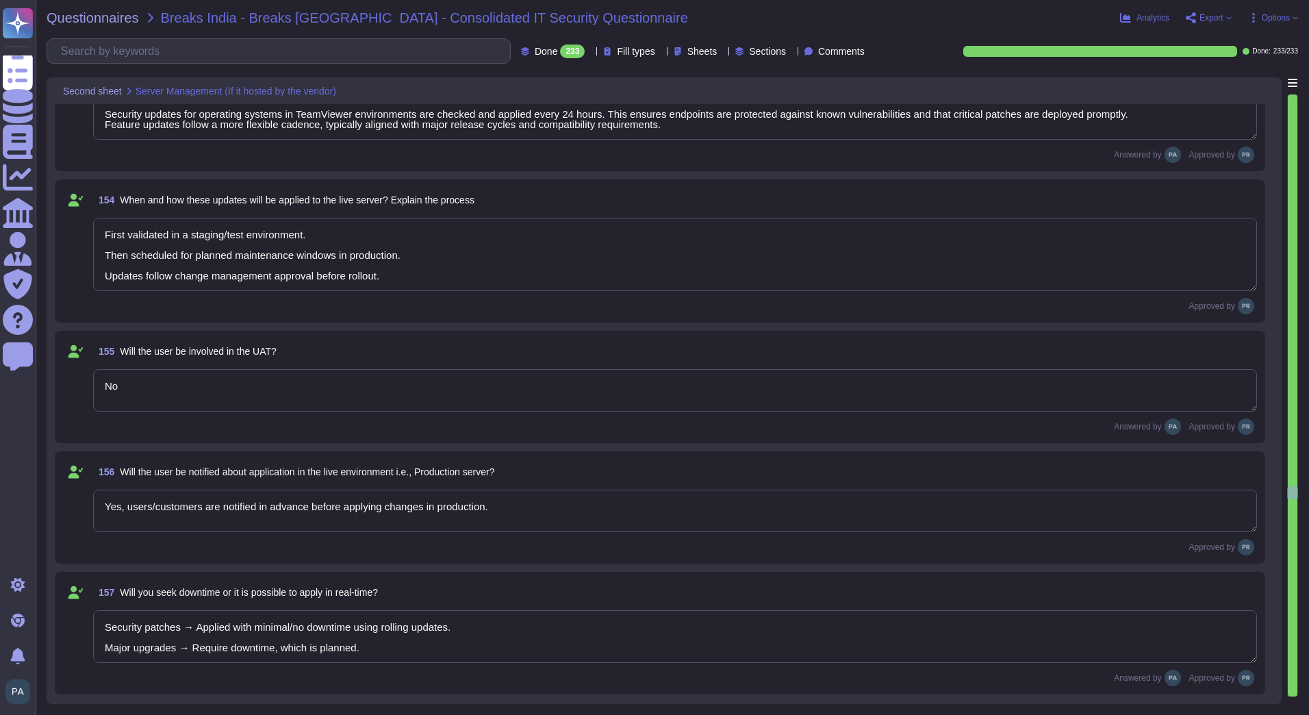
type textarea "Security patches → Applied with minimal/no downtime using rolling updates. Majo…"
type textarea "depending on update complexity. For critical infrastructure, high availability …"
type textarea "Yes. If deployed in HA (High Availability) mode, workloads failover to secondar…"
type textarea "Scheduled downtime confirmation (if required)."
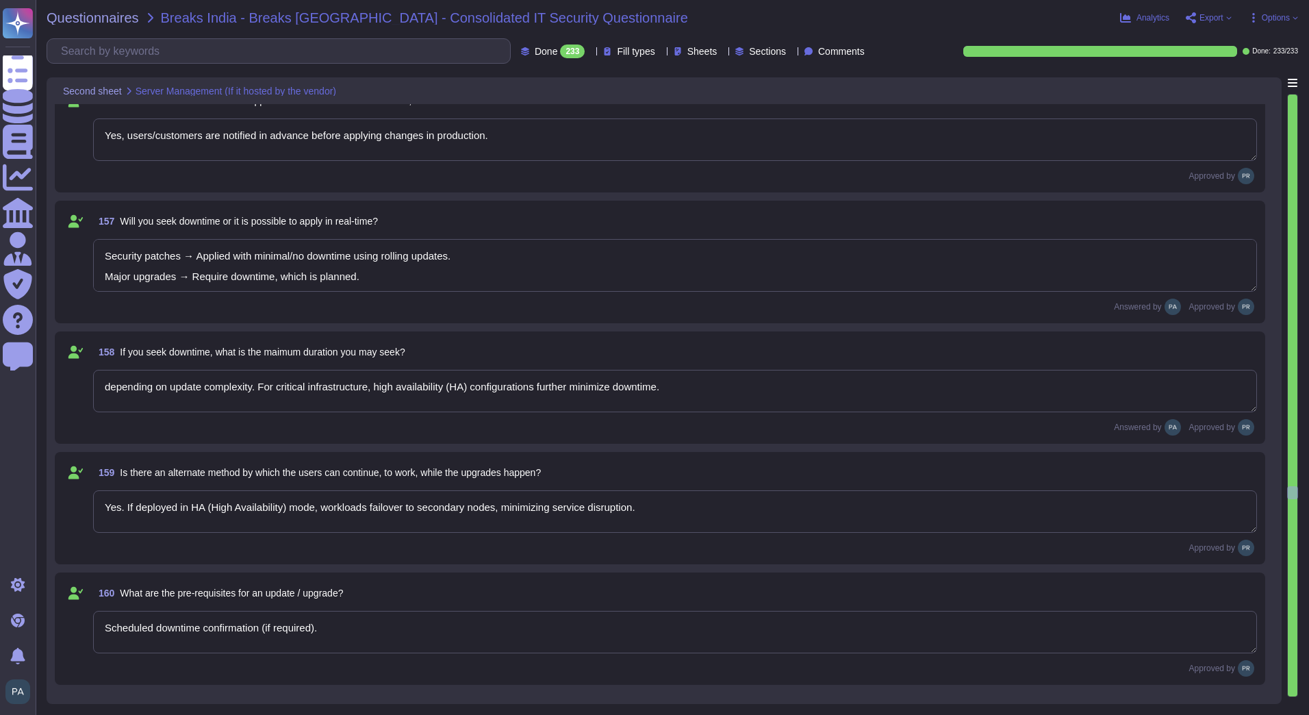
type textarea "First validated in a staging/test environment. Then scheduled for planned maint…"
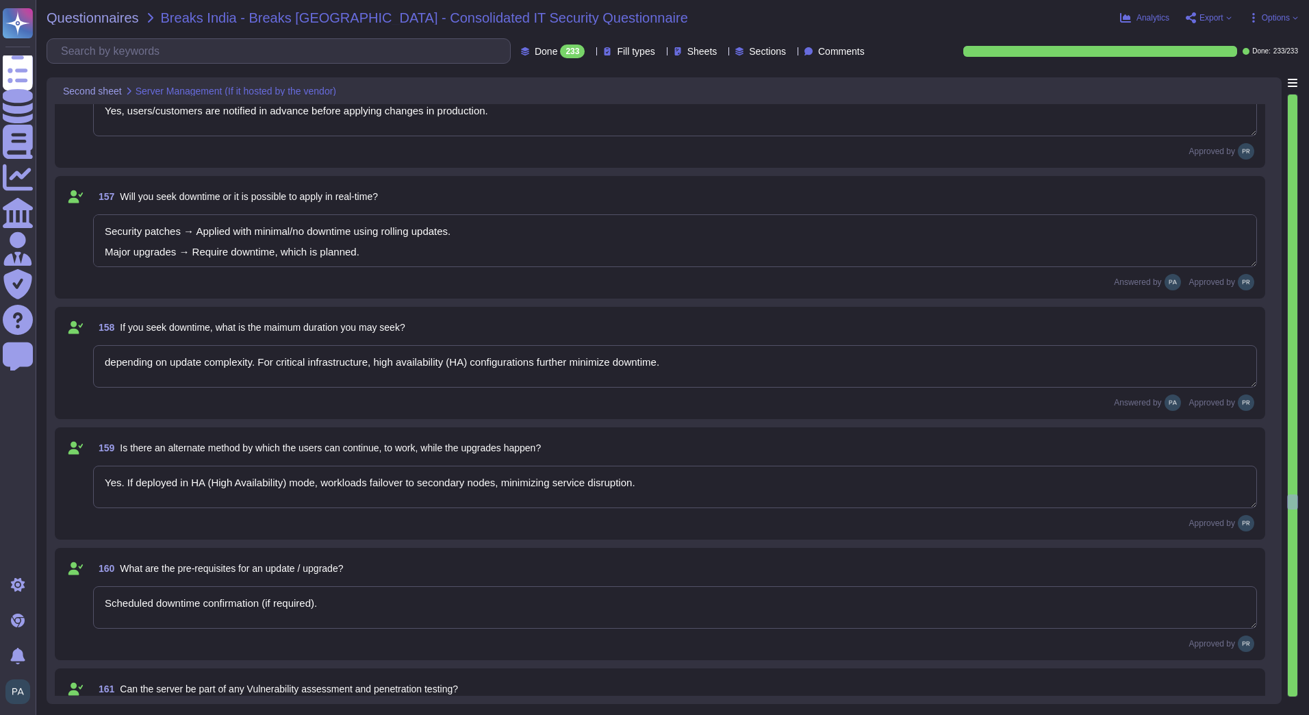
type textarea "Yes. Customer-led or third-party VAPT can be performed on agreed environments w…"
type textarea "TeamViewer’s compliance framework (SOC 2 Type II, ISO 27001, ISO 9001, TISAX, e…"
type textarea "see the compliance pages for TeamViewer's hosting partner as provided per sub p…"
type textarea "No"
type textarea "TeamViewer maintains detailed logs across its platforms, including audit logs, …"
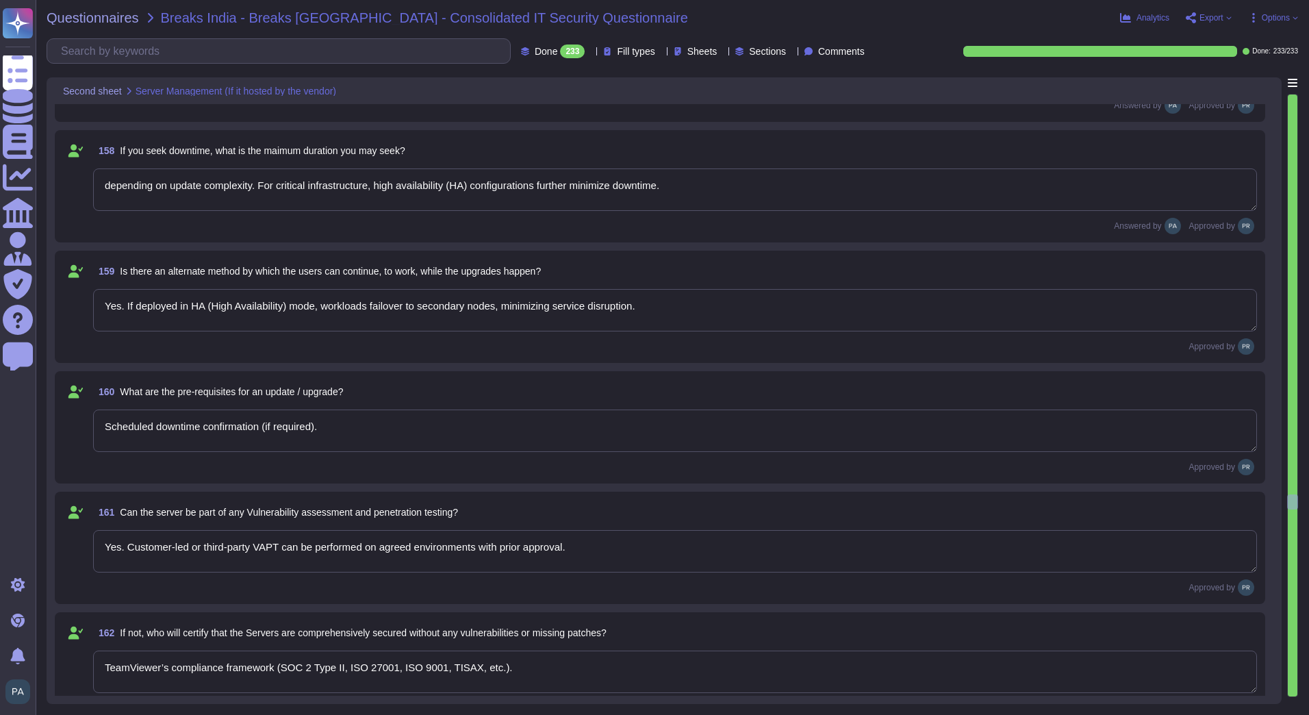
type textarea "First validated in a staging/test environment. Then scheduled for planned maint…"
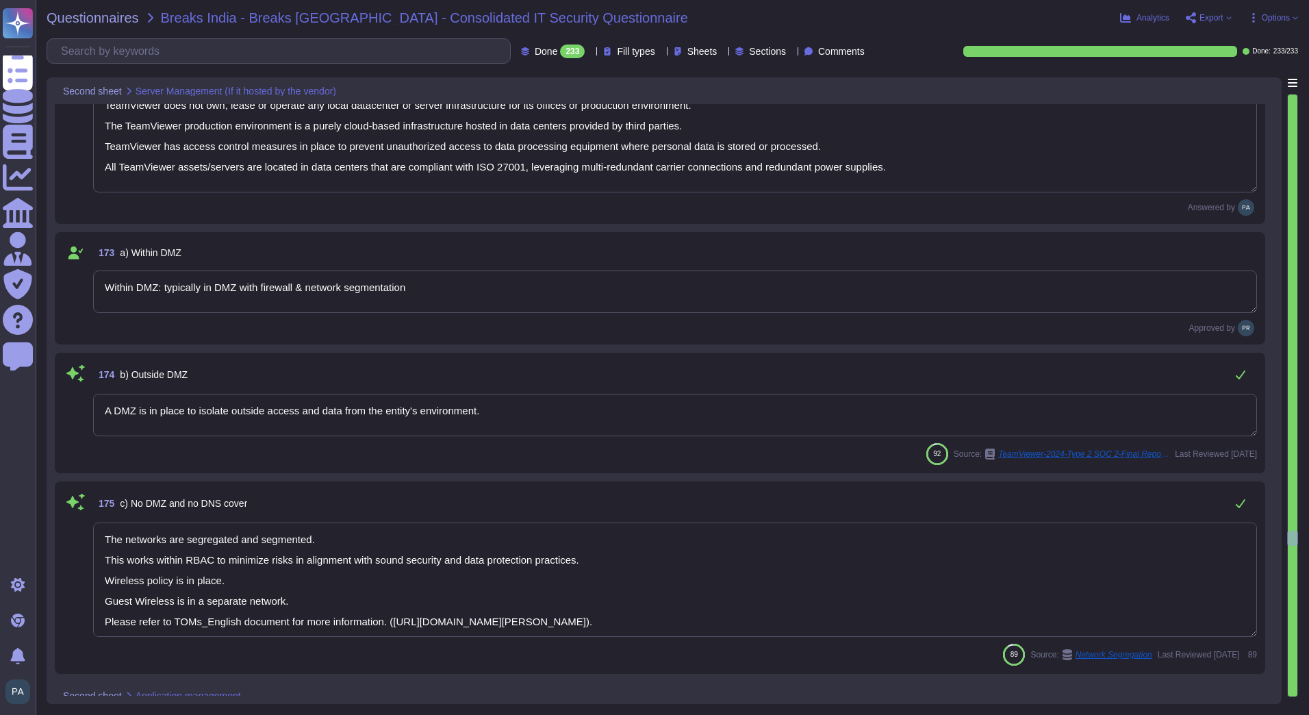
scroll to position [20534, 0]
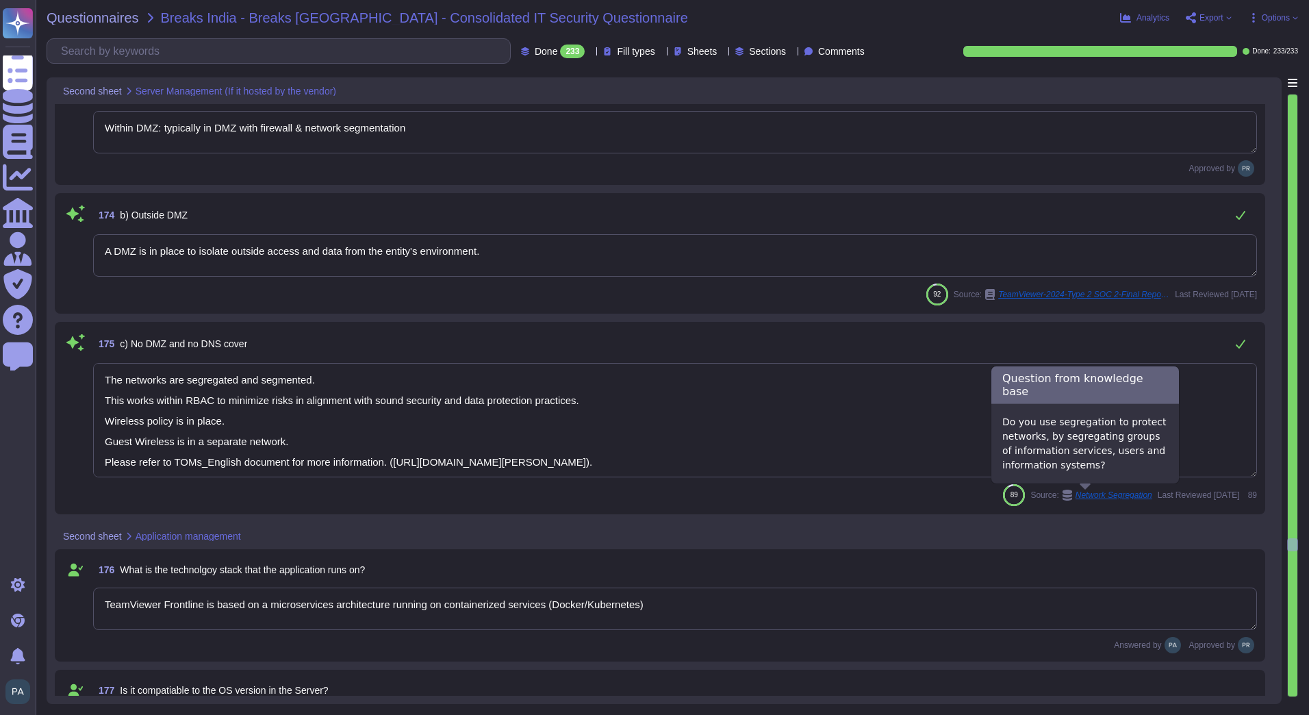
click at [1101, 495] on span "Network Segregation" at bounding box center [1113, 495] width 77 height 8
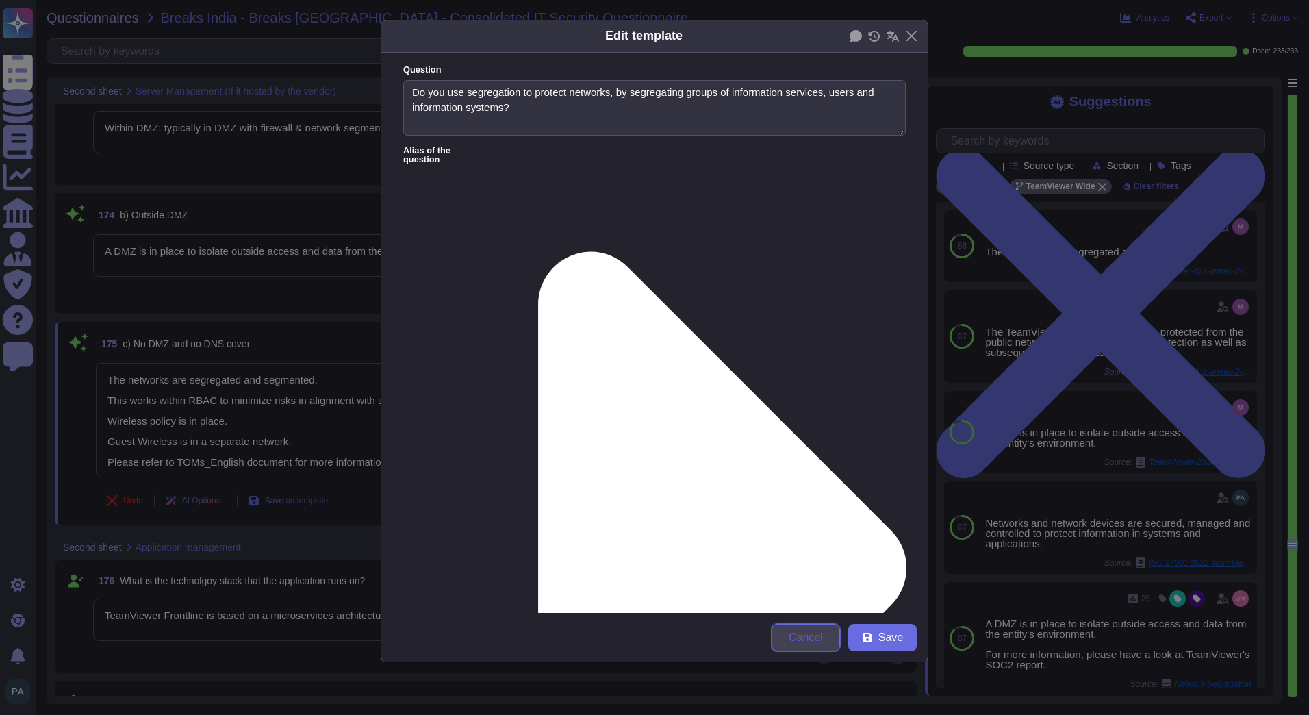
click at [836, 642] on button "Cancel" at bounding box center [805, 637] width 68 height 27
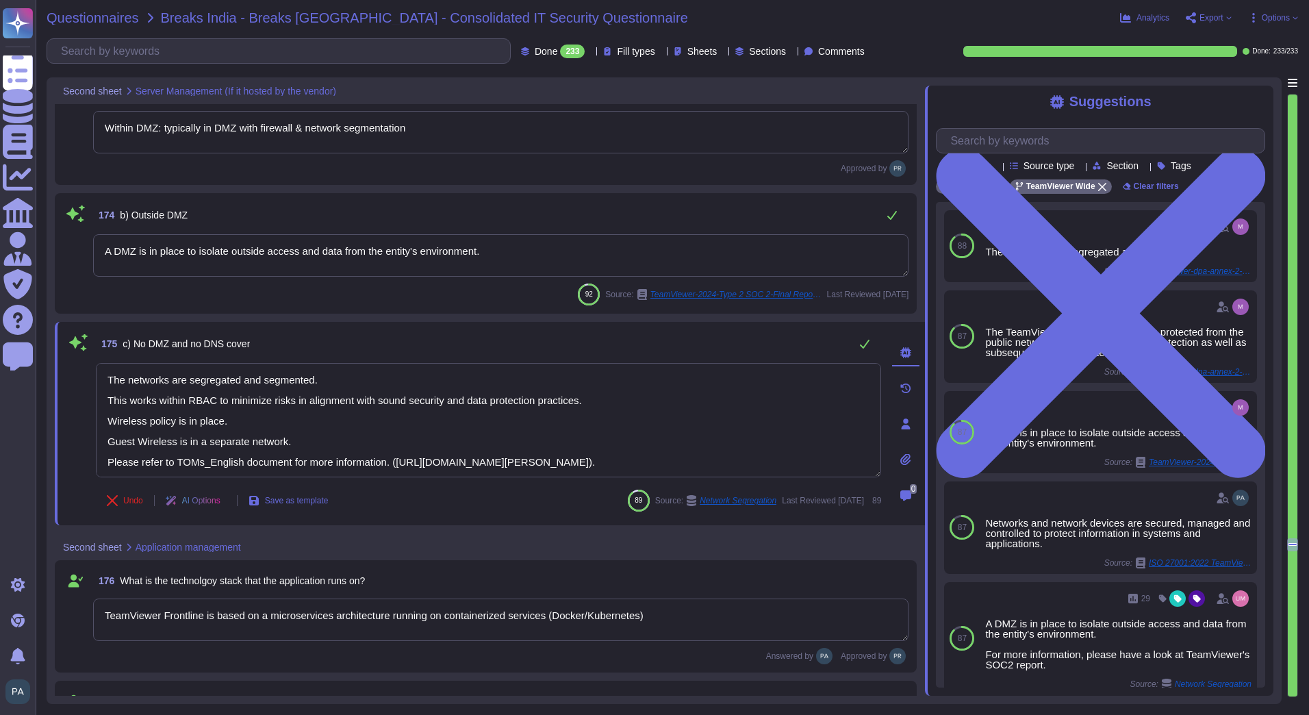
click at [100, 18] on span "Questionnaires" at bounding box center [93, 18] width 92 height 14
